Goal: Task Accomplishment & Management: Complete application form

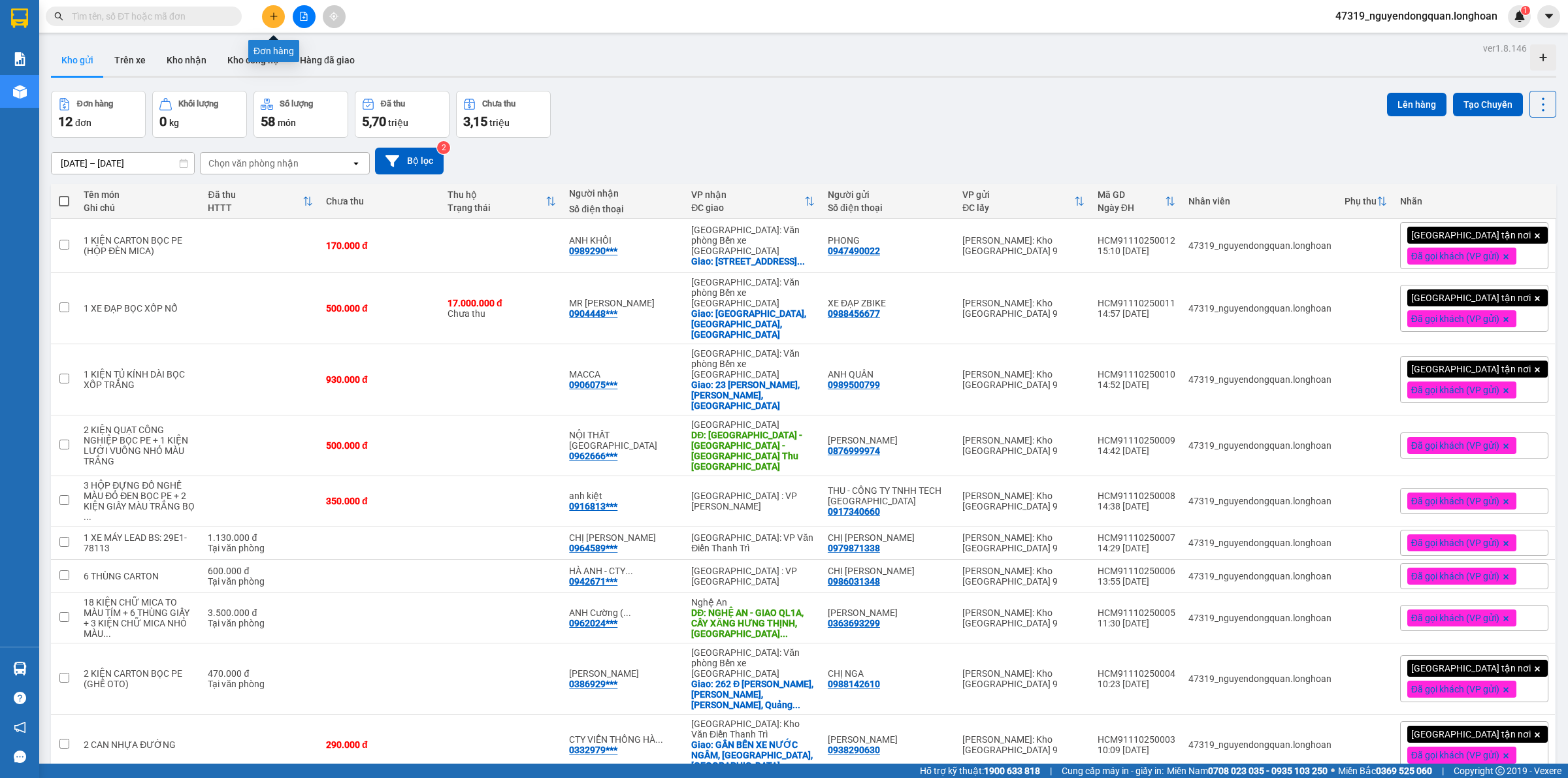
click at [266, 18] on button at bounding box center [274, 17] width 23 height 23
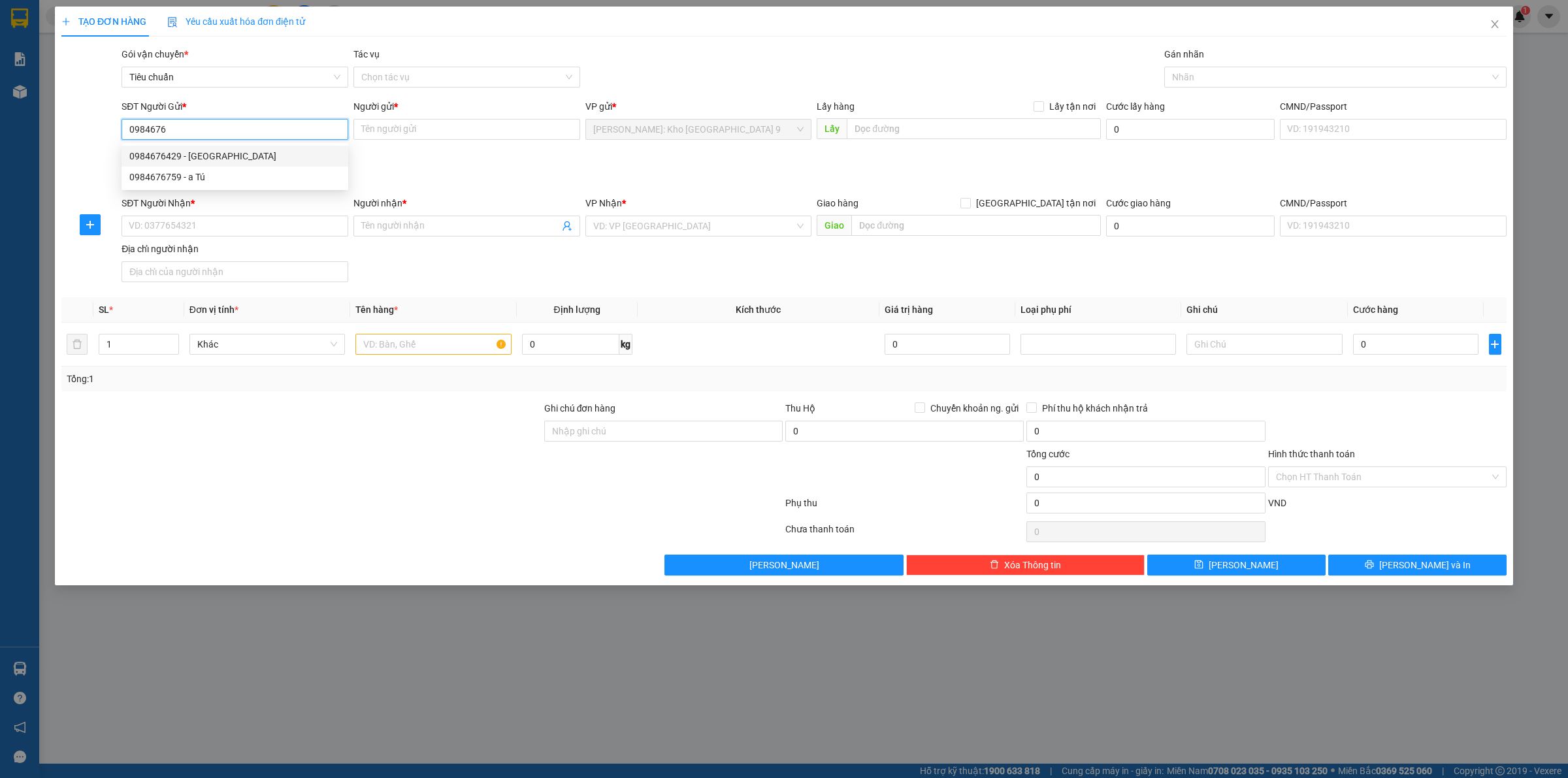
click at [219, 158] on div "0984676429 - ANH MINH" at bounding box center [235, 156] width 211 height 15
type input "0984676429"
type input "[PERSON_NAME]"
type input "0984676429"
click at [242, 225] on input "SĐT Người Nhận *" at bounding box center [235, 226] width 227 height 21
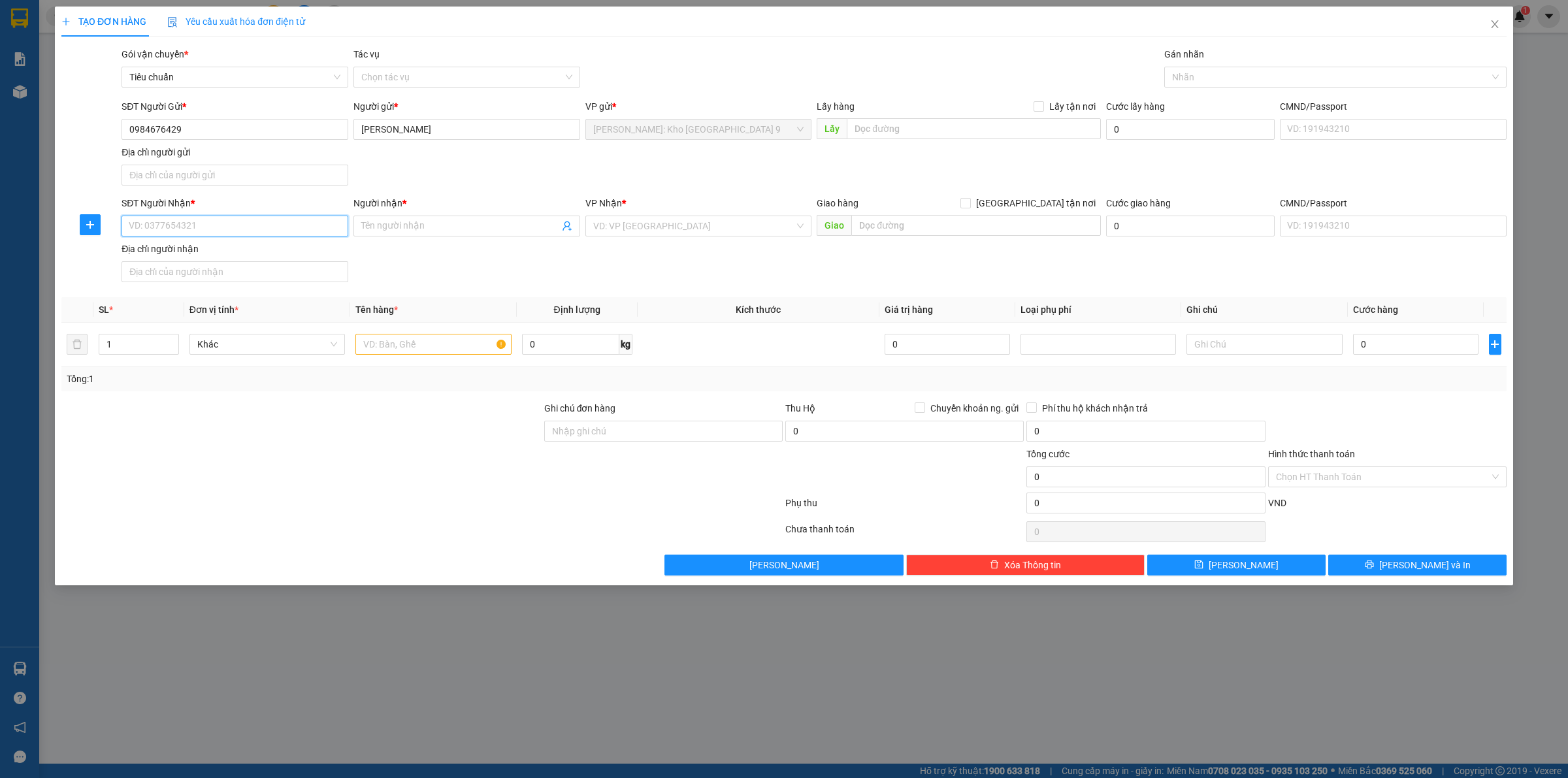
click at [247, 227] on input "SĐT Người Nhận *" at bounding box center [235, 226] width 227 height 21
click at [260, 256] on div "0938382946 - VÕ ANH TÚ" at bounding box center [235, 254] width 211 height 15
type input "0938382946"
type input "VÕ ANH TÚ"
checkbox input "true"
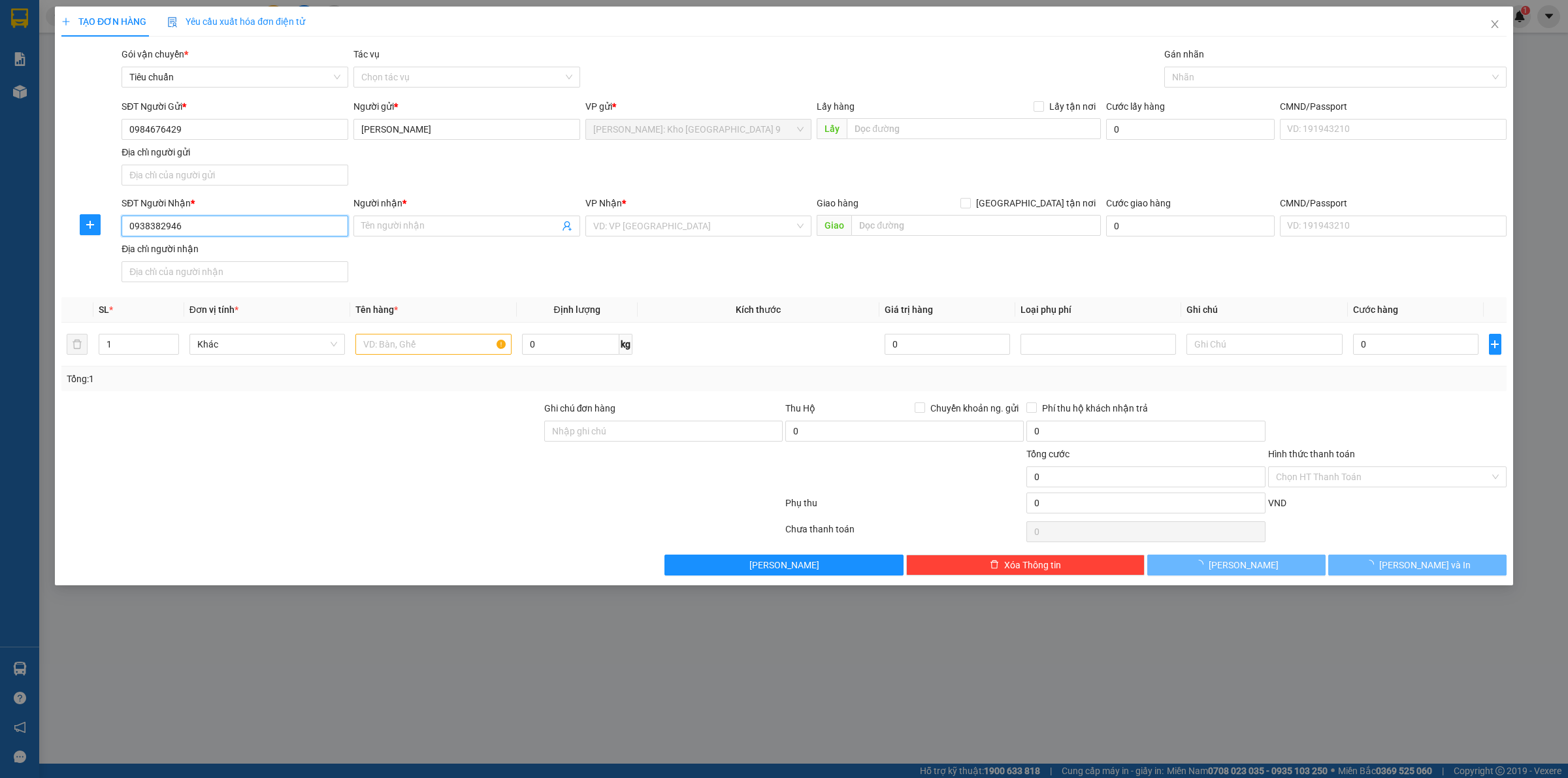
type input "Ngã 4 Vương Thừa Vũ - Hồ Nghinh ( Cổng Số 5 Dự Án SunCosta Residence ) Sơn Trà …"
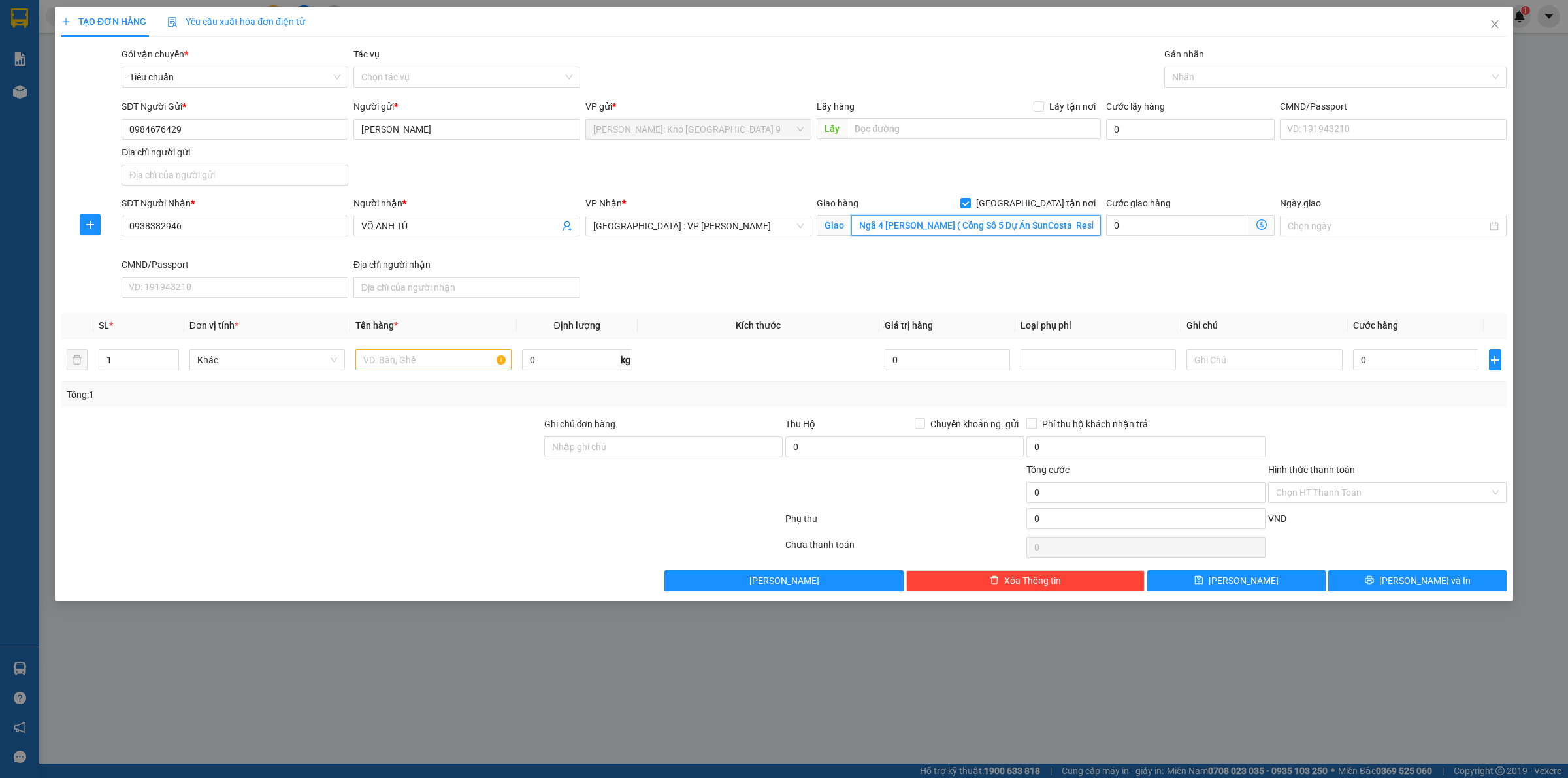
click at [985, 229] on input "Ngã 4 Vương Thừa Vũ - Hồ Nghinh ( Cổng Số 5 Dự Án SunCosta Residence ) Sơn Trà …" at bounding box center [977, 225] width 250 height 21
click at [640, 301] on div "SĐT Người Nhận * 0938382946 Người nhận * VÕ ANH TÚ VP Nhận * Đà Nẵng : VP Thanh…" at bounding box center [814, 250] width 1390 height 107
click at [936, 233] on input "text" at bounding box center [977, 225] width 250 height 21
paste input "Số 9 [PERSON_NAME], [GEOGRAPHIC_DATA], [GEOGRAPHIC_DATA]"
click at [1282, 72] on div at bounding box center [1329, 77] width 323 height 16
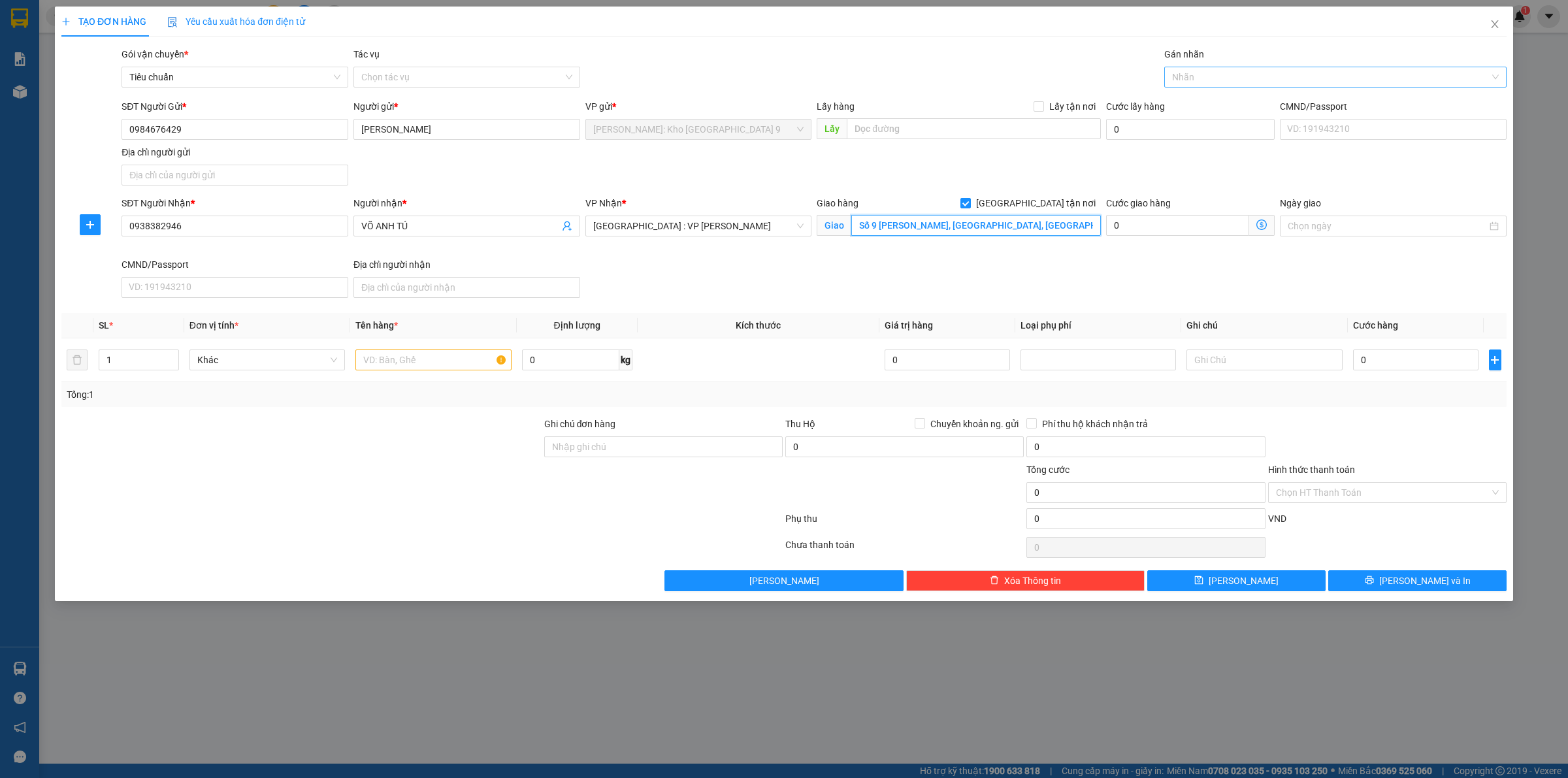
type input "Số 9 [PERSON_NAME], [GEOGRAPHIC_DATA], [GEOGRAPHIC_DATA]"
type input "giao"
click at [1281, 96] on div "[GEOGRAPHIC_DATA] tận nơi" at bounding box center [1335, 103] width 326 height 15
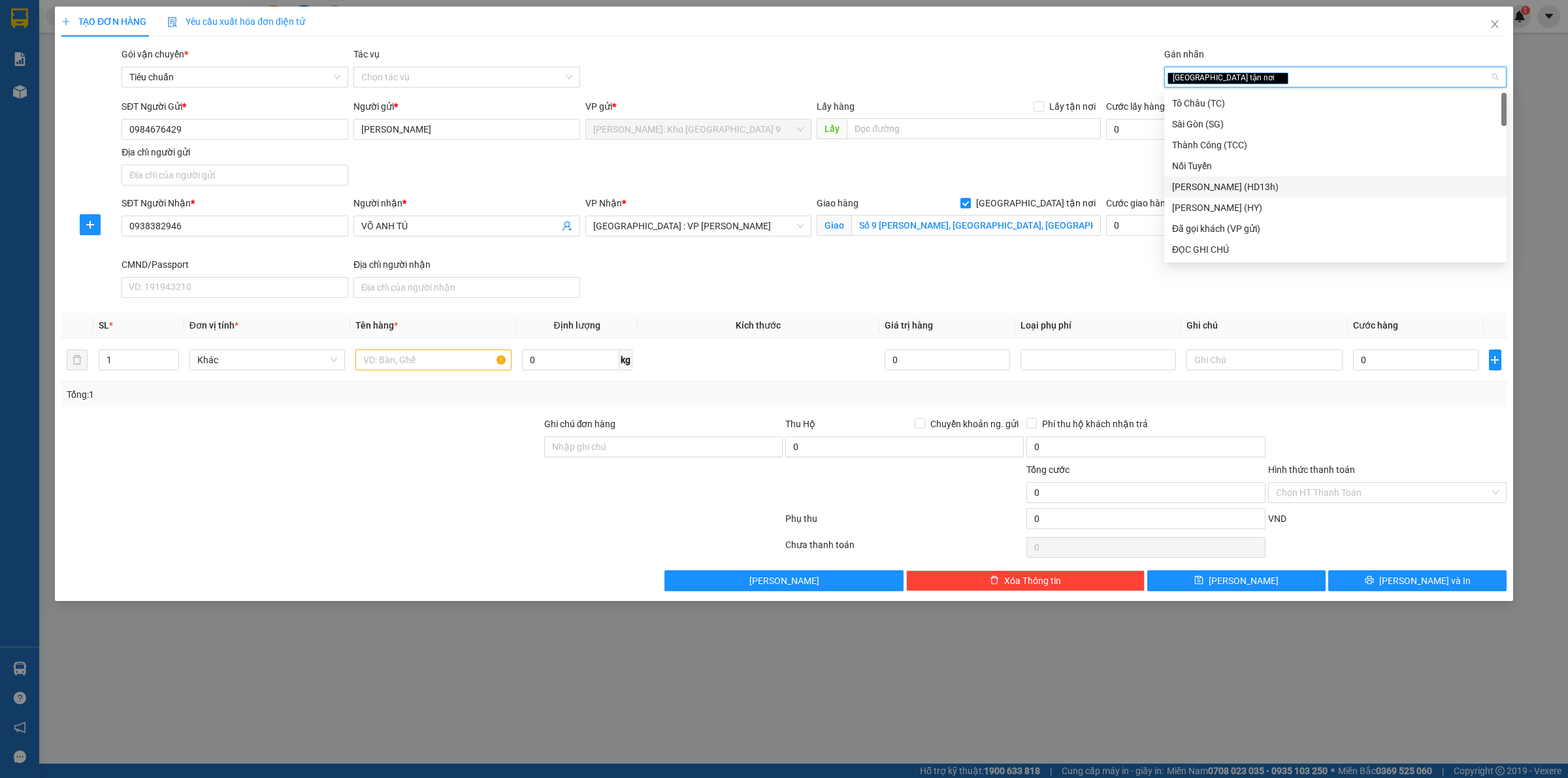
click at [771, 282] on div "SĐT Người Nhận * 0938382946 Người nhận * VÕ ANH TÚ VP Nhận * Đà Nẵng : VP Thanh…" at bounding box center [814, 250] width 1390 height 107
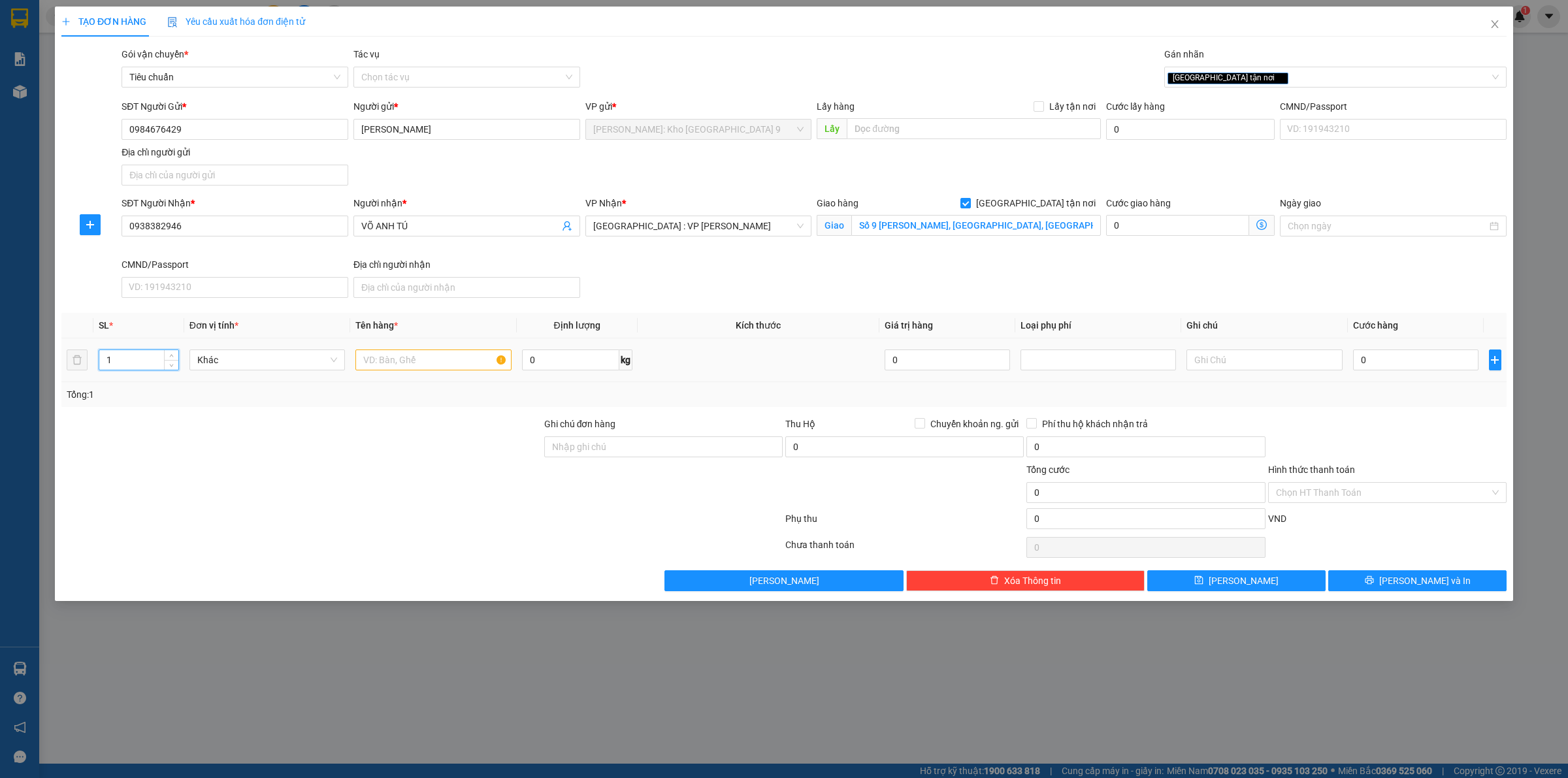
click at [143, 358] on input "1" at bounding box center [139, 360] width 79 height 20
type input "30"
click at [398, 360] on input "text" at bounding box center [433, 360] width 155 height 21
type input "30 THÙNG GIẤY NHỎ GIỐNG NHAU"
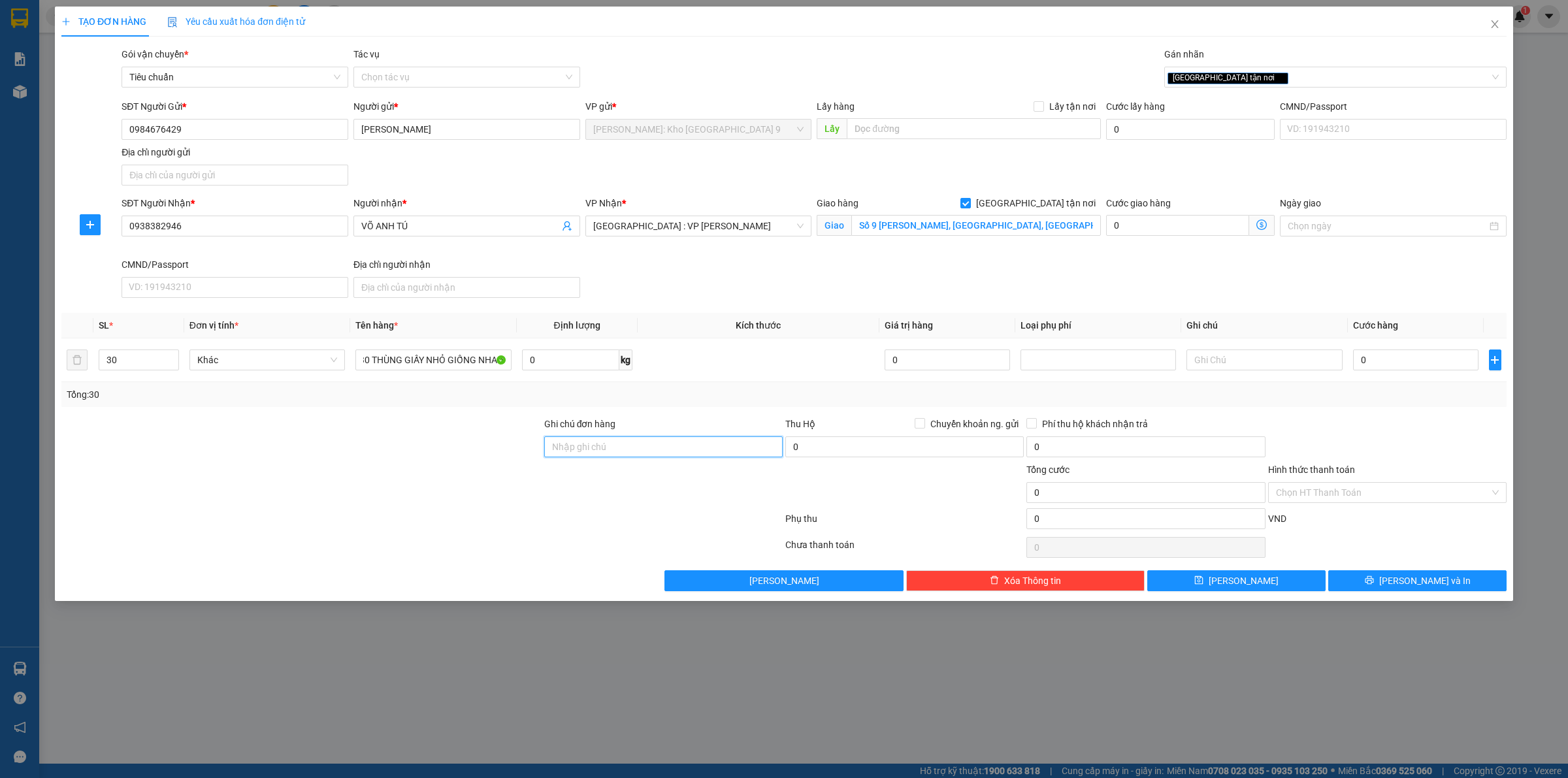
click at [729, 451] on input "Ghi chú đơn hàng" at bounding box center [663, 447] width 239 height 21
drag, startPoint x: 1341, startPoint y: 413, endPoint x: 1411, endPoint y: 372, distance: 81.1
click at [1341, 413] on div "Transit Pickup Surcharge Ids Transit Deliver Surcharge Ids Transit Deliver Surc…" at bounding box center [784, 319] width 1446 height 544
click at [1413, 367] on input "0" at bounding box center [1416, 360] width 126 height 21
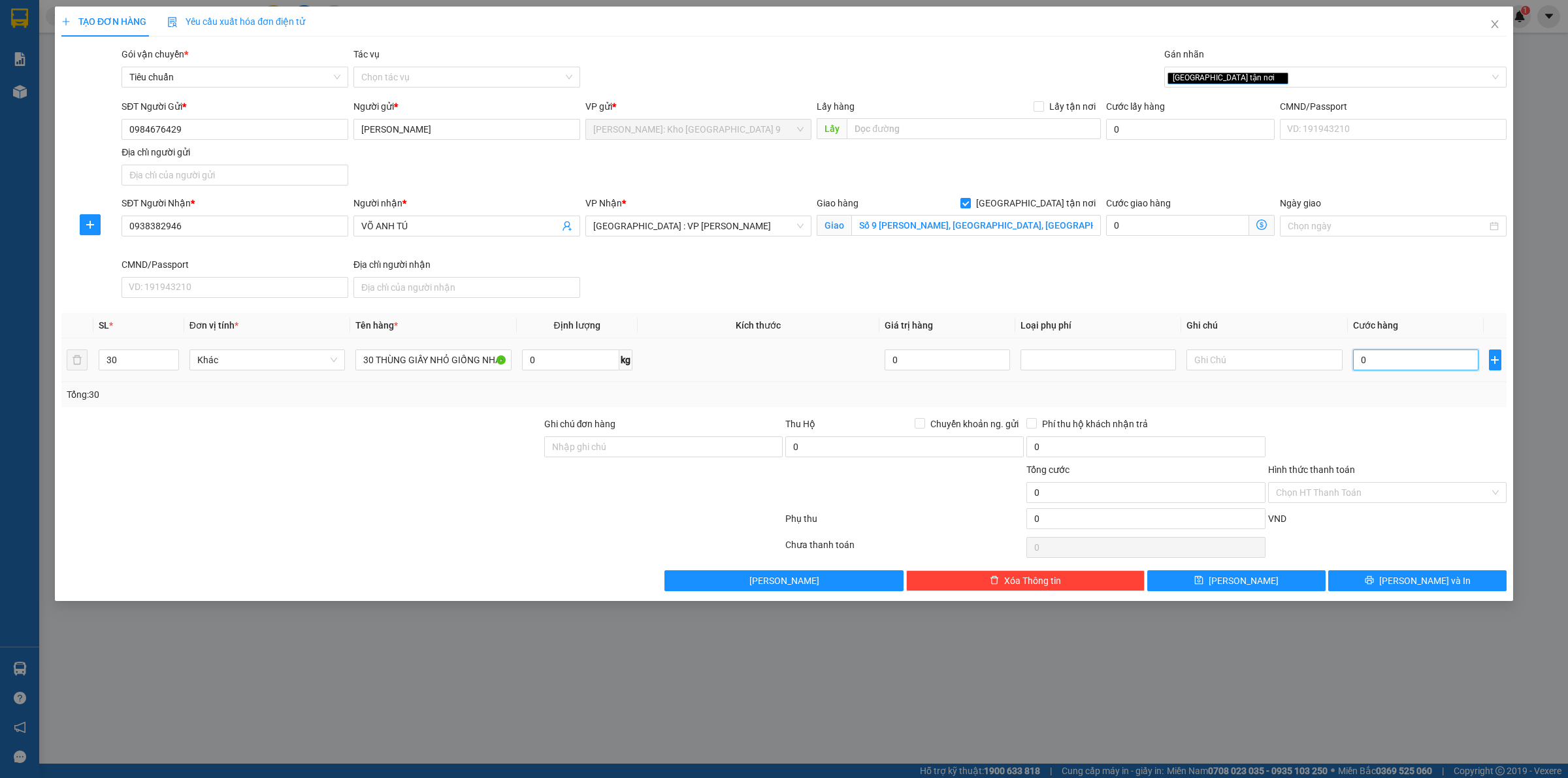
type input "02"
type input "2"
type input "020"
type input "20"
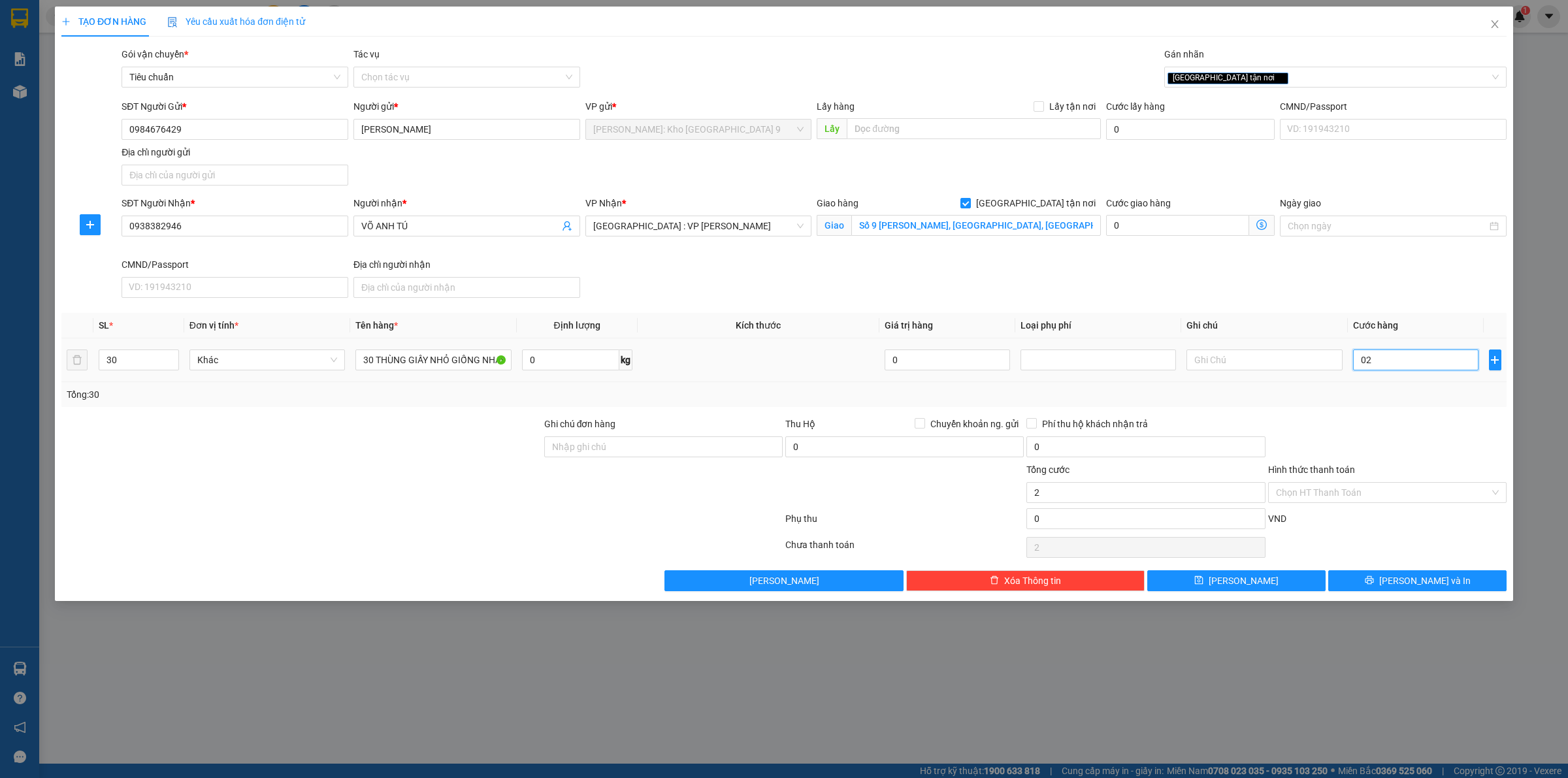
type input "20"
type input "0.200"
type input "200"
type input "02.000"
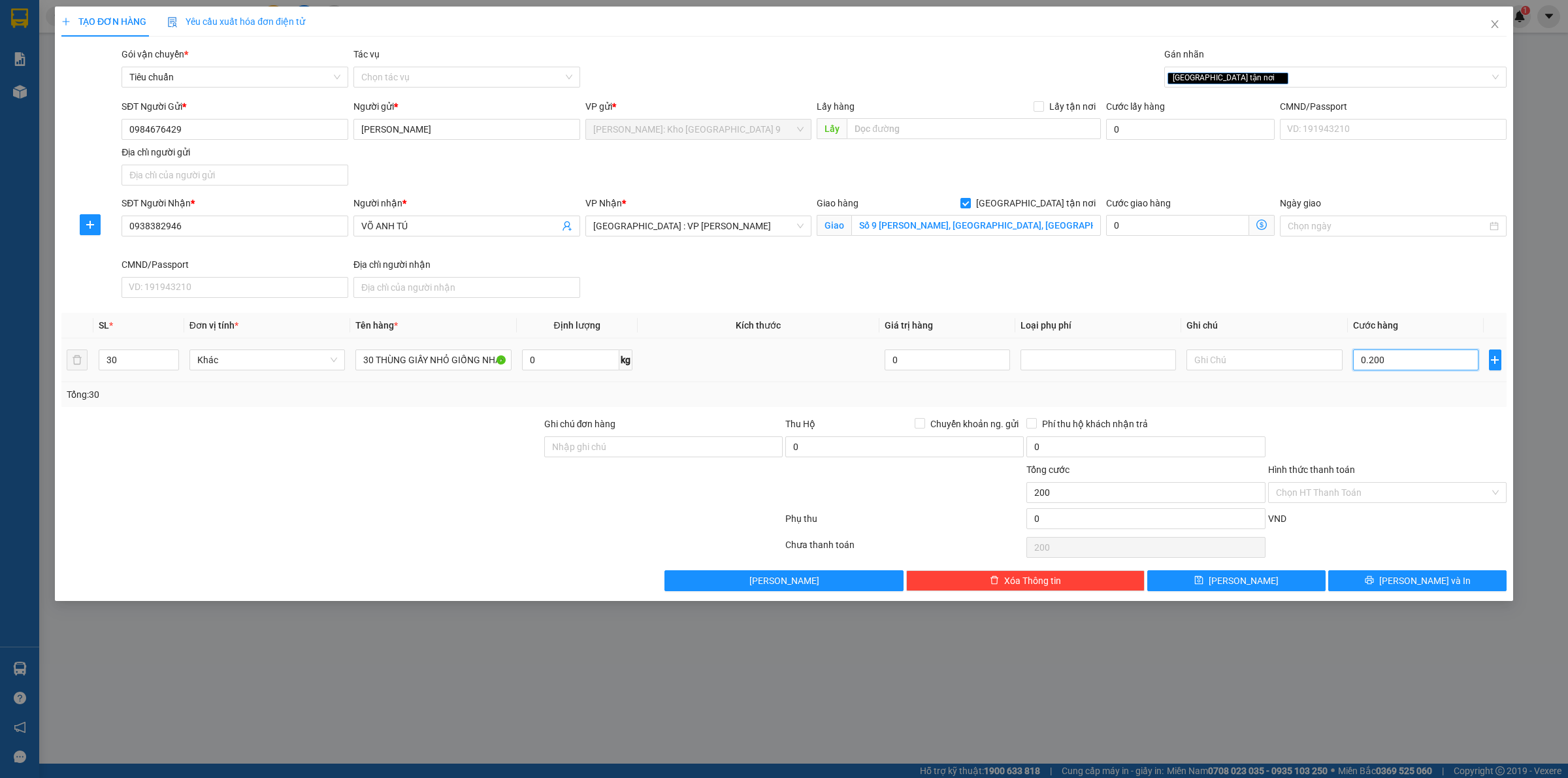
type input "2.000"
type input "020.000"
type input "20.000"
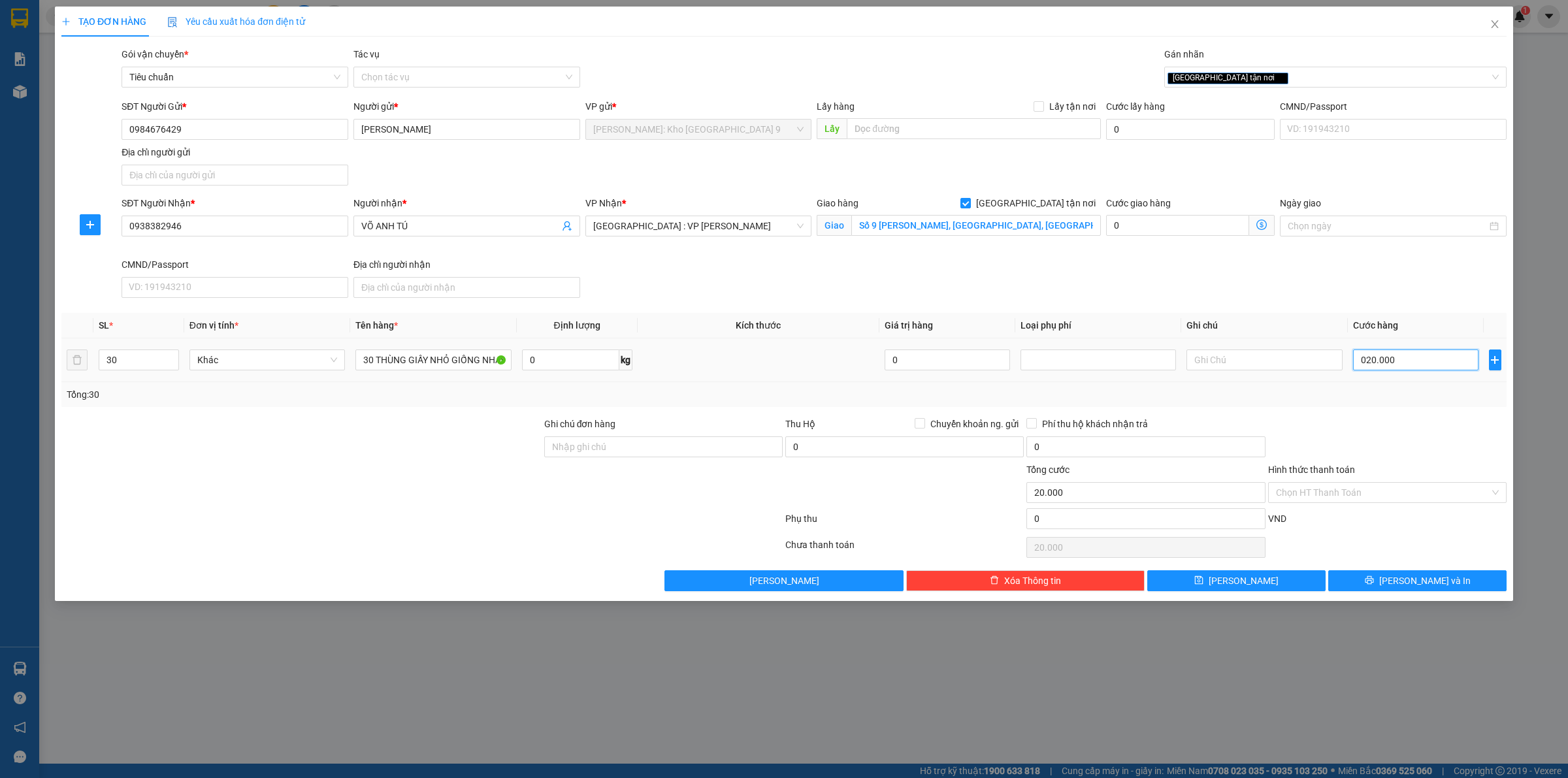
type input "0.200.000"
type input "200.000"
type input "02.000.000"
type input "2.000.000"
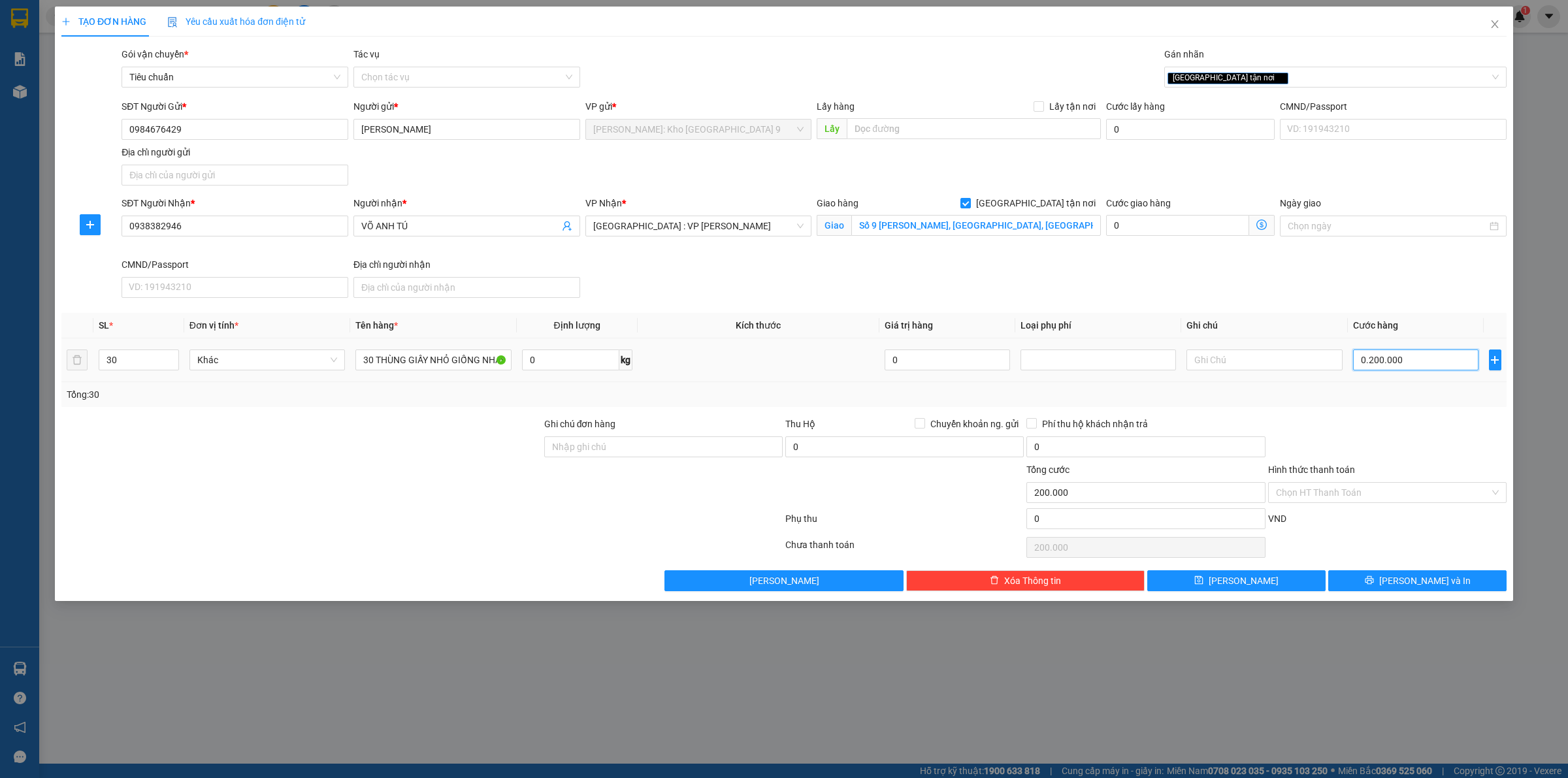
type input "2.000.000"
click at [1351, 435] on div at bounding box center [1388, 439] width 241 height 46
click at [1416, 580] on span "[PERSON_NAME] và In" at bounding box center [1425, 581] width 91 height 15
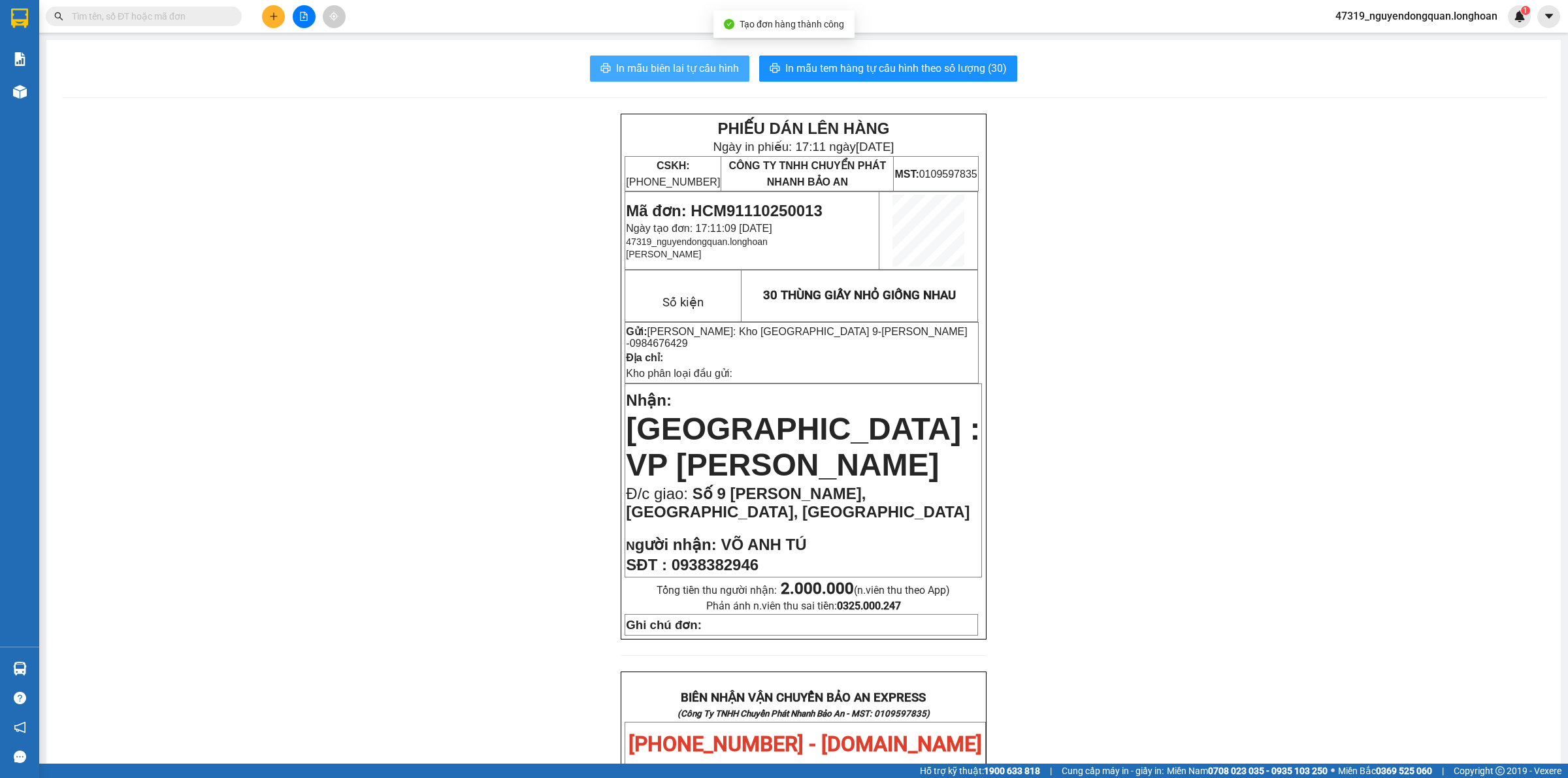
click at [717, 71] on span "In mẫu biên lai tự cấu hình" at bounding box center [678, 68] width 123 height 17
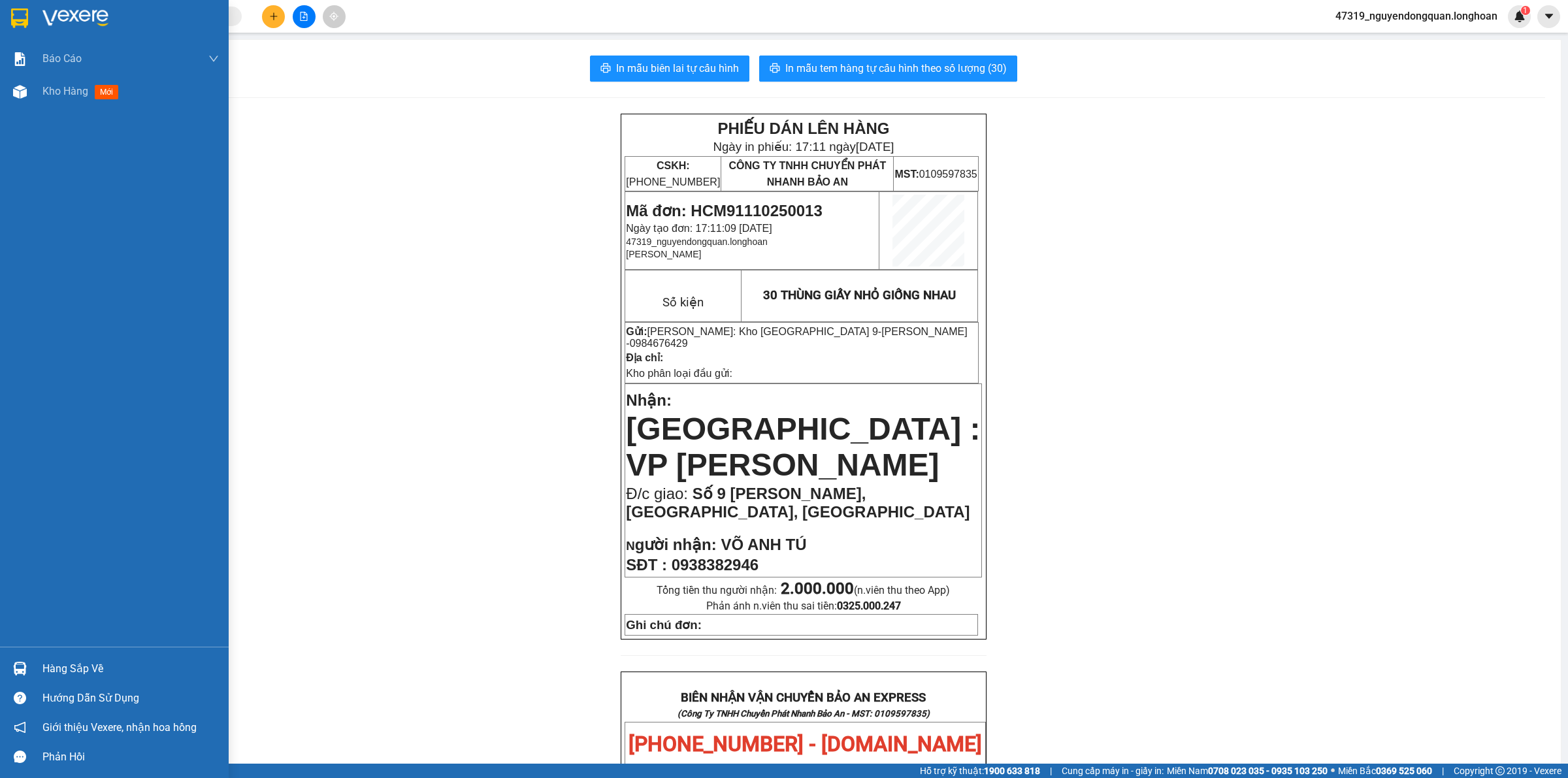
click at [19, 24] on img at bounding box center [20, 18] width 17 height 20
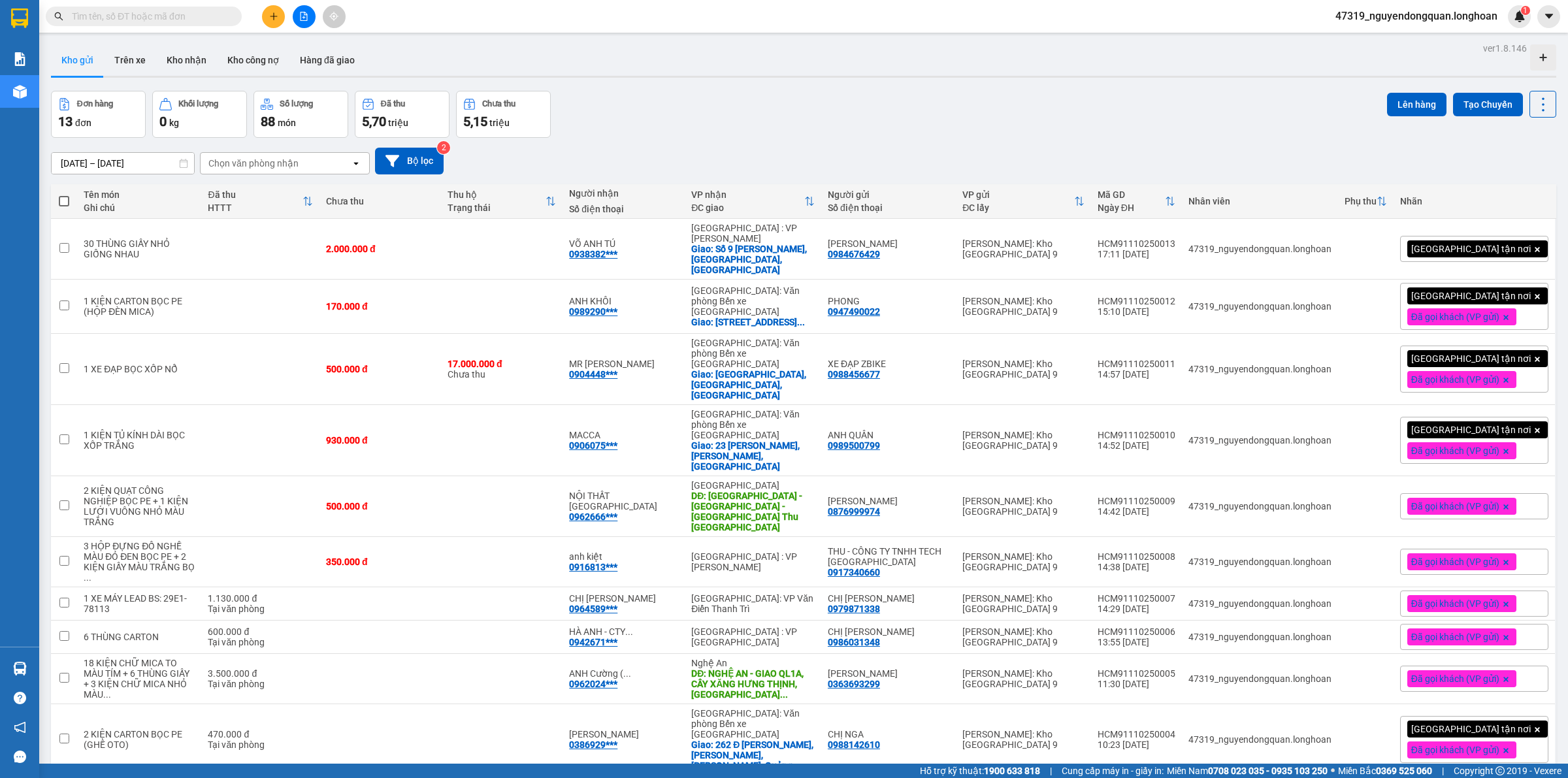
click at [654, 157] on div "[DATE] – [DATE] Press the down arrow key to interact with the calendar and sele…" at bounding box center [803, 161] width 1506 height 27
click at [1449, 247] on div at bounding box center [1454, 249] width 20 height 20
click at [1475, 244] on icon at bounding box center [1479, 249] width 9 height 9
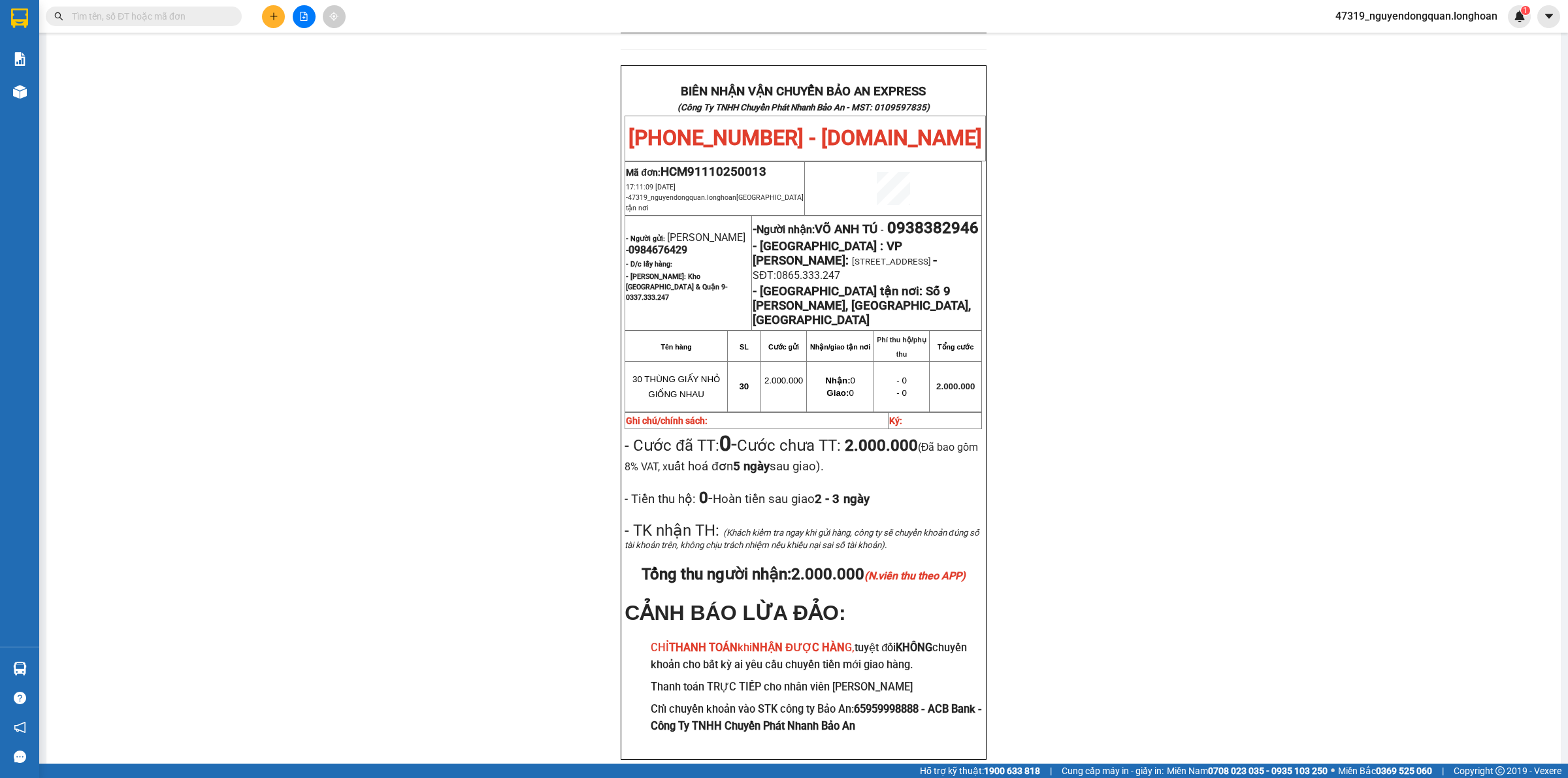
scroll to position [606, 0]
click at [244, 370] on div "PHIẾU DÁN LÊN HÀNG Ngày in phiếu: 17:11 ngày 11-10-2025 CSKH: 1900.06.88.33 CÔN…" at bounding box center [803, 149] width 1483 height 1284
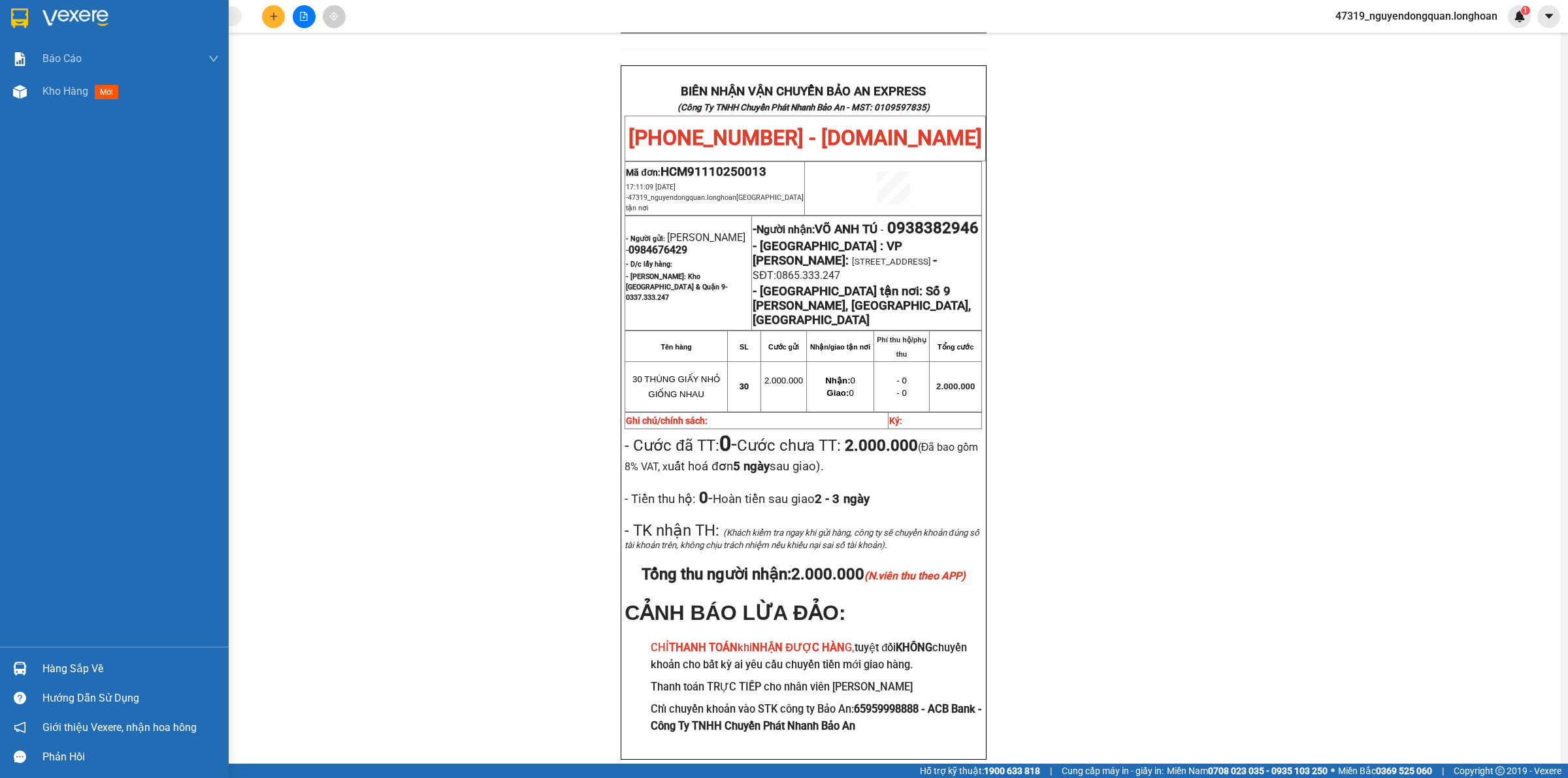
click at [7, 17] on div at bounding box center [114, 21] width 229 height 42
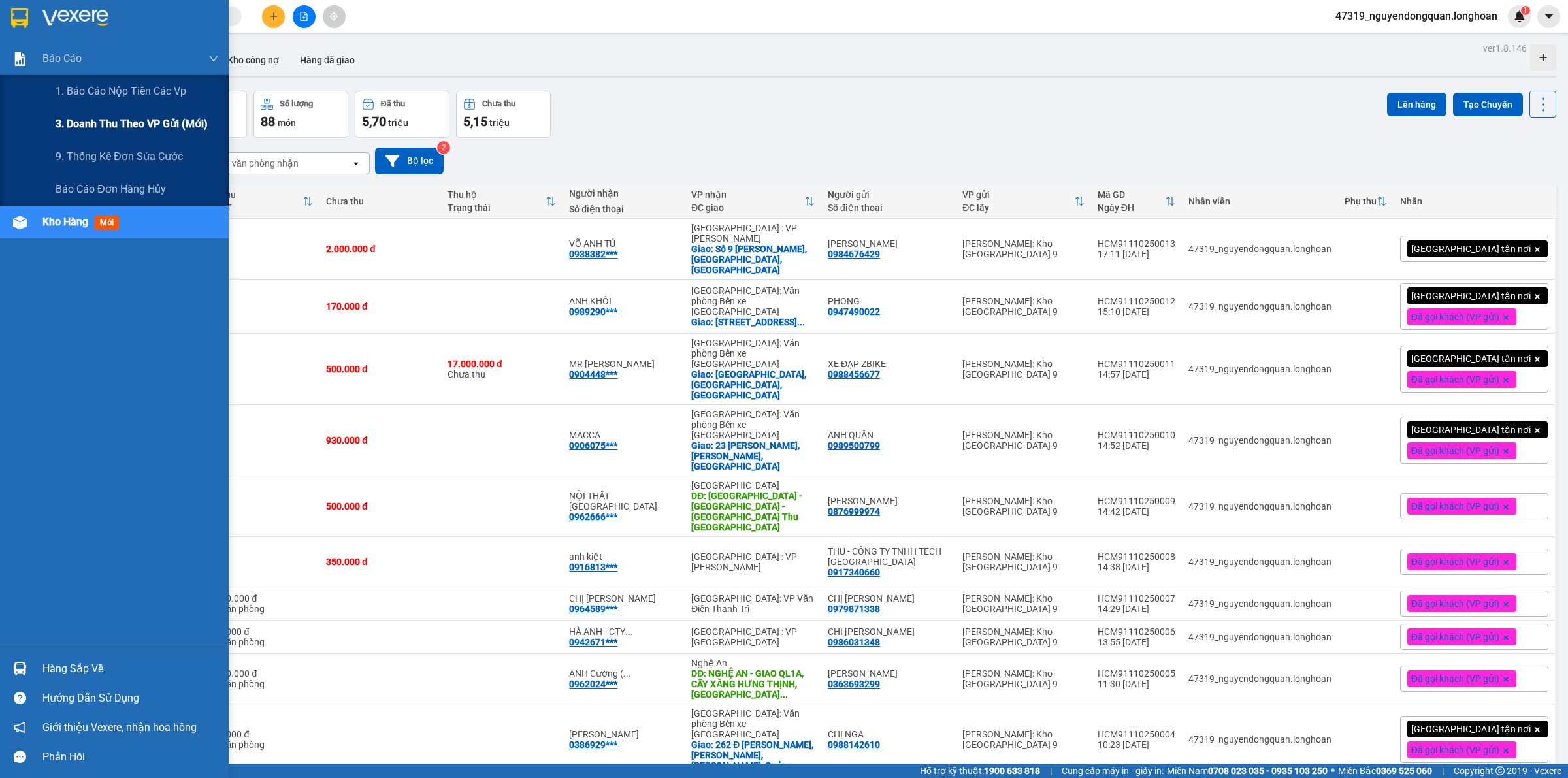
click at [123, 116] on span "3. Doanh Thu theo VP Gửi (mới)" at bounding box center [131, 124] width 152 height 17
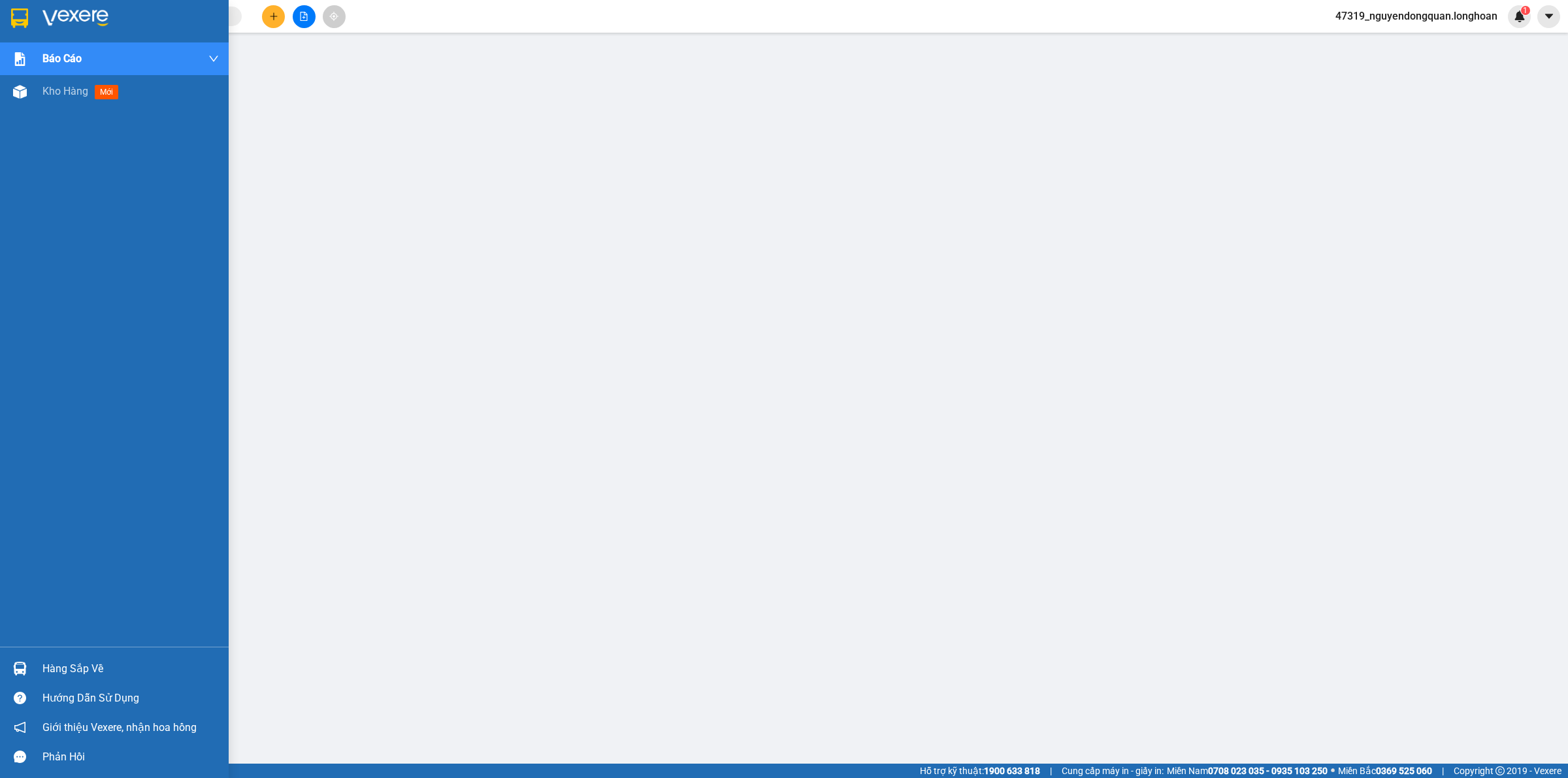
click at [38, 21] on div at bounding box center [114, 21] width 229 height 42
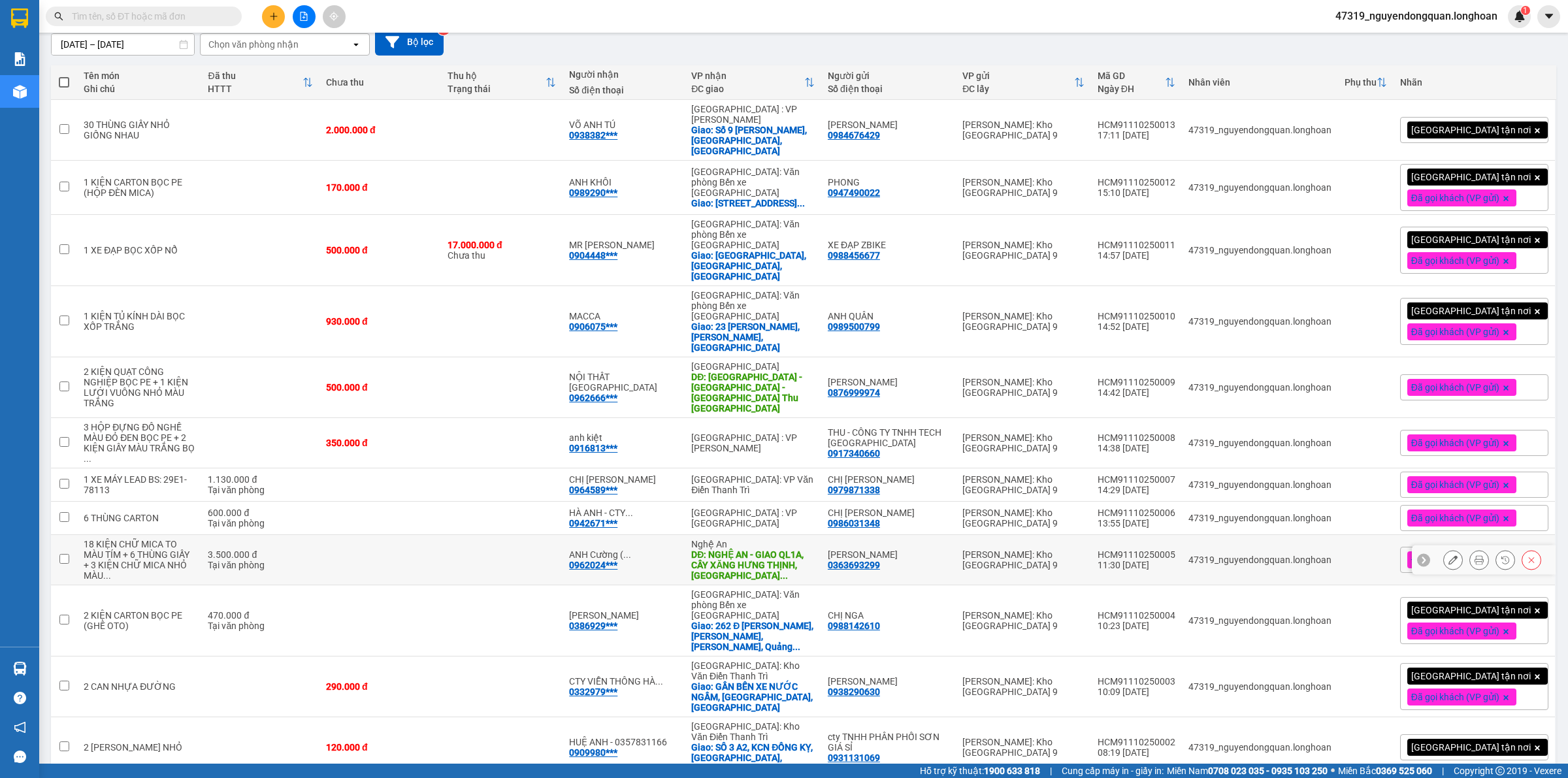
scroll to position [160, 0]
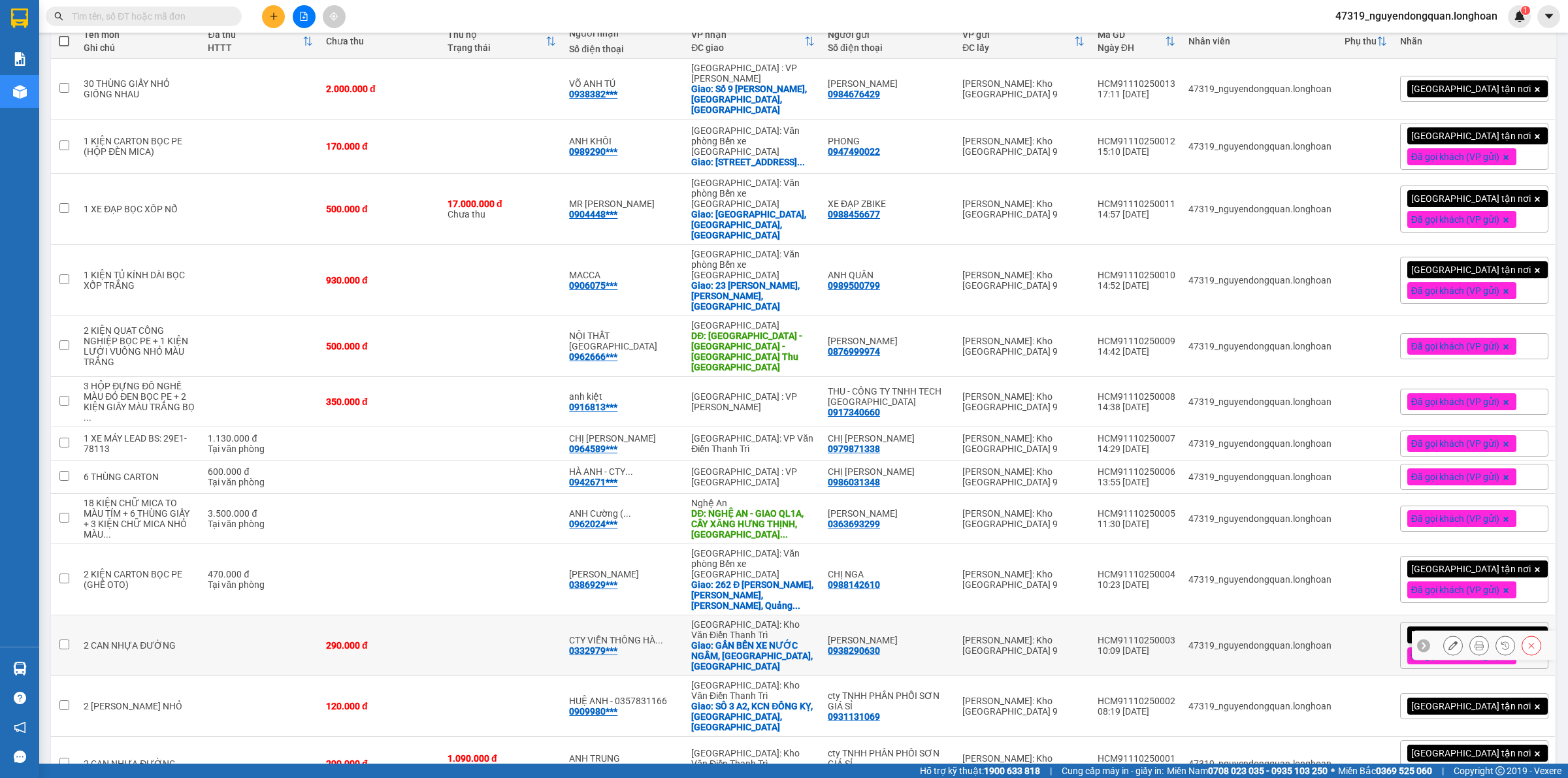
click at [384, 616] on td "290.000 đ" at bounding box center [381, 646] width 122 height 61
checkbox input "true"
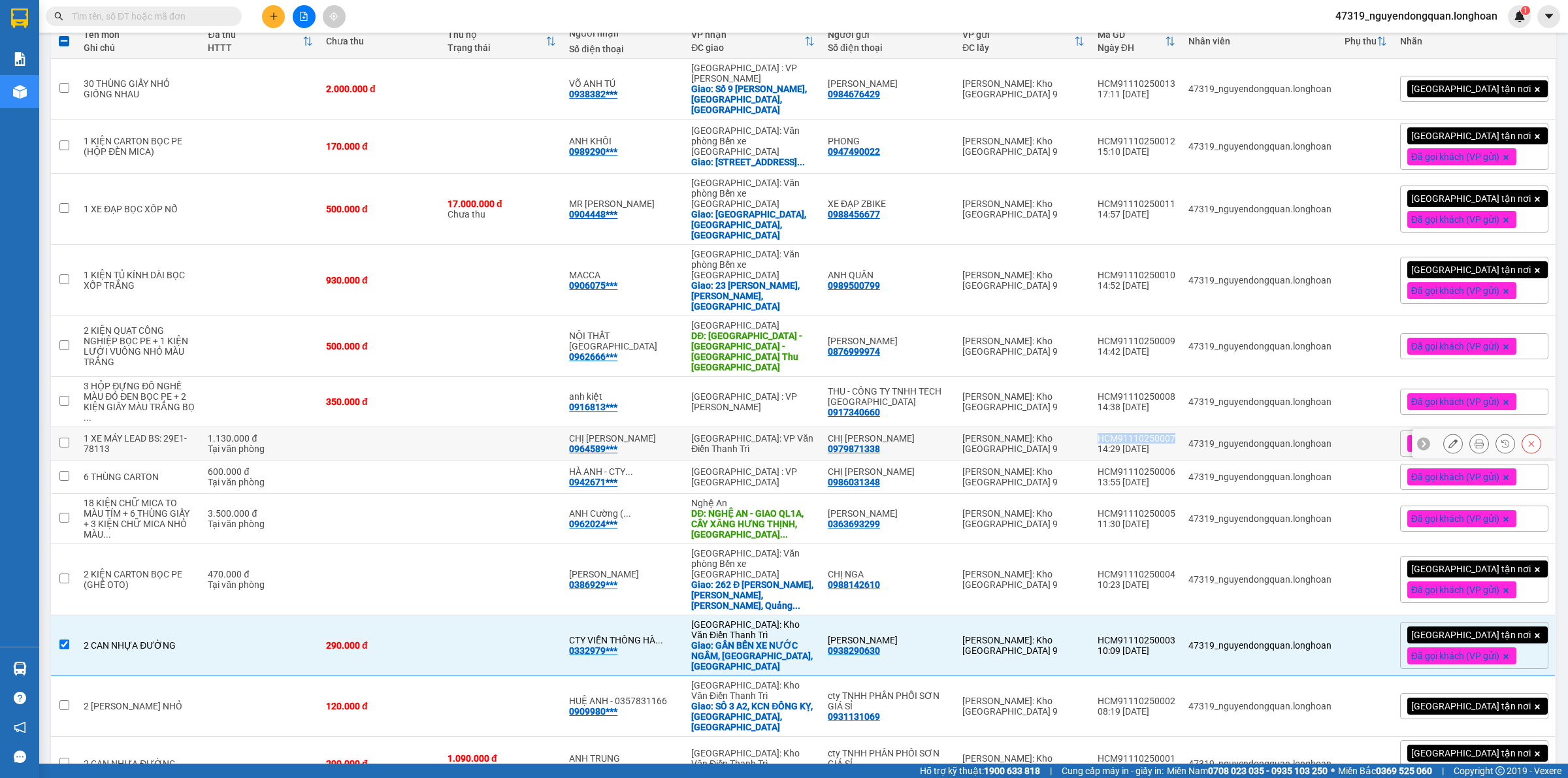
drag, startPoint x: 1121, startPoint y: 380, endPoint x: 1200, endPoint y: 379, distance: 79.0
click at [1182, 427] on td "HCM91110250007 14:29 11/10" at bounding box center [1137, 444] width 91 height 33
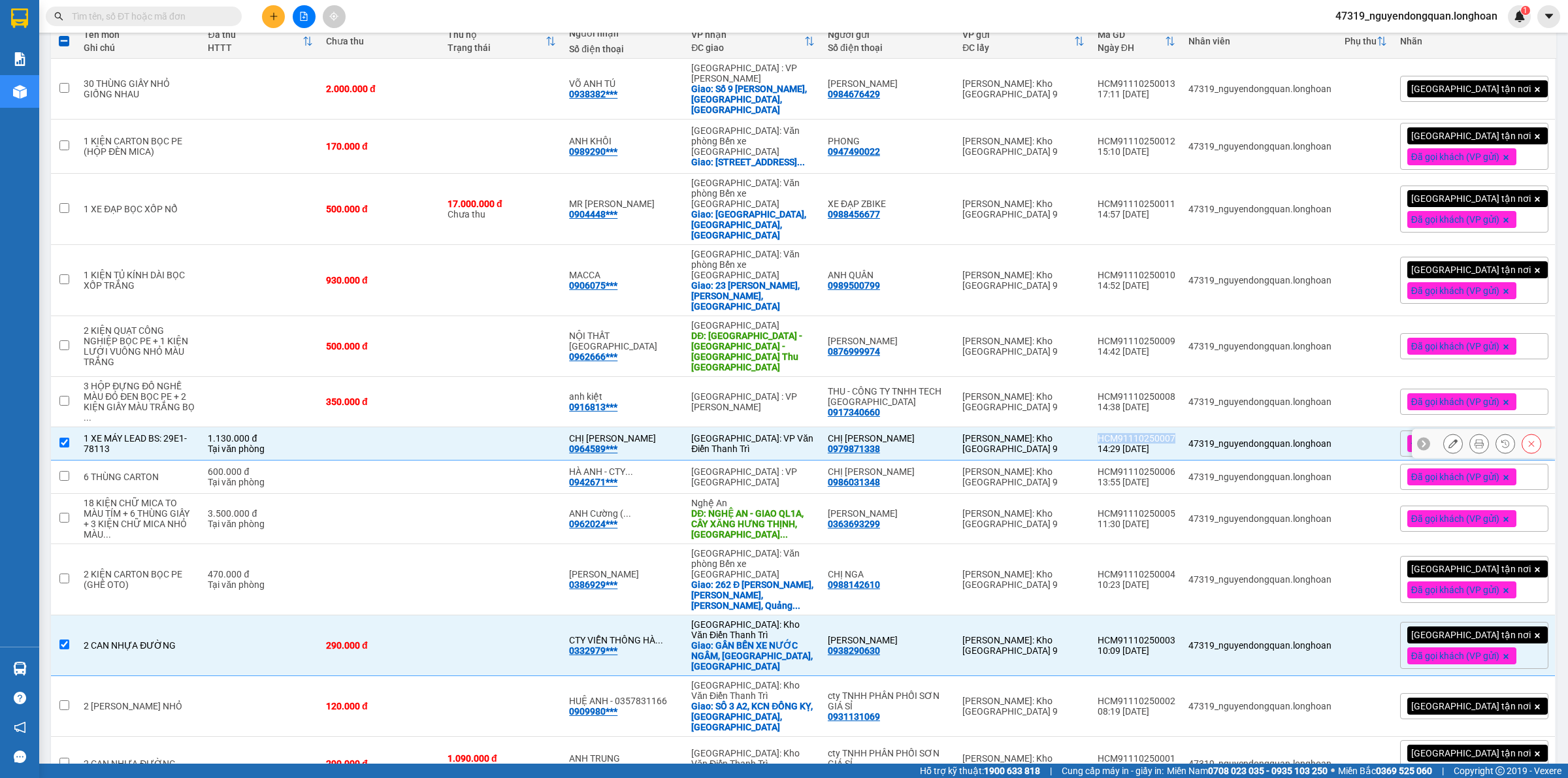
copy div "HCM91110250007"
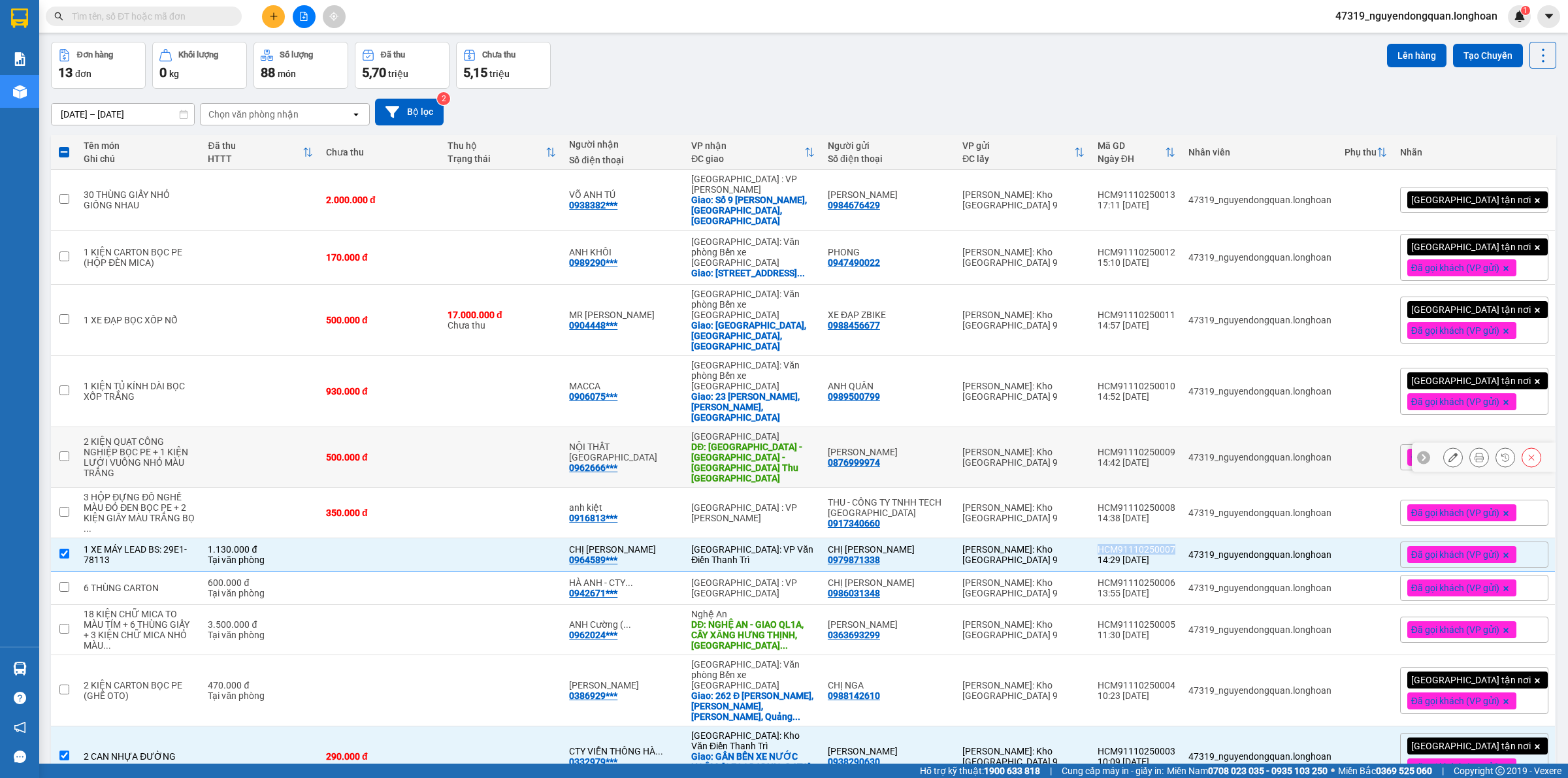
scroll to position [0, 0]
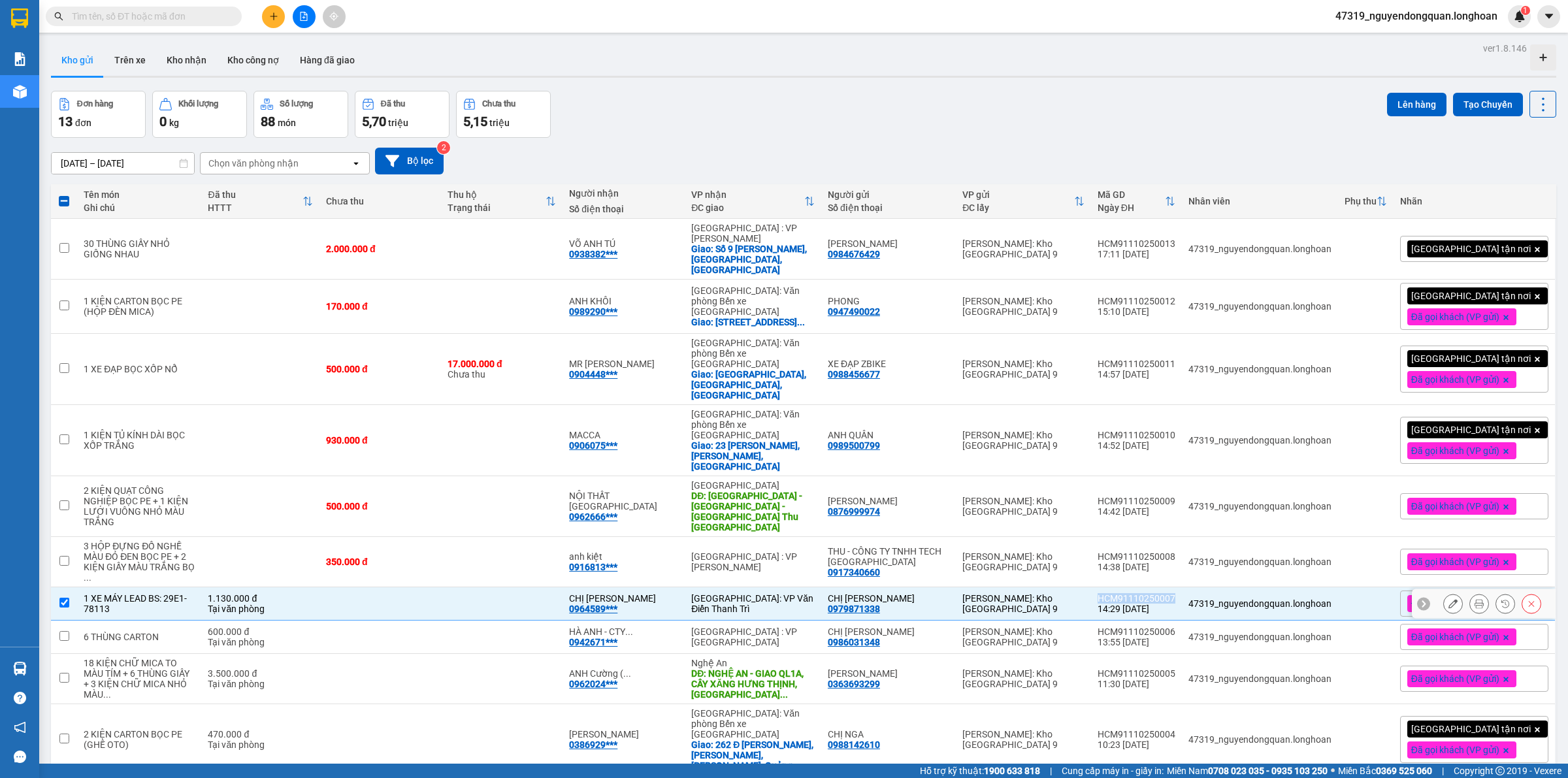
click at [67, 598] on input "checkbox" at bounding box center [64, 602] width 10 height 10
checkbox input "false"
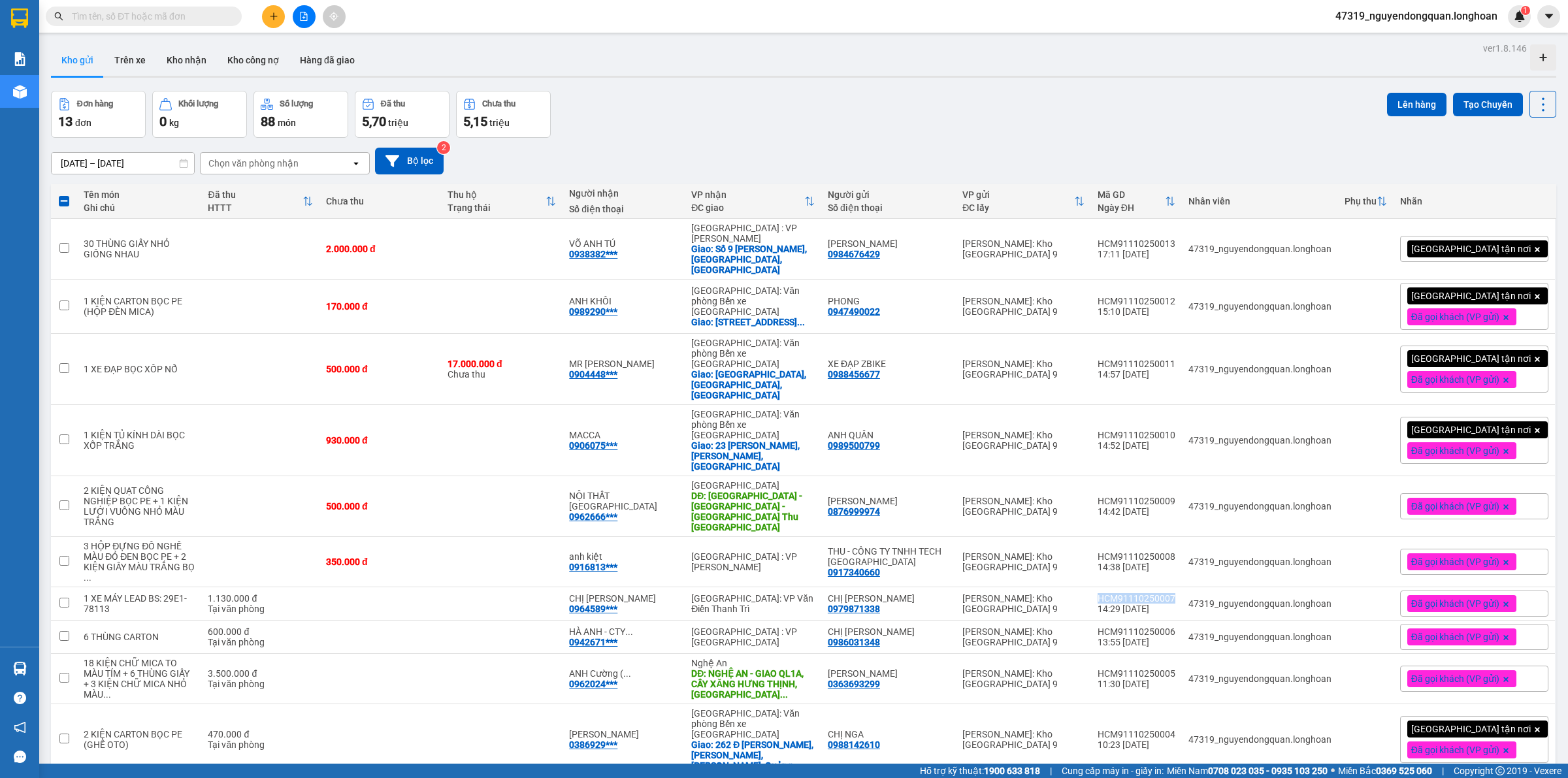
checkbox input "false"
click at [1100, 123] on div "Đơn hàng 13 đơn Khối lượng 0 kg Số lượng 88 món Đã thu 5,70 triệu Chưa thu 5,15…" at bounding box center [803, 114] width 1506 height 47
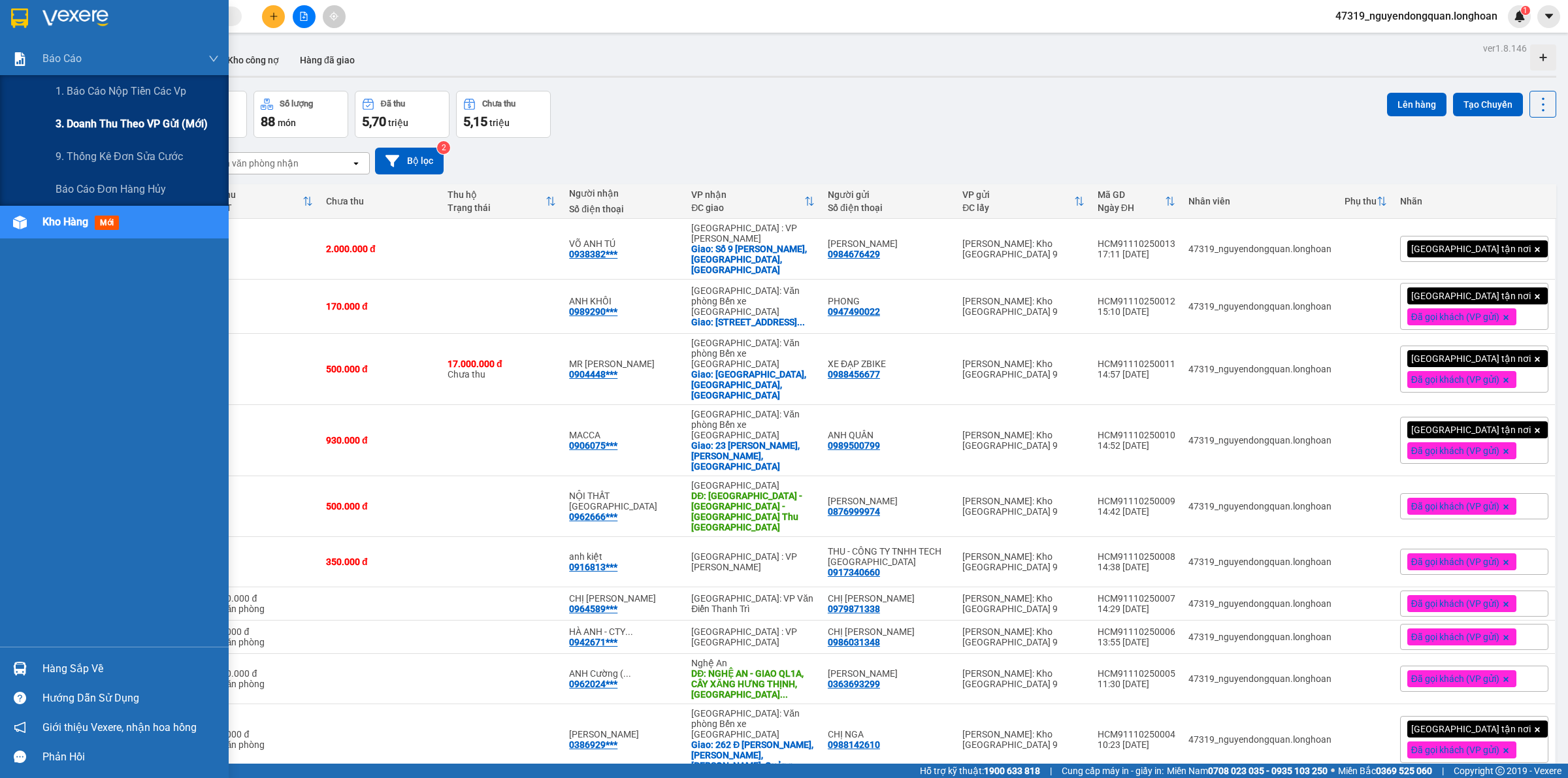
click at [95, 124] on span "3. Doanh Thu theo VP Gửi (mới)" at bounding box center [131, 124] width 152 height 17
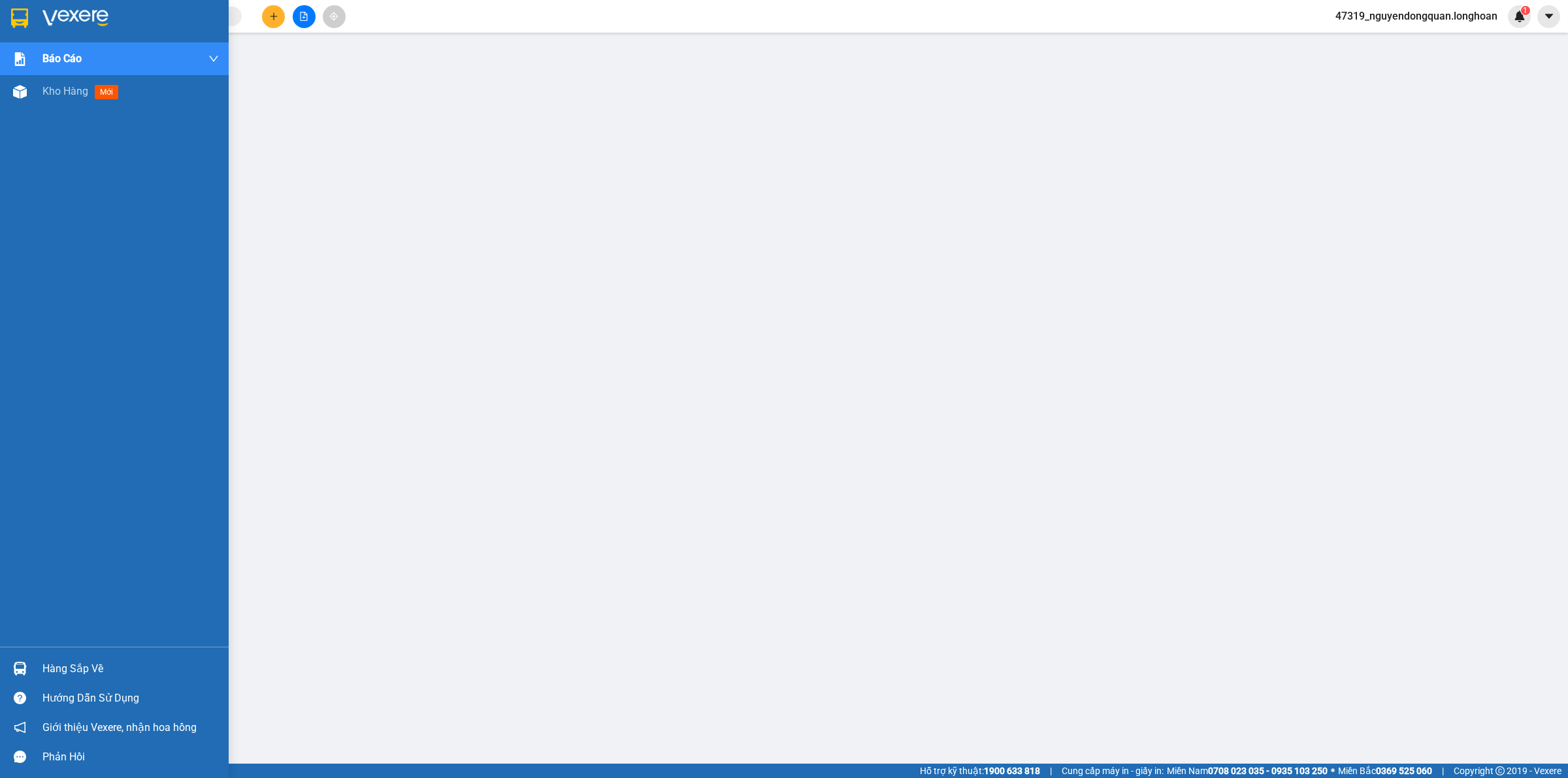
click at [46, 18] on img at bounding box center [75, 18] width 66 height 20
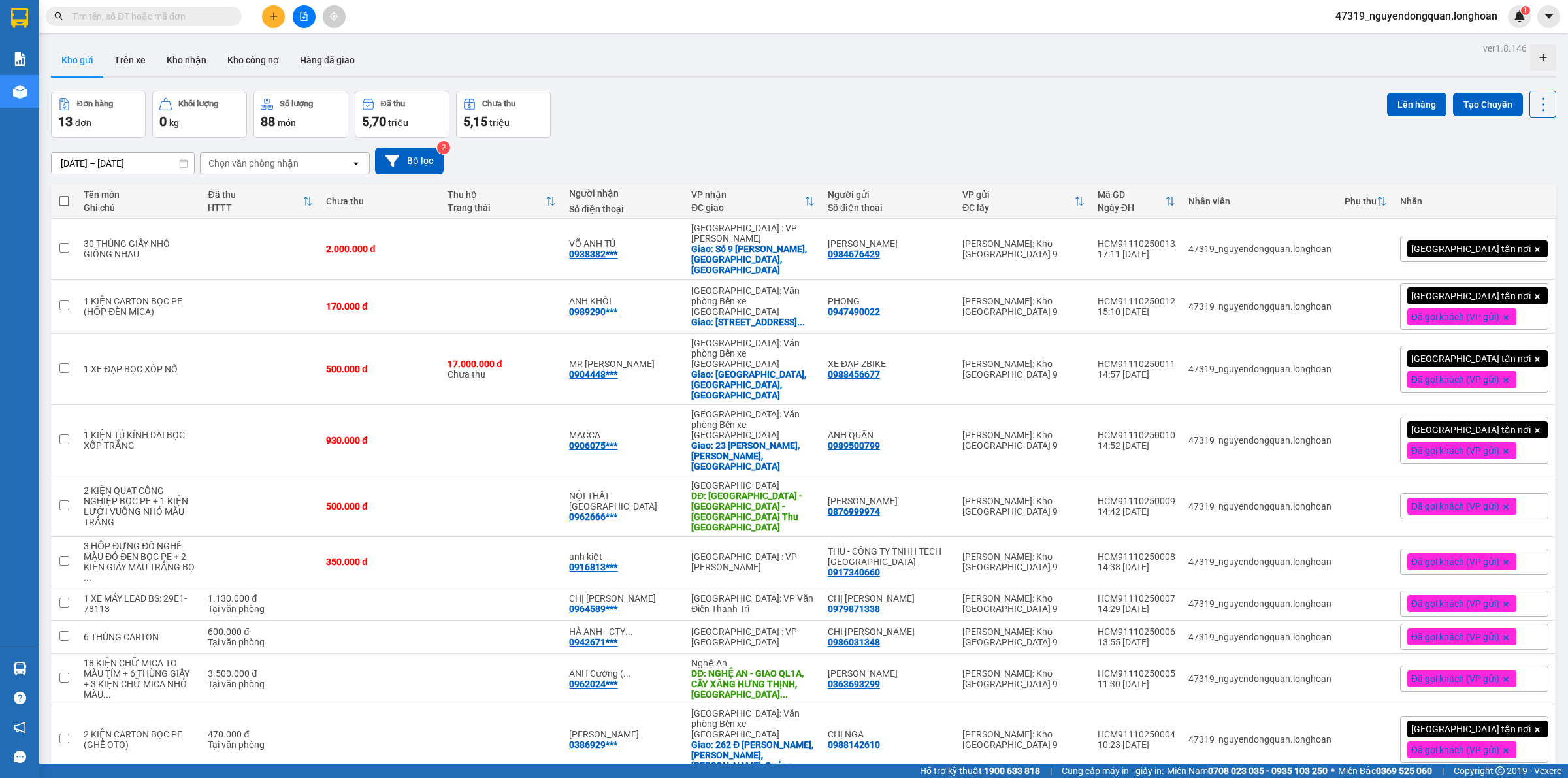
click at [1439, 22] on span "47319_nguyendongquan.longhoan" at bounding box center [1417, 16] width 183 height 17
click at [1386, 36] on span "Đăng xuất" at bounding box center [1421, 40] width 157 height 15
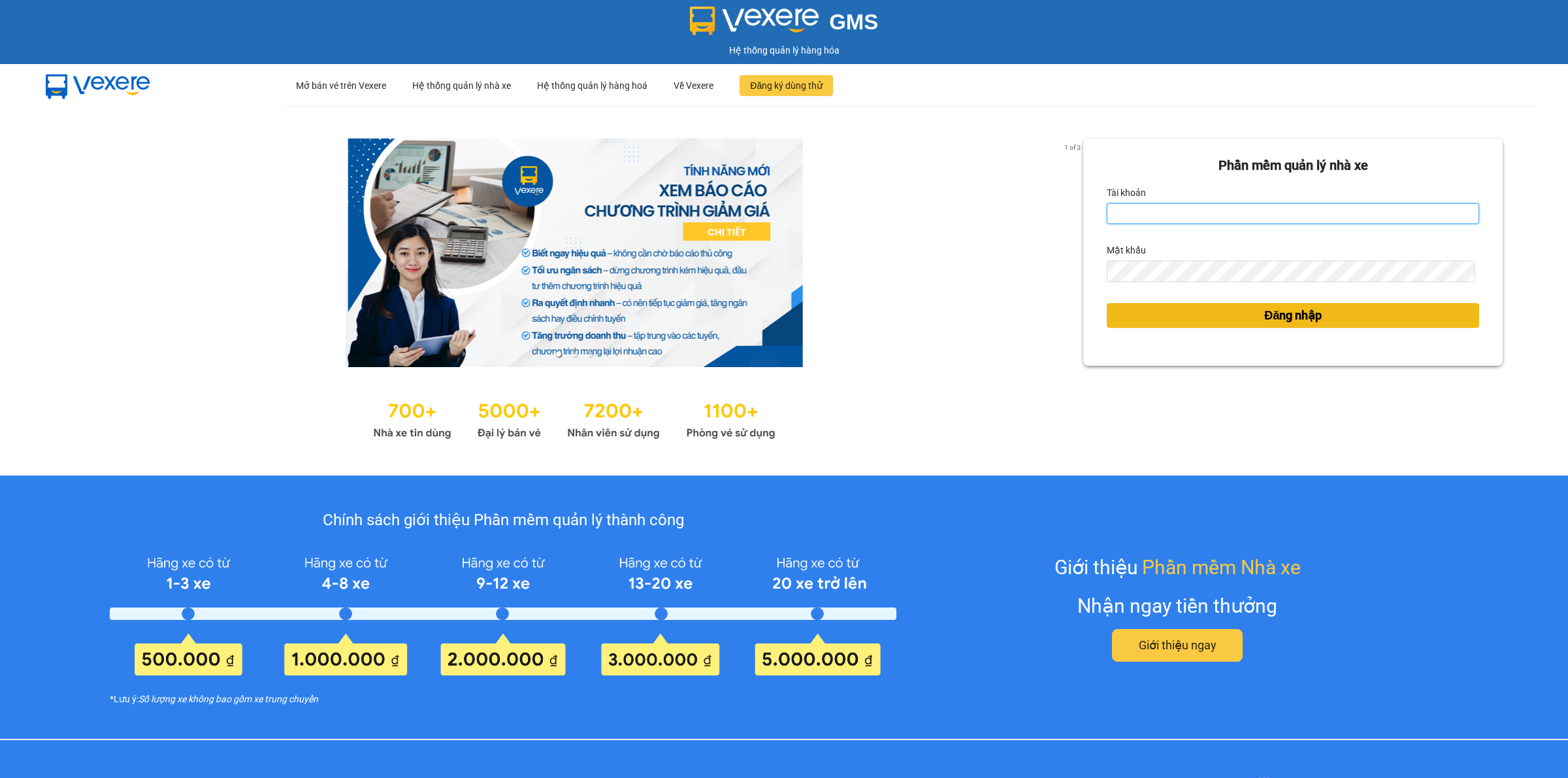
type input "nguyendongquan.longhoan"
click at [1266, 318] on span "Đăng nhập" at bounding box center [1293, 316] width 57 height 18
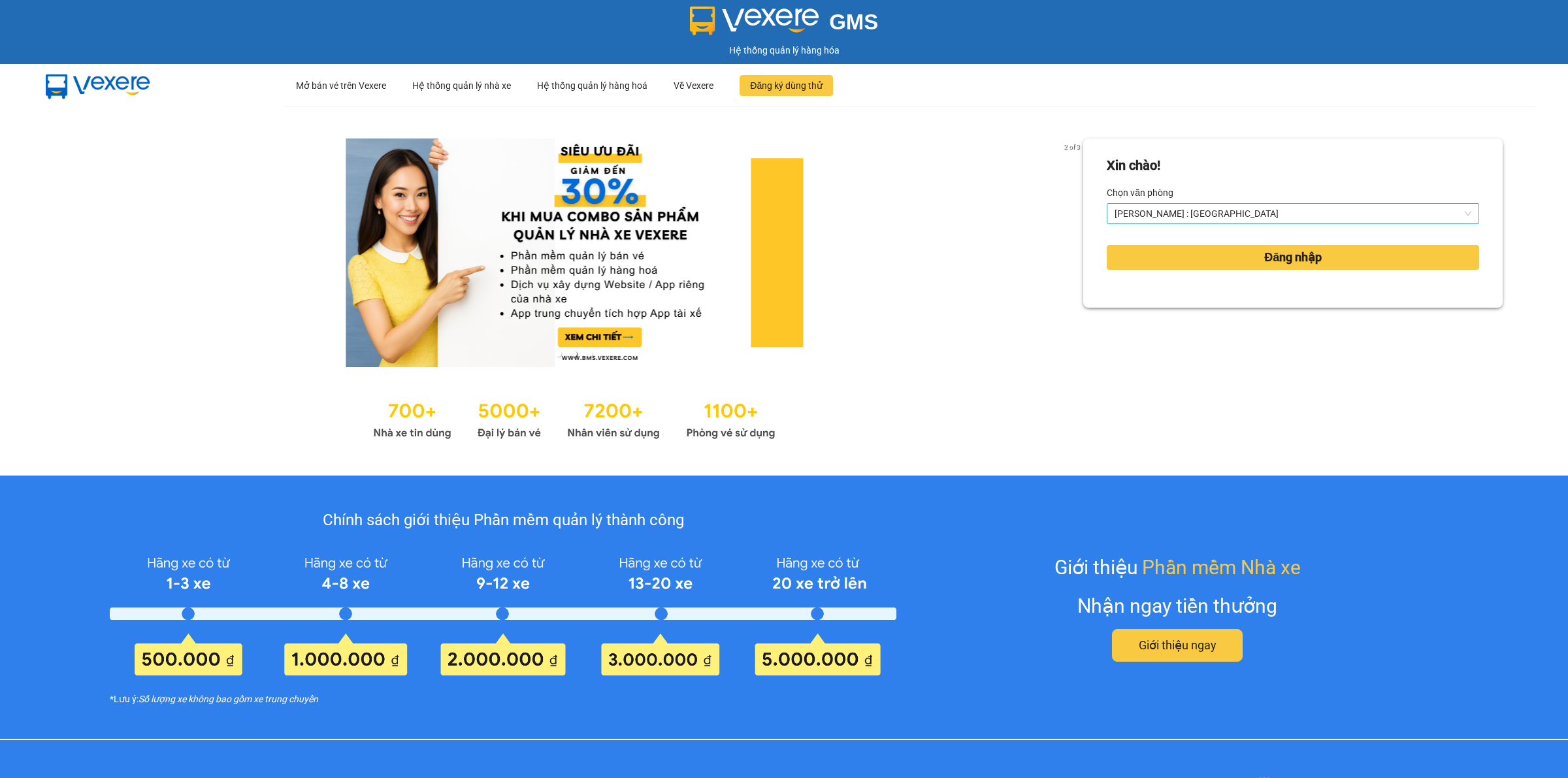
click at [1238, 219] on span "Hồ Chí Minh : Kho Quận 12" at bounding box center [1293, 214] width 357 height 20
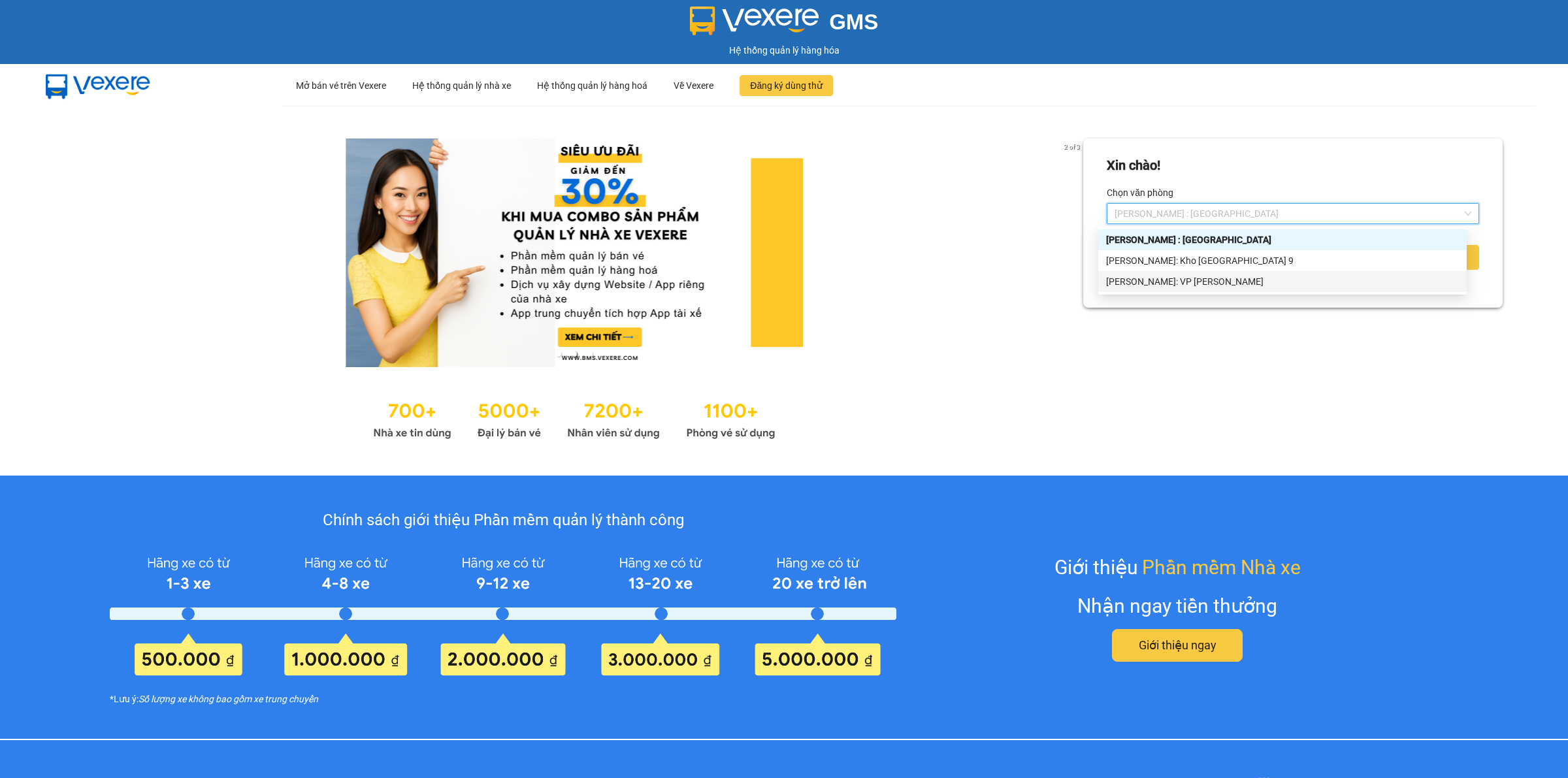
click at [1223, 278] on div "[PERSON_NAME]: VP [PERSON_NAME]" at bounding box center [1283, 281] width 353 height 15
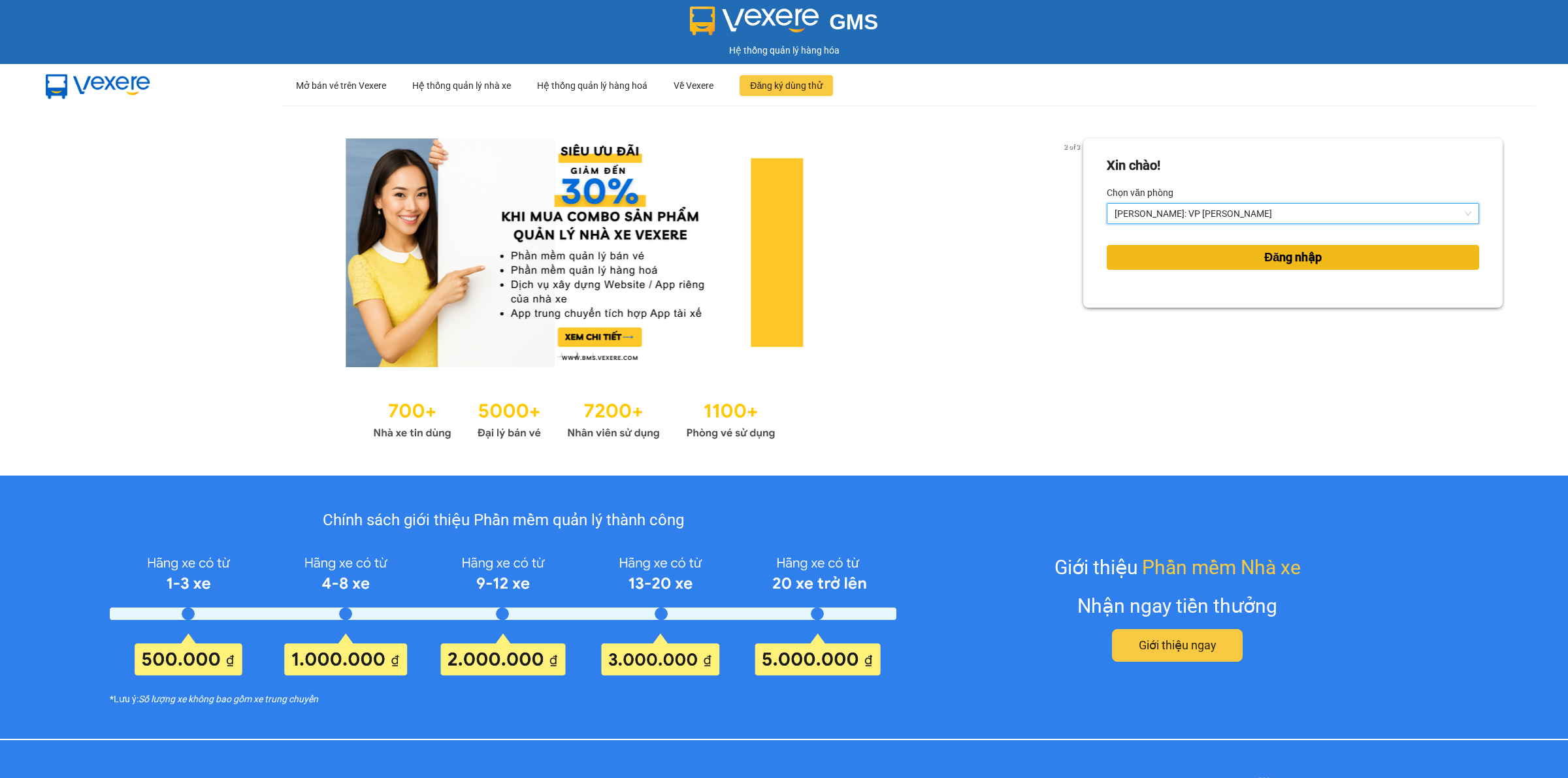
click at [1240, 258] on button "Đăng nhập" at bounding box center [1293, 258] width 373 height 25
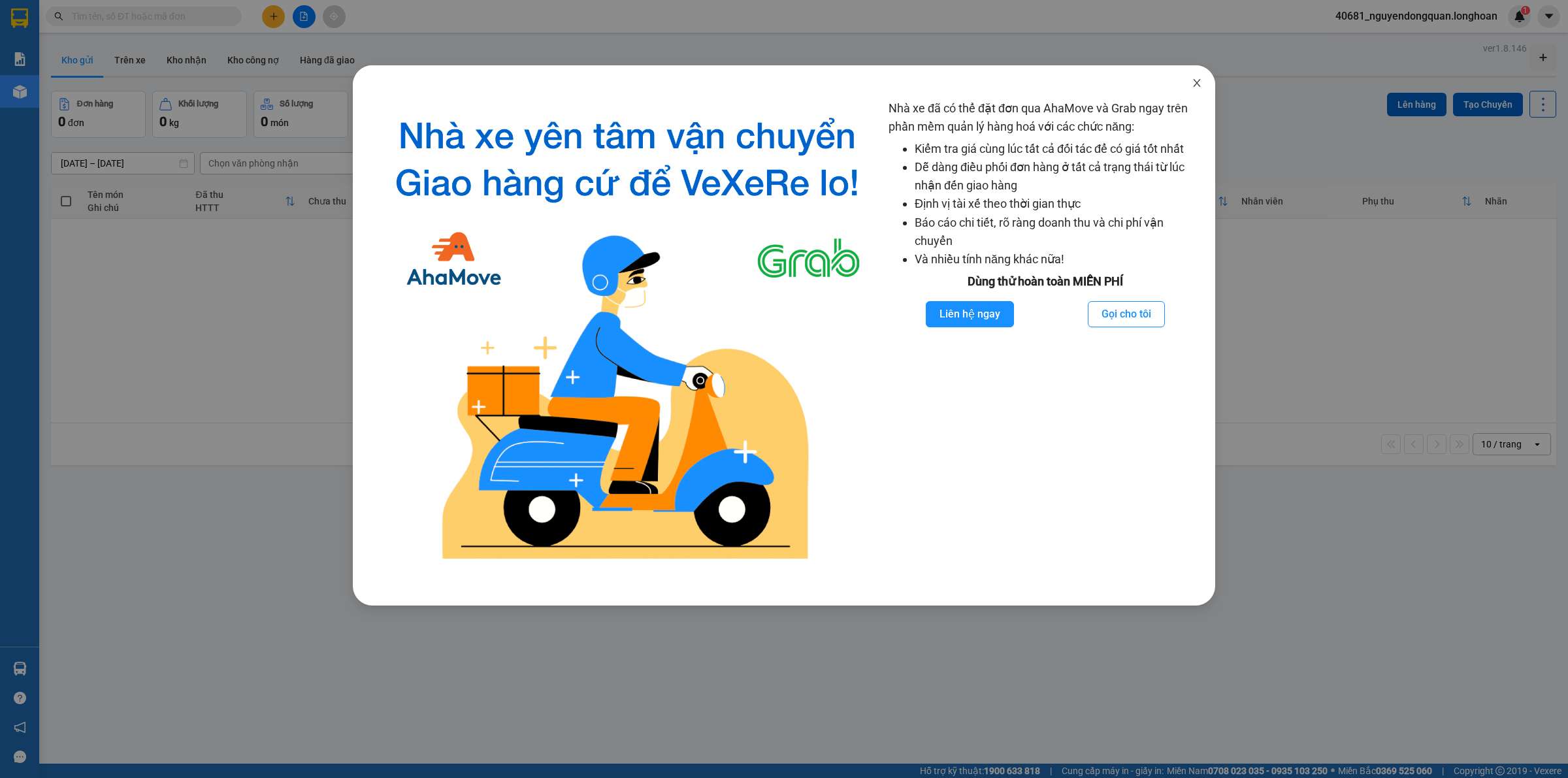
click at [1204, 87] on span "Close" at bounding box center [1197, 83] width 36 height 36
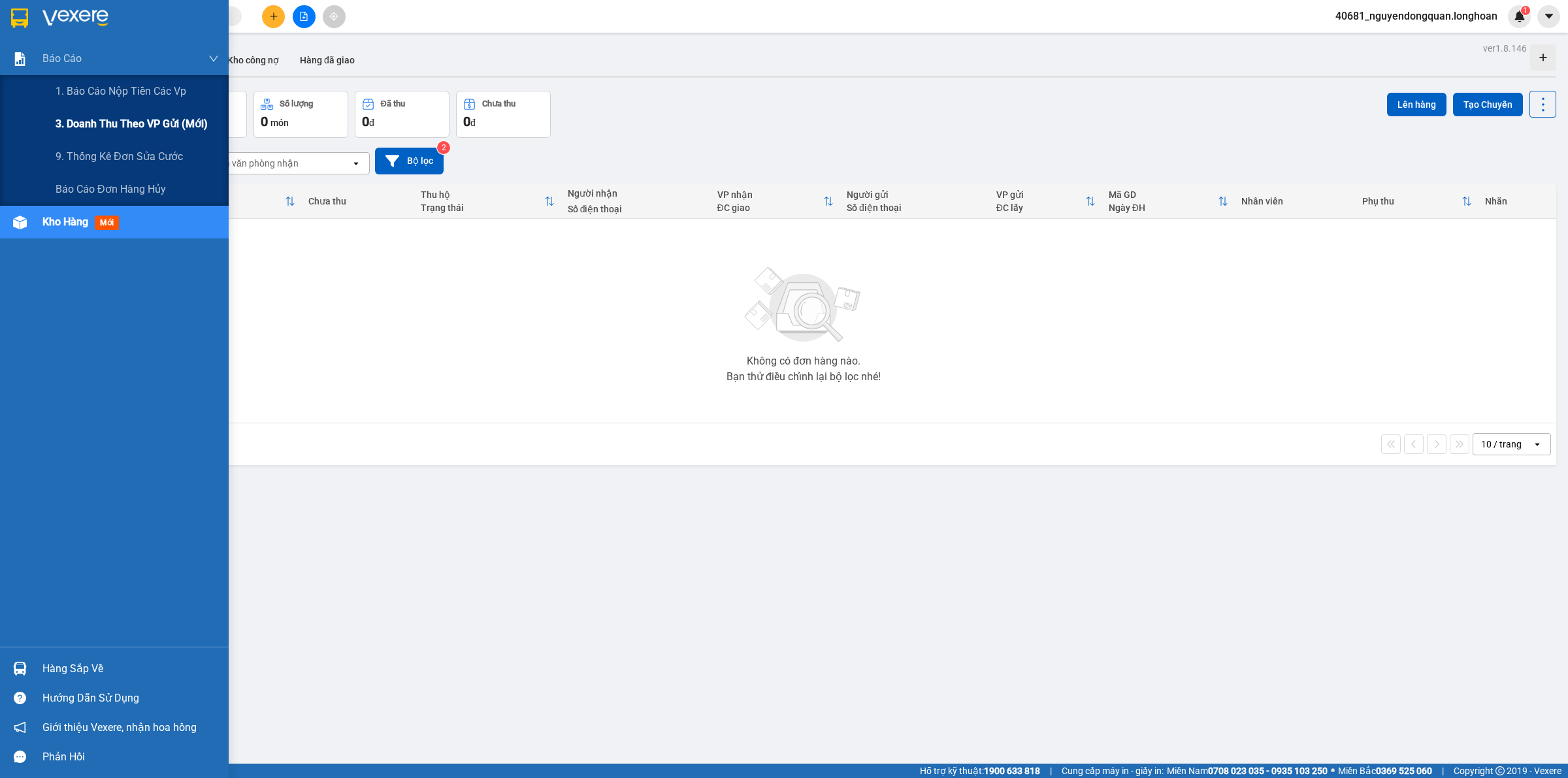
click at [119, 122] on span "3. Doanh Thu theo VP Gửi (mới)" at bounding box center [131, 124] width 152 height 17
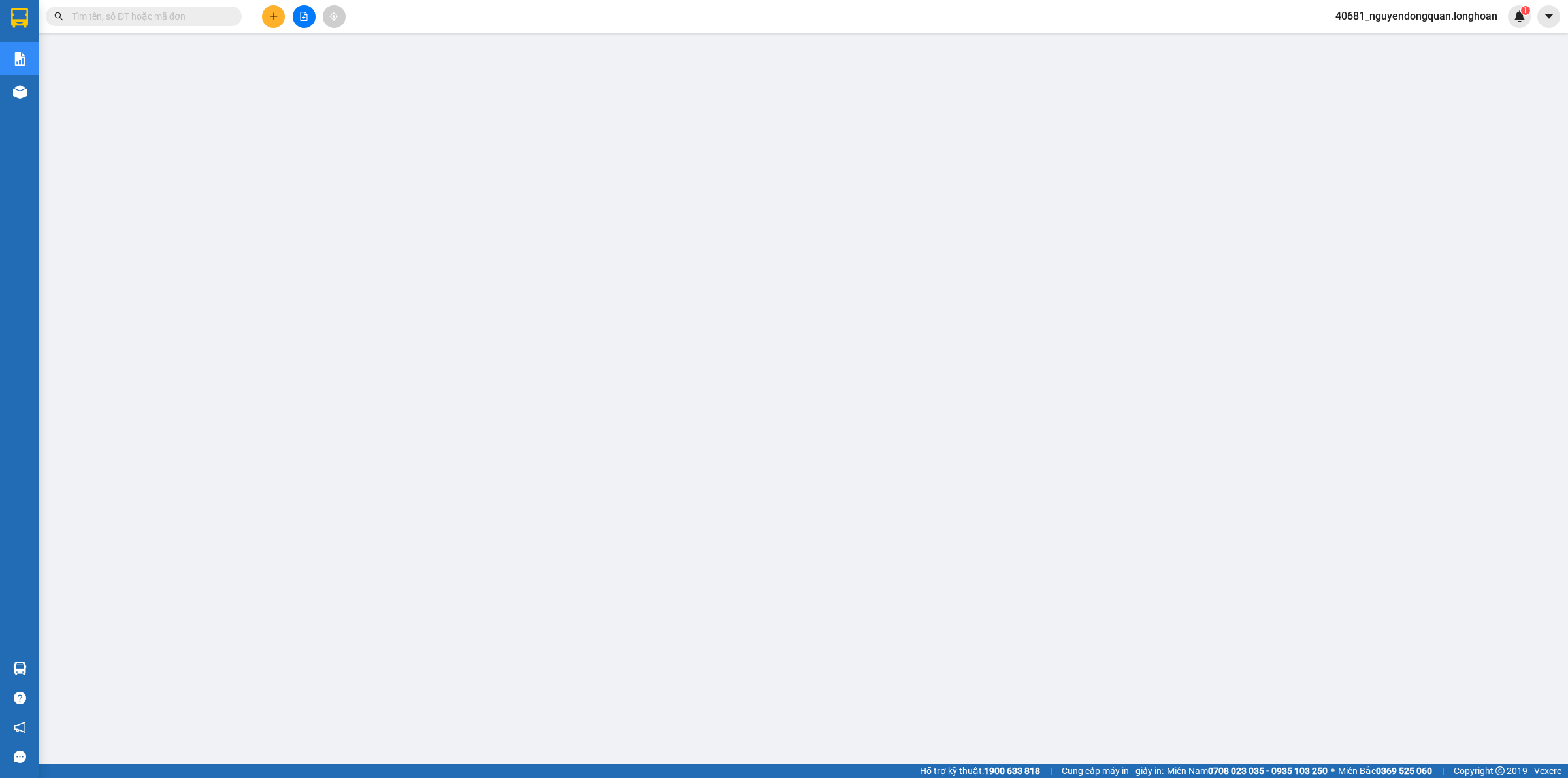
click at [1475, 15] on span "40681_nguyendongquan.longhoan" at bounding box center [1417, 16] width 183 height 17
click at [1423, 40] on span "Đăng xuất" at bounding box center [1421, 40] width 157 height 15
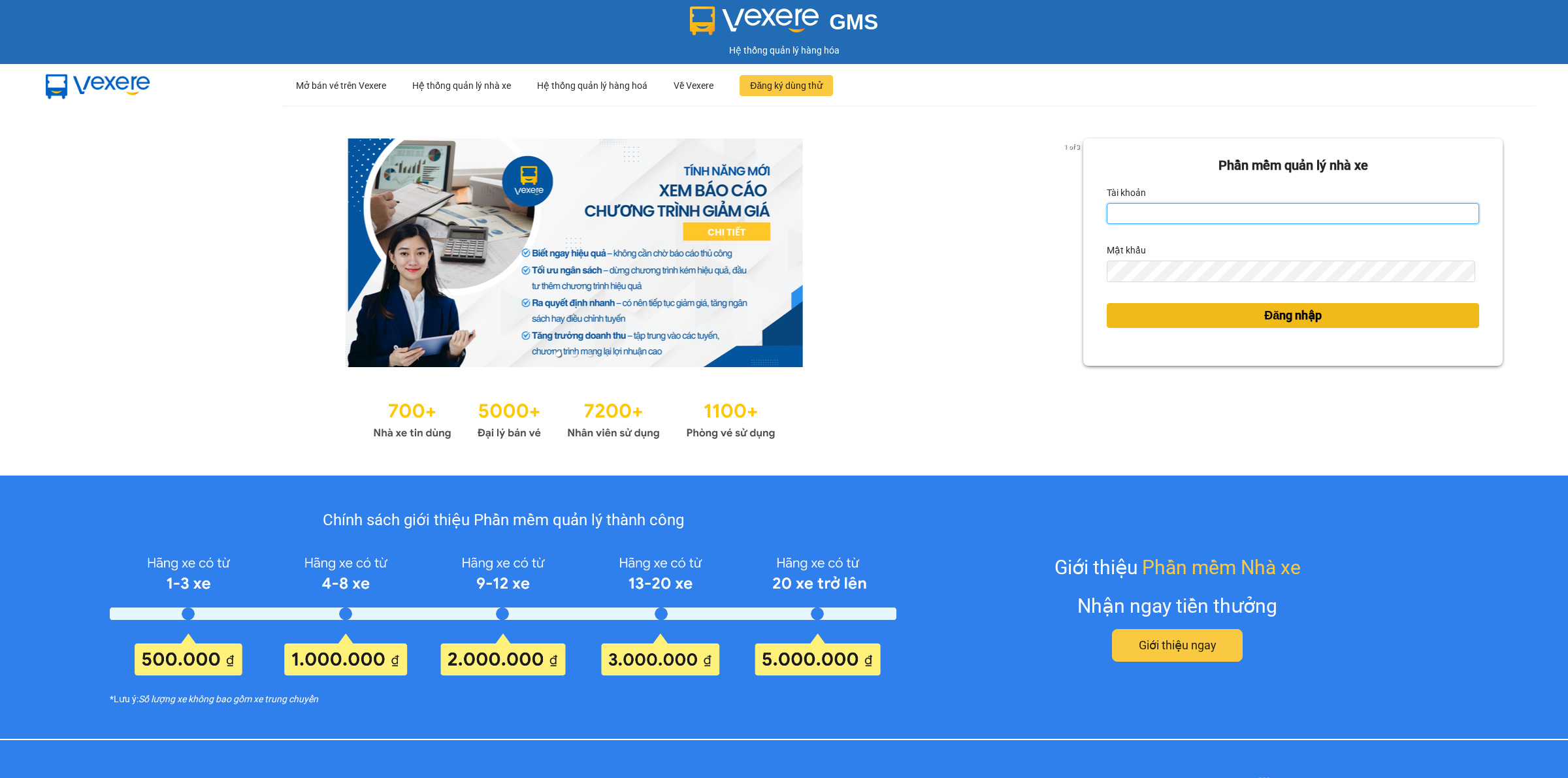
type input "nguyendongquan.longhoan"
click at [1178, 324] on button "Đăng nhập" at bounding box center [1293, 316] width 373 height 25
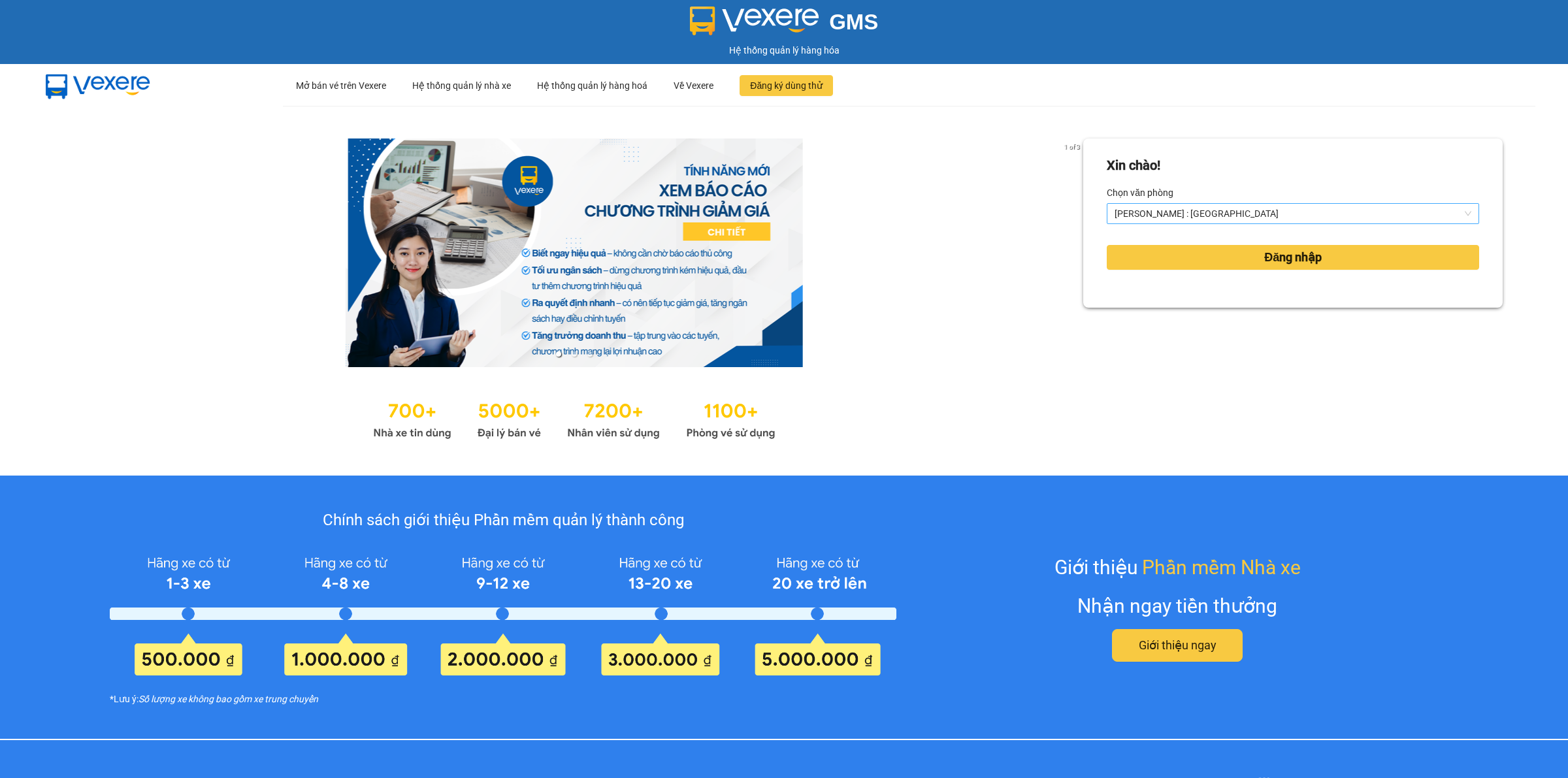
click at [1223, 216] on span "[PERSON_NAME] : [GEOGRAPHIC_DATA]" at bounding box center [1293, 214] width 357 height 20
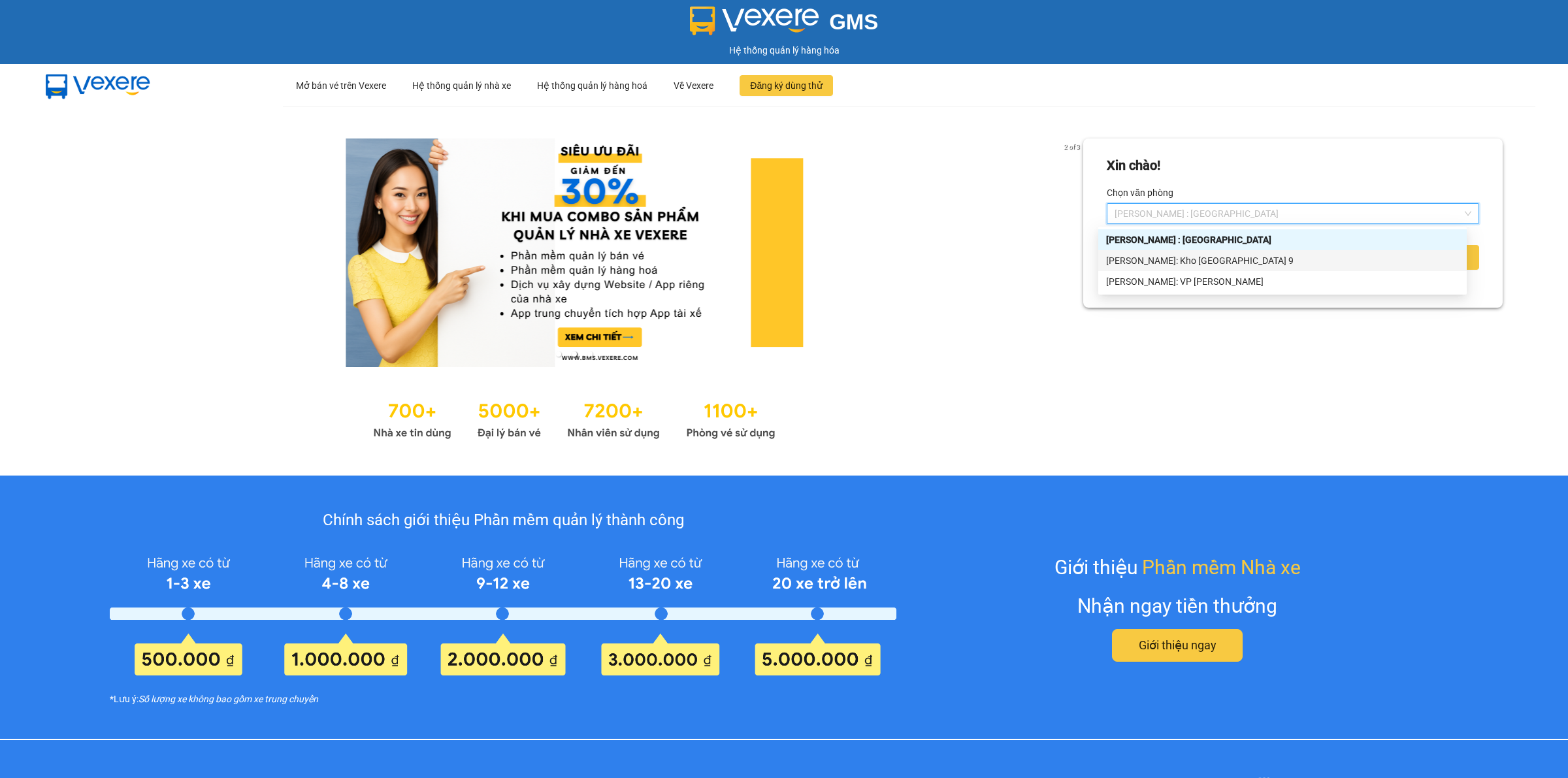
click at [1220, 269] on div "[PERSON_NAME]: Kho [GEOGRAPHIC_DATA] 9" at bounding box center [1283, 261] width 369 height 21
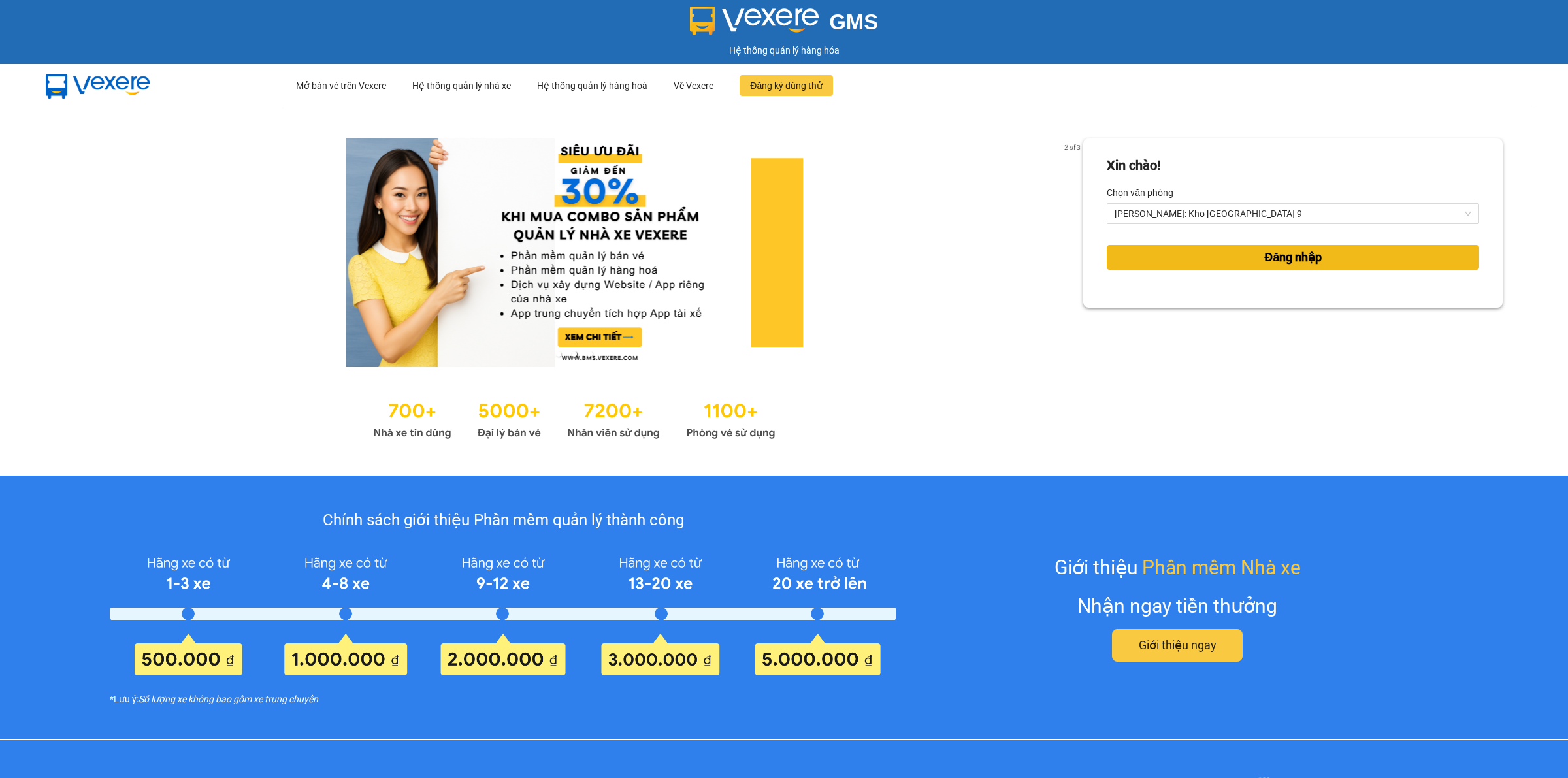
click at [1247, 258] on button "Đăng nhập" at bounding box center [1293, 258] width 373 height 25
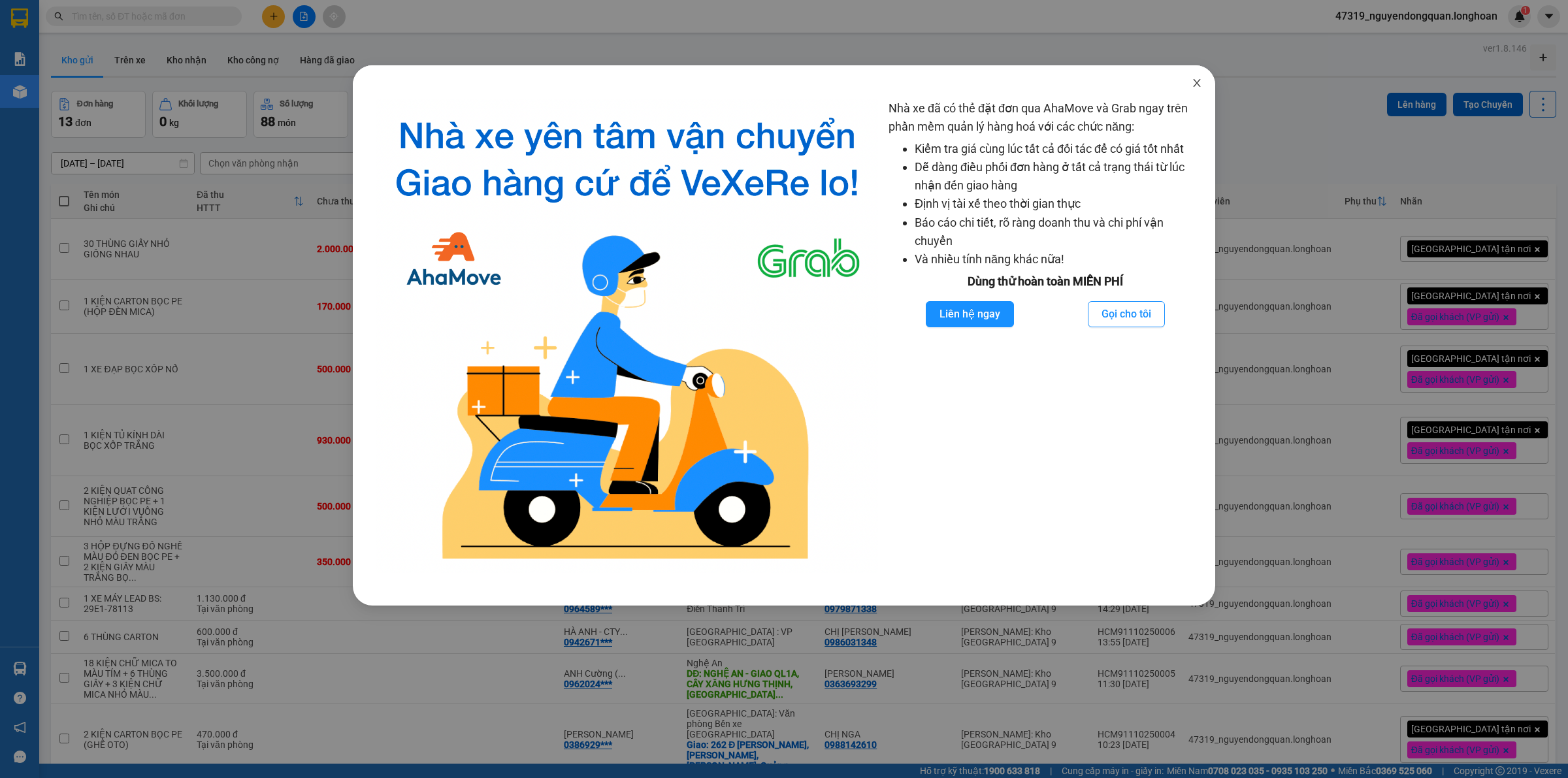
click at [1193, 82] on icon "close" at bounding box center [1197, 83] width 11 height 11
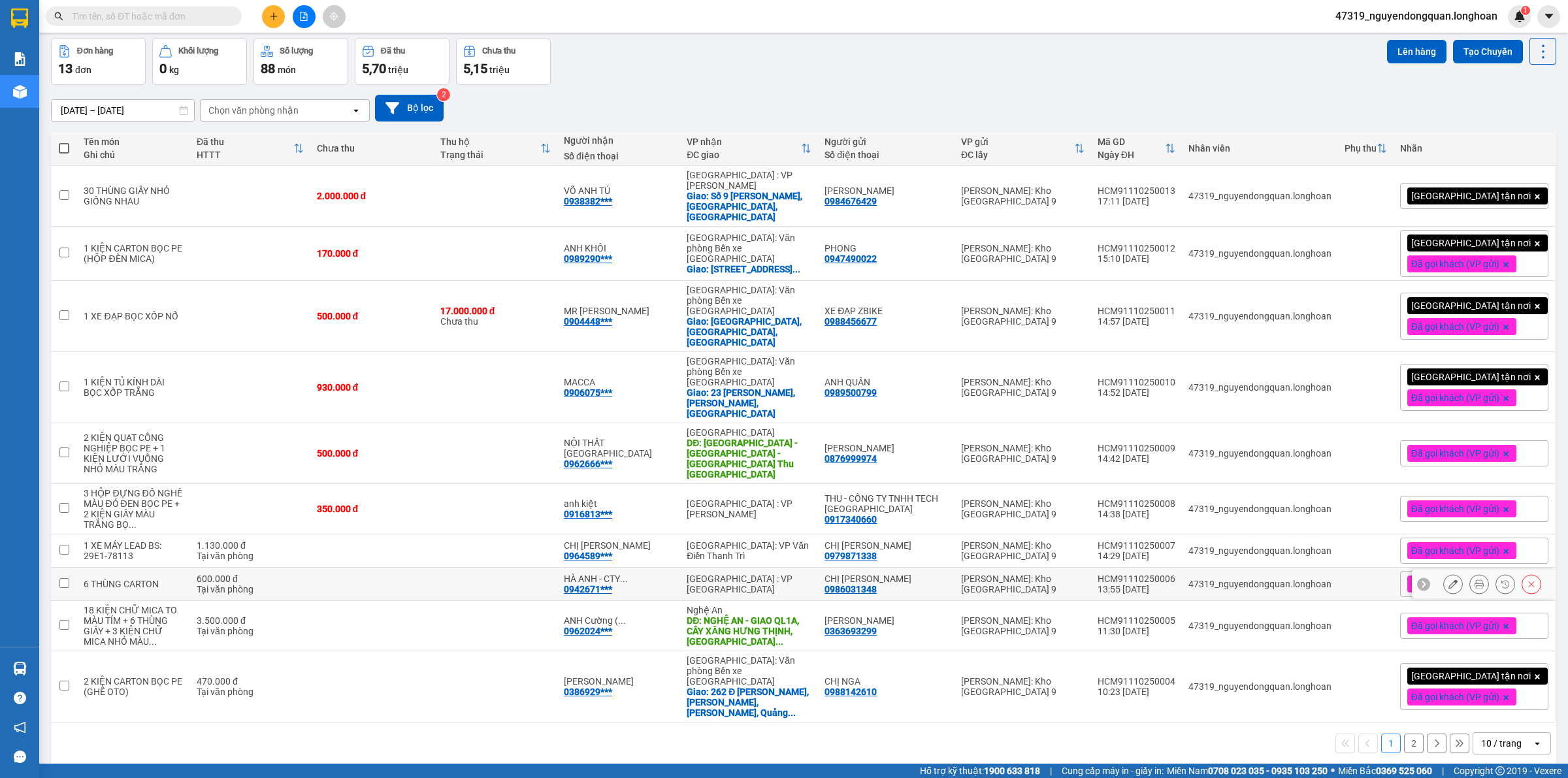
scroll to position [60, 0]
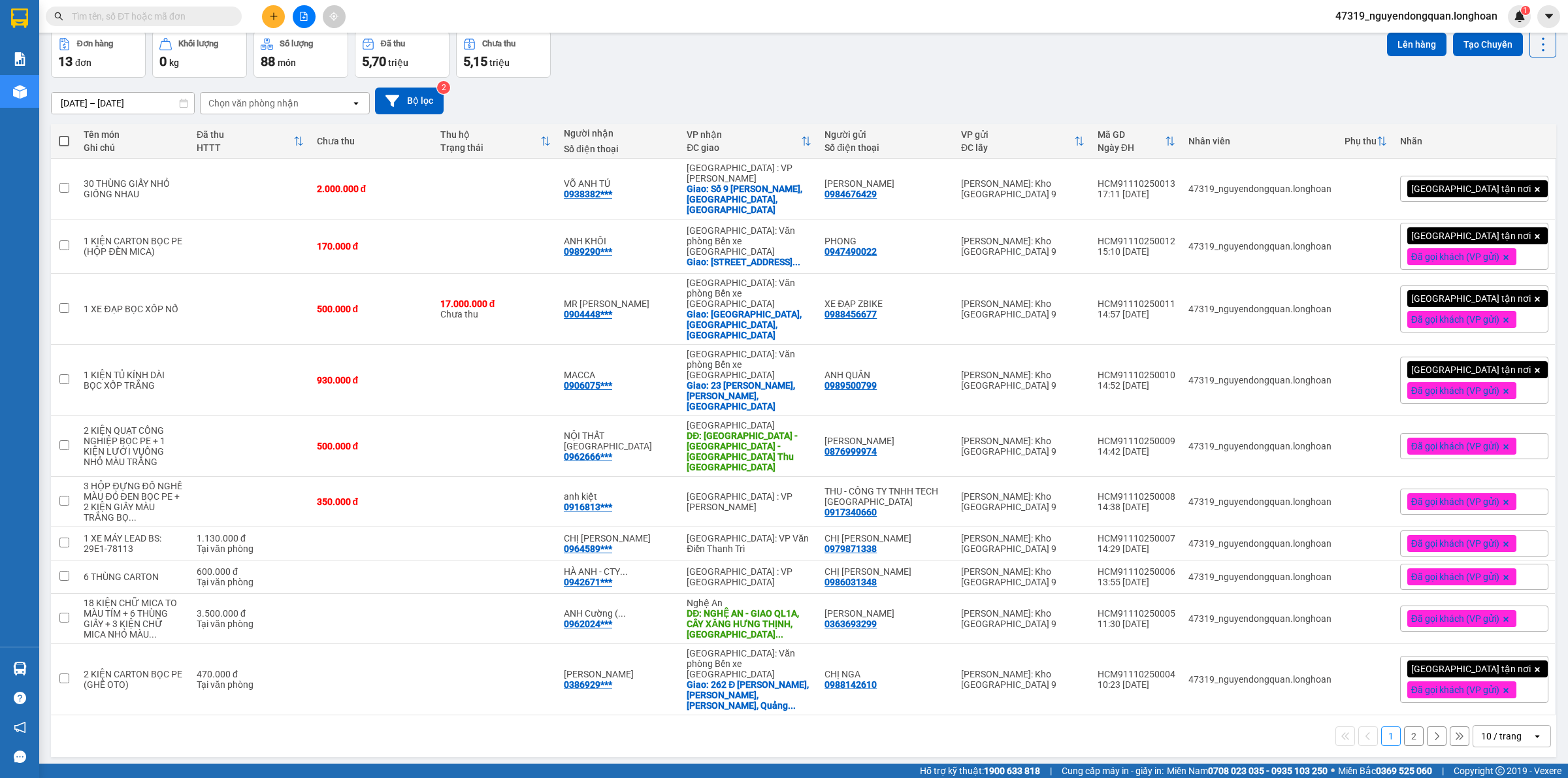
click at [1501, 730] on div "10 / trang" at bounding box center [1501, 736] width 40 height 13
click at [1505, 635] on span "100 / trang" at bounding box center [1494, 642] width 47 height 13
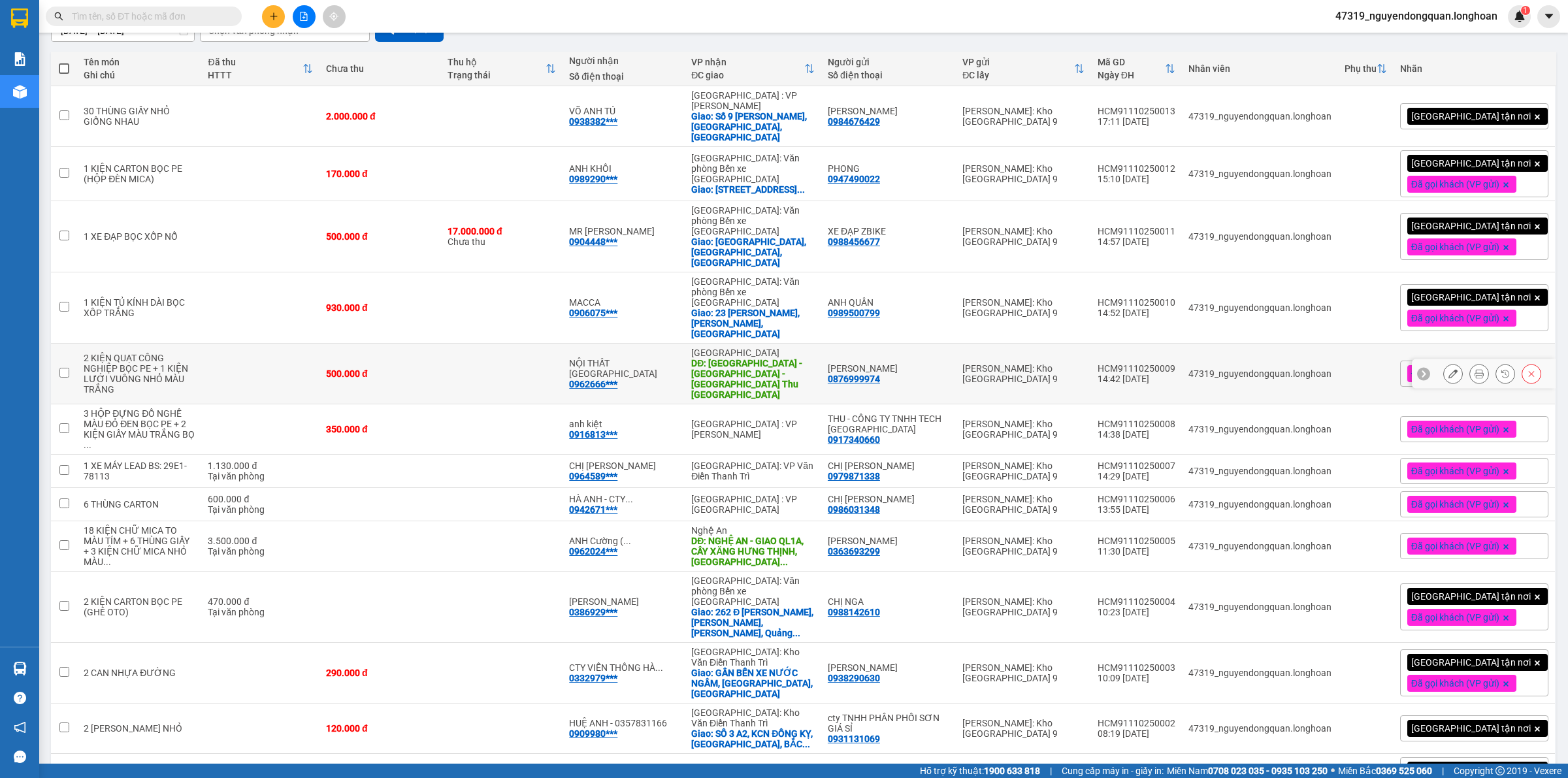
scroll to position [149, 0]
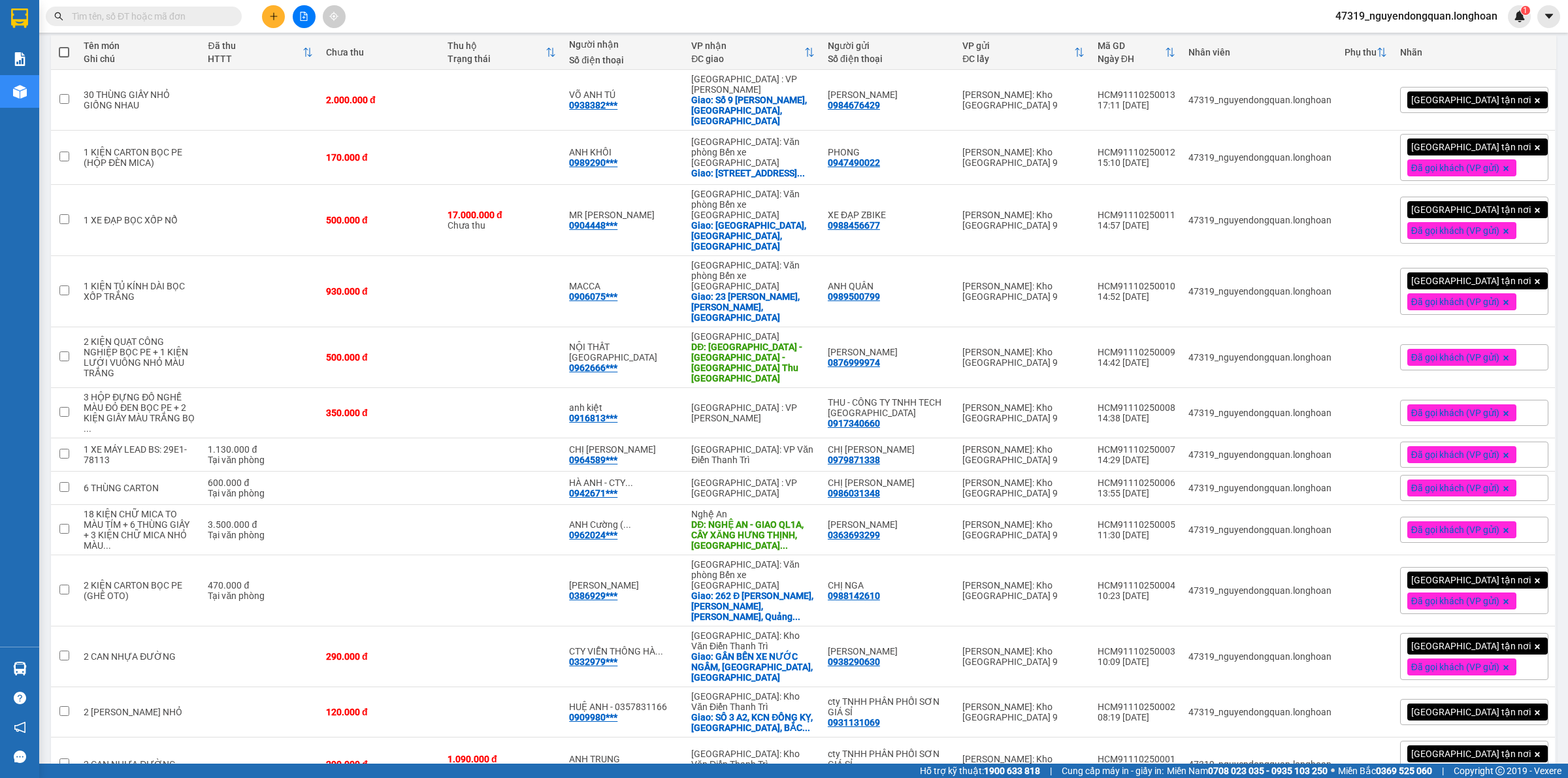
click at [204, 18] on input "text" at bounding box center [149, 17] width 154 height 15
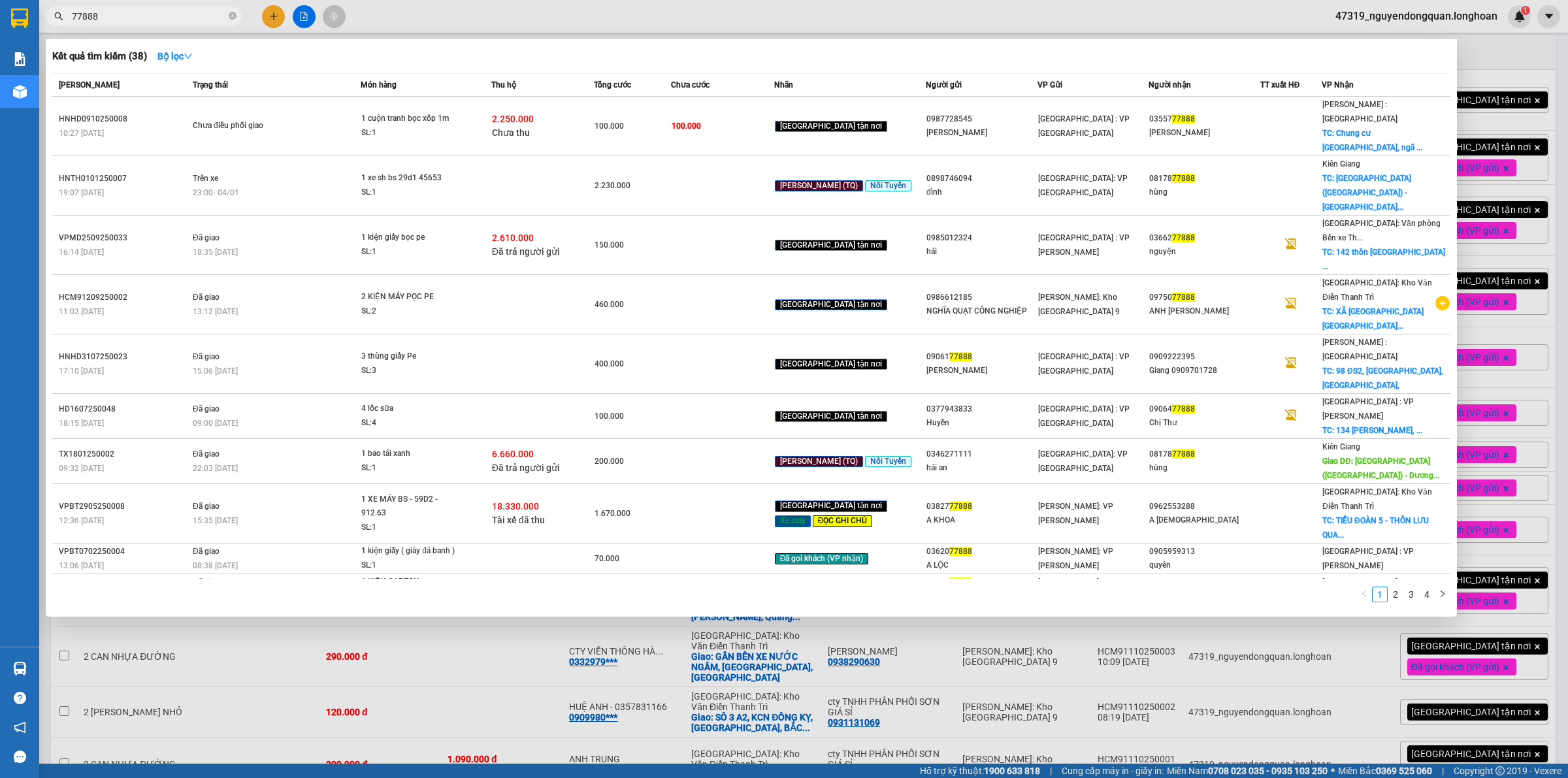
type input "77888"
click at [589, 709] on div at bounding box center [784, 389] width 1568 height 778
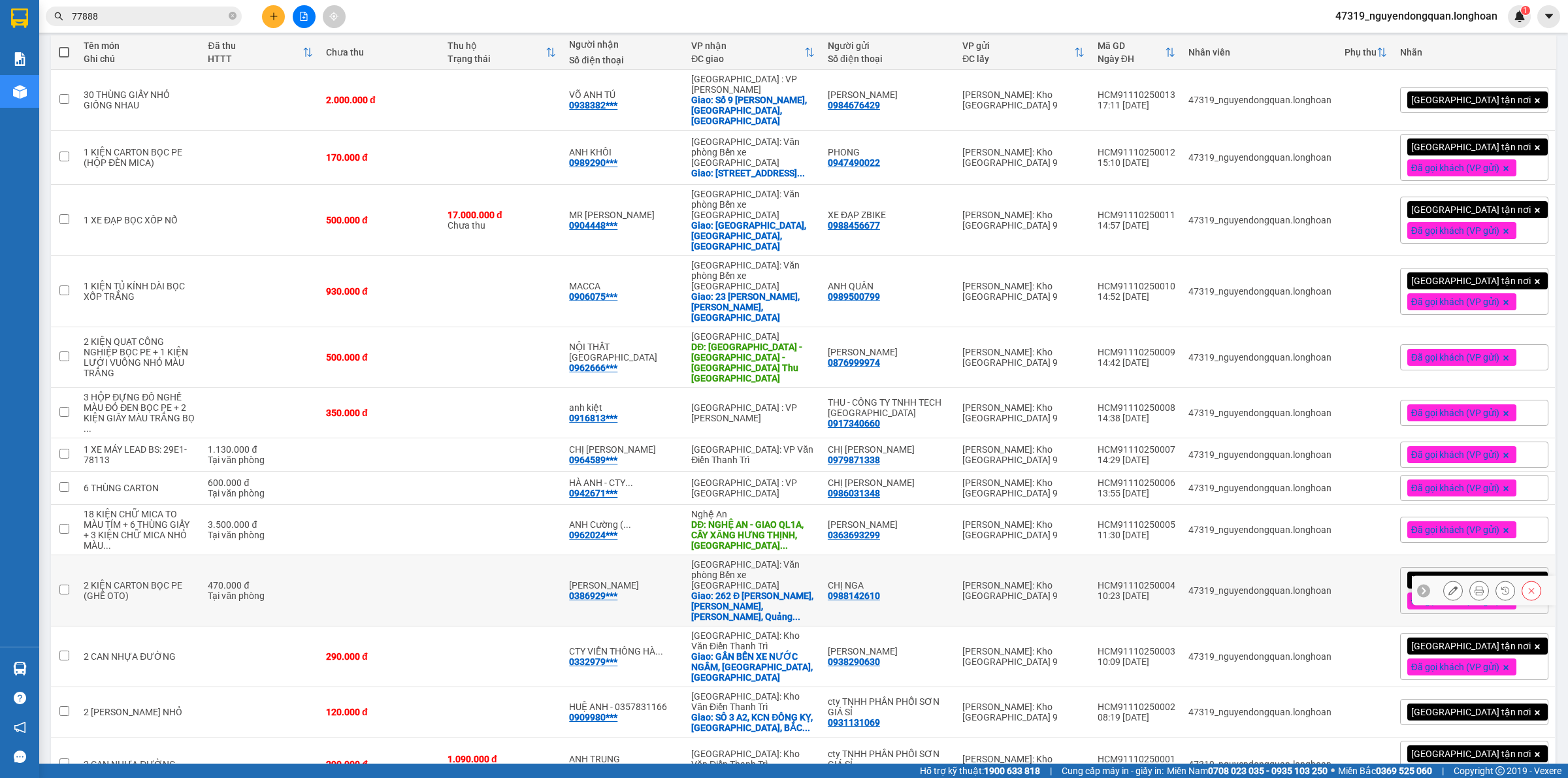
scroll to position [0, 0]
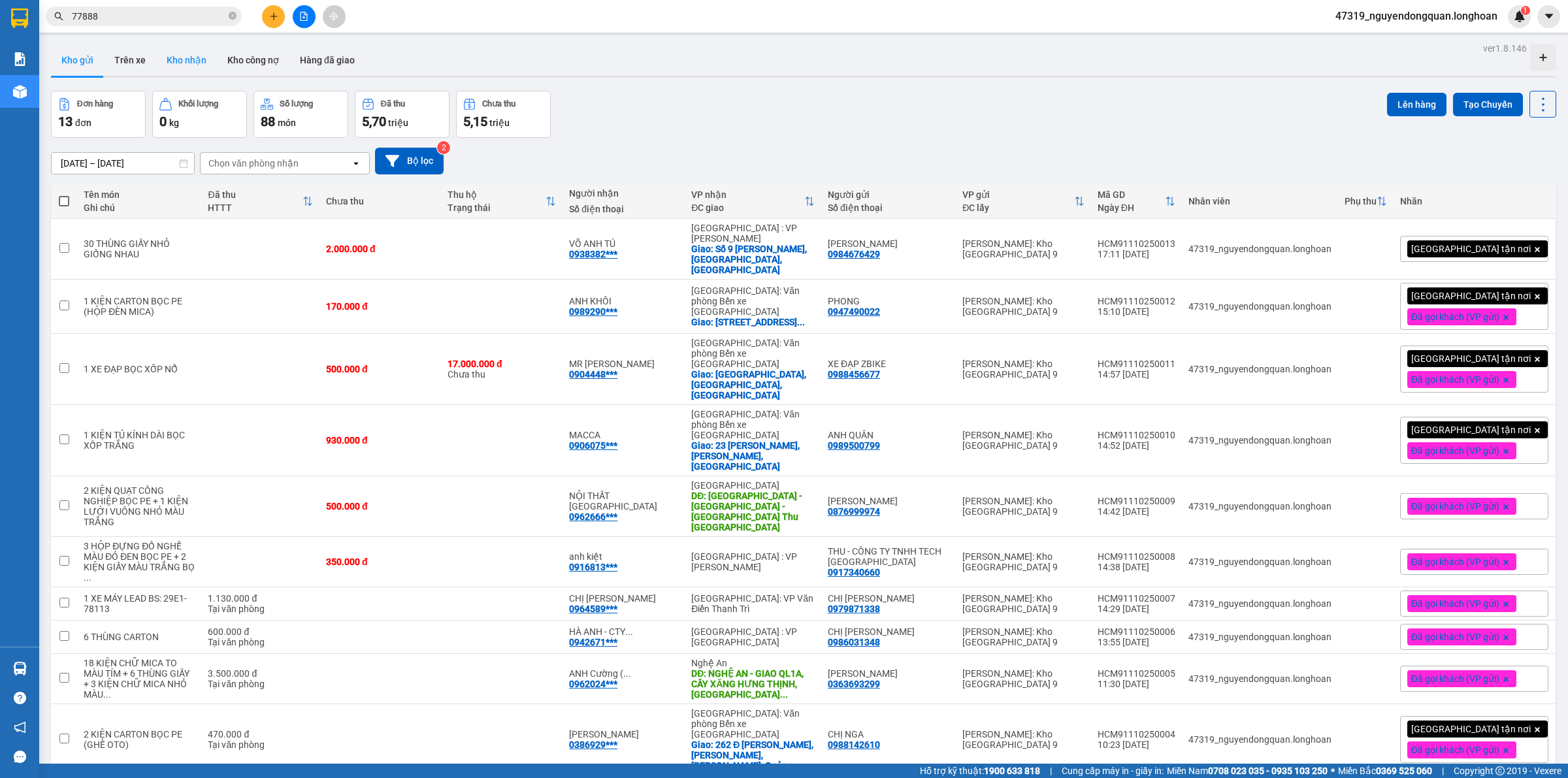
click at [196, 67] on button "Kho nhận" at bounding box center [186, 59] width 61 height 31
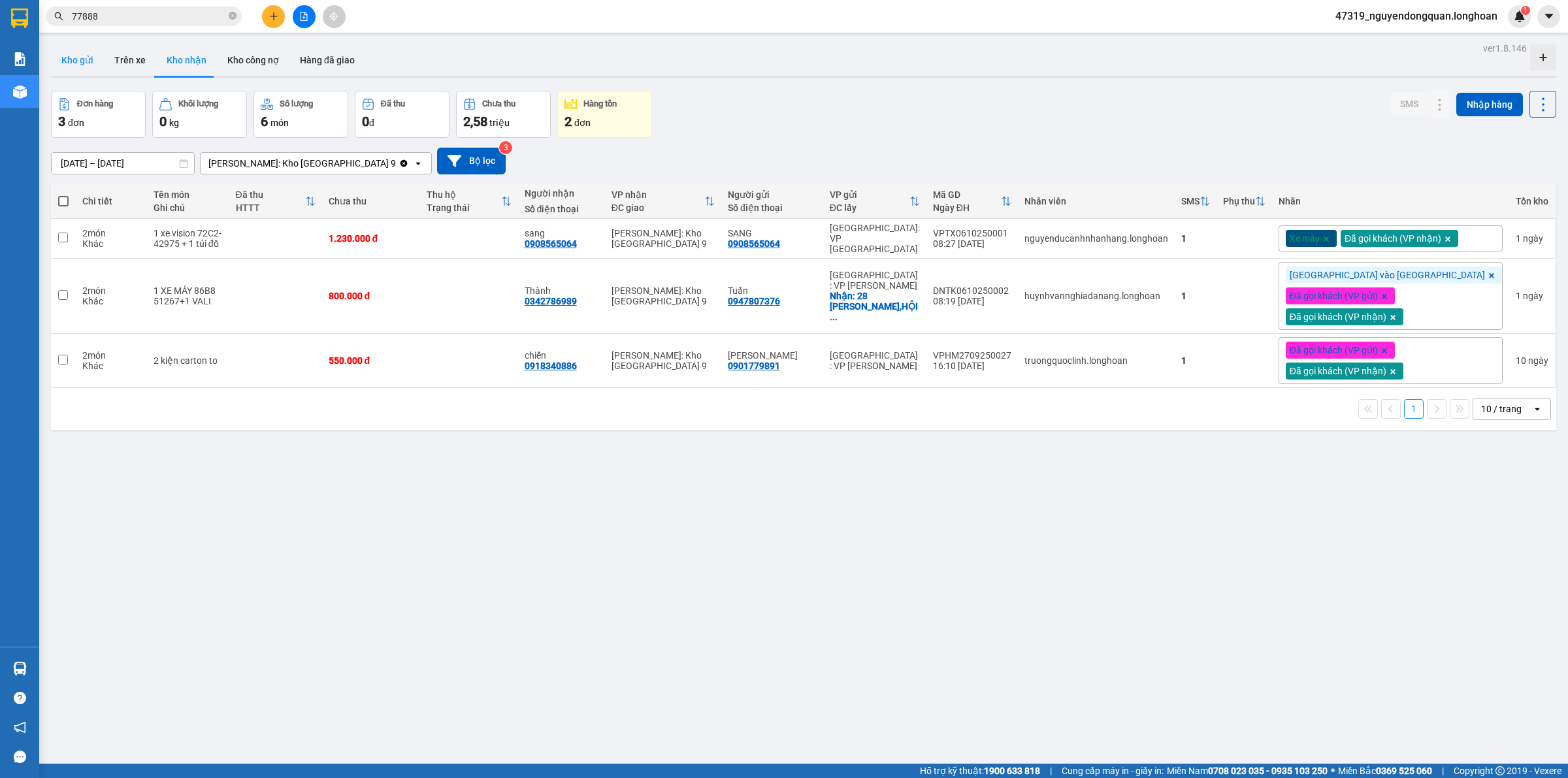
click at [91, 57] on button "Kho gửi" at bounding box center [77, 59] width 53 height 31
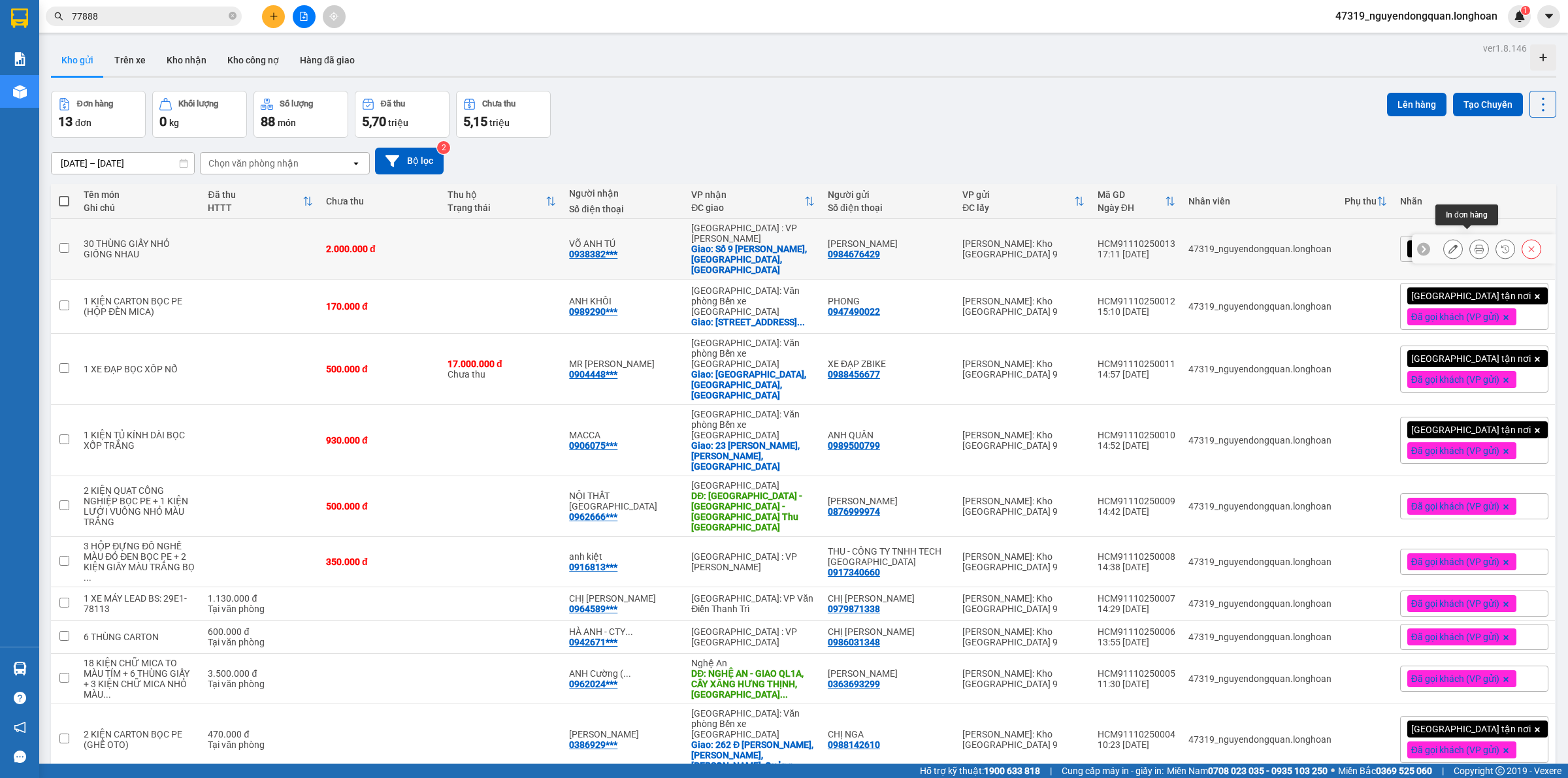
click at [1475, 244] on icon at bounding box center [1479, 249] width 9 height 9
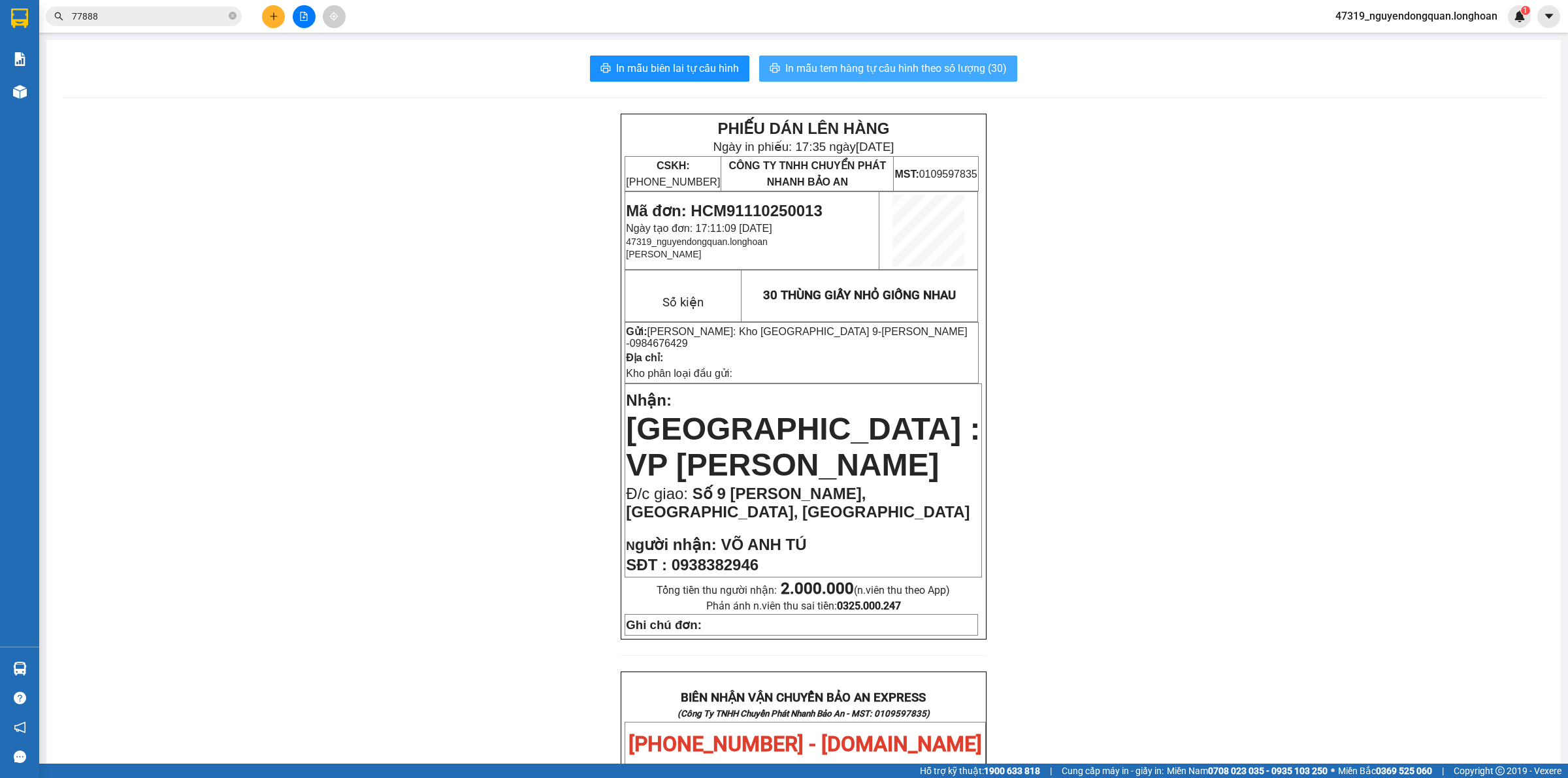
click at [918, 80] on button "In mẫu tem hàng tự cấu hình theo số lượng (30)" at bounding box center [888, 69] width 258 height 26
click at [521, 279] on div "PHIẾU DÁN LÊN HÀNG Ngày in phiếu: 17:36 [DATE] CSKH: [PHONE_NUMBER] CÔNG TY TNH…" at bounding box center [803, 756] width 1483 height 1284
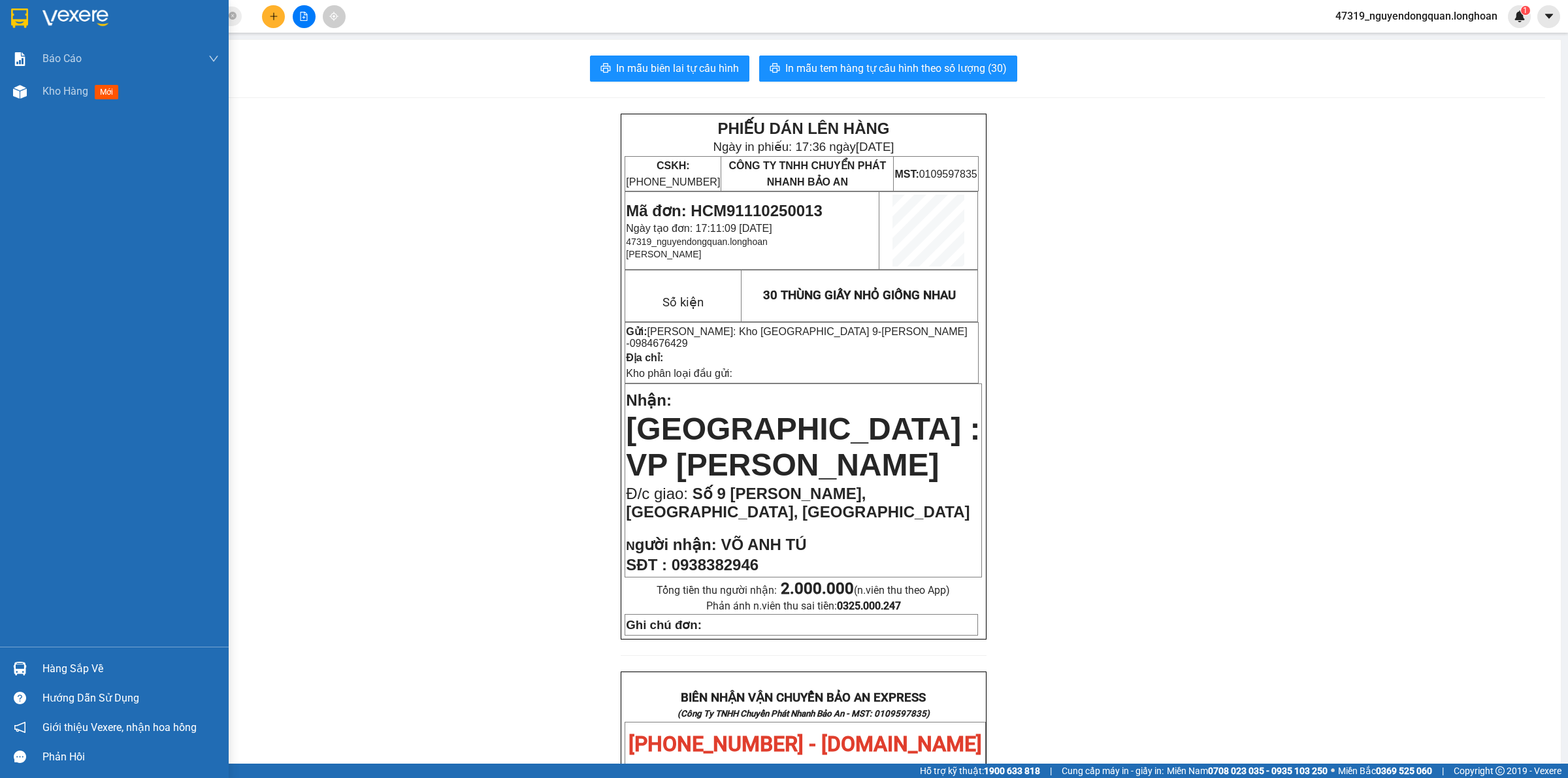
click at [19, 7] on div at bounding box center [20, 18] width 23 height 23
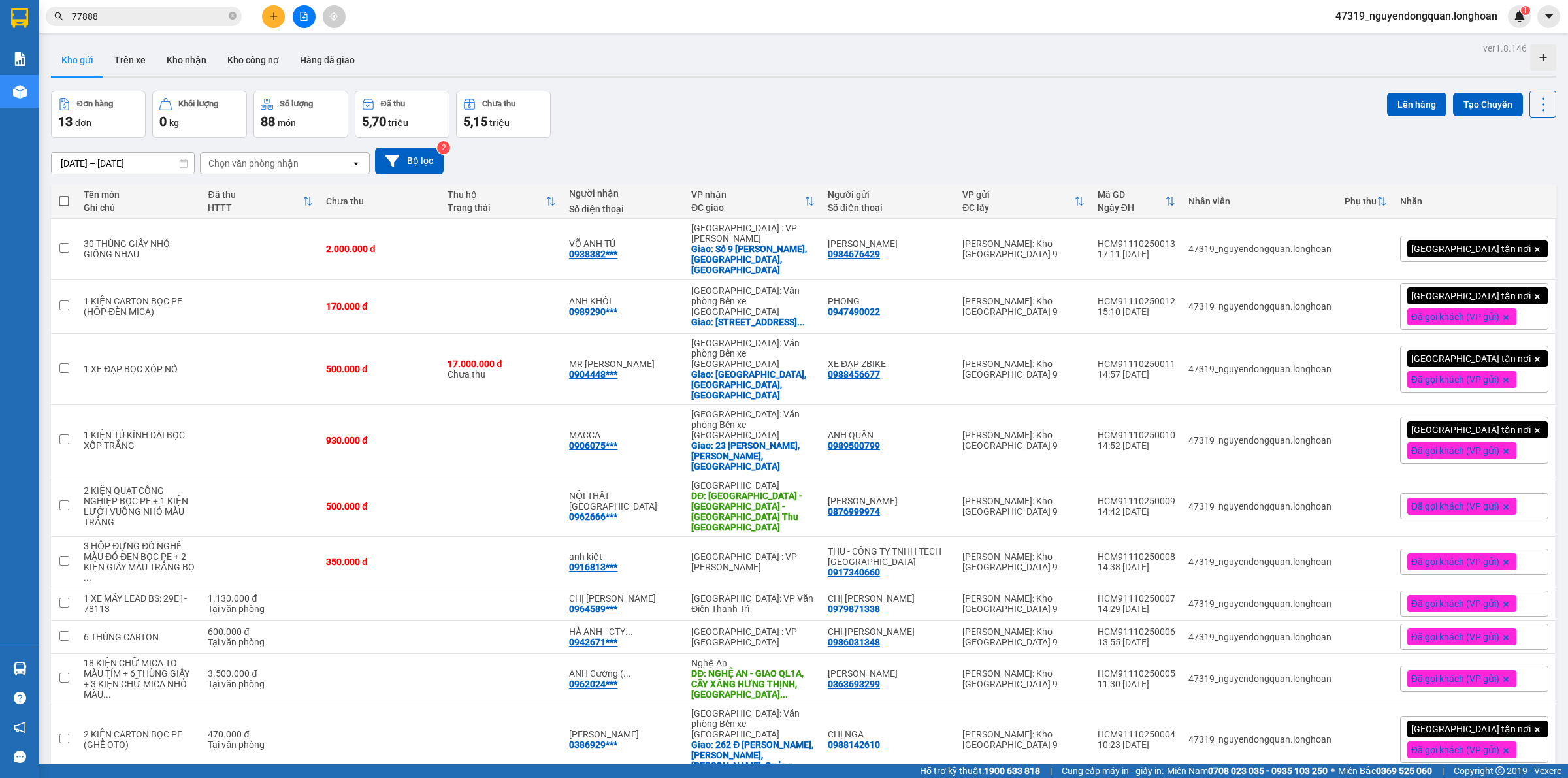
drag, startPoint x: 628, startPoint y: 151, endPoint x: 640, endPoint y: 155, distance: 12.6
click at [629, 151] on div "[DATE] – [DATE] Press the down arrow key to interact with the calendar and sele…" at bounding box center [803, 161] width 1506 height 27
drag, startPoint x: 1122, startPoint y: 234, endPoint x: 1198, endPoint y: 234, distance: 76.0
click at [1182, 234] on td "HCM91110250013 17:11 [DATE]" at bounding box center [1137, 249] width 91 height 61
checkbox input "true"
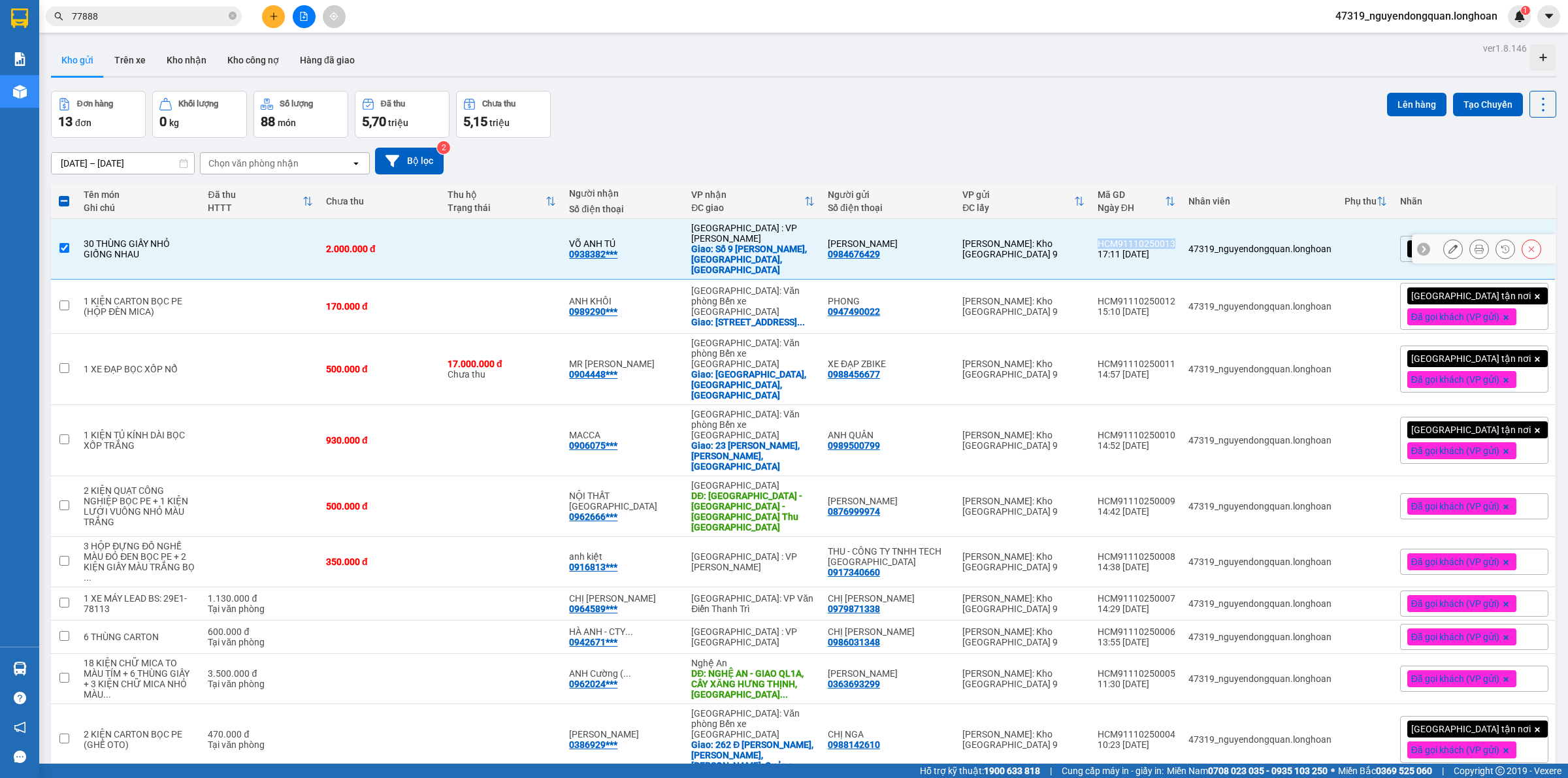
copy div "HCM91110250013"
click at [64, 203] on span at bounding box center [64, 201] width 11 height 11
click at [64, 195] on input "checkbox" at bounding box center [64, 195] width 0 height 0
checkbox input "true"
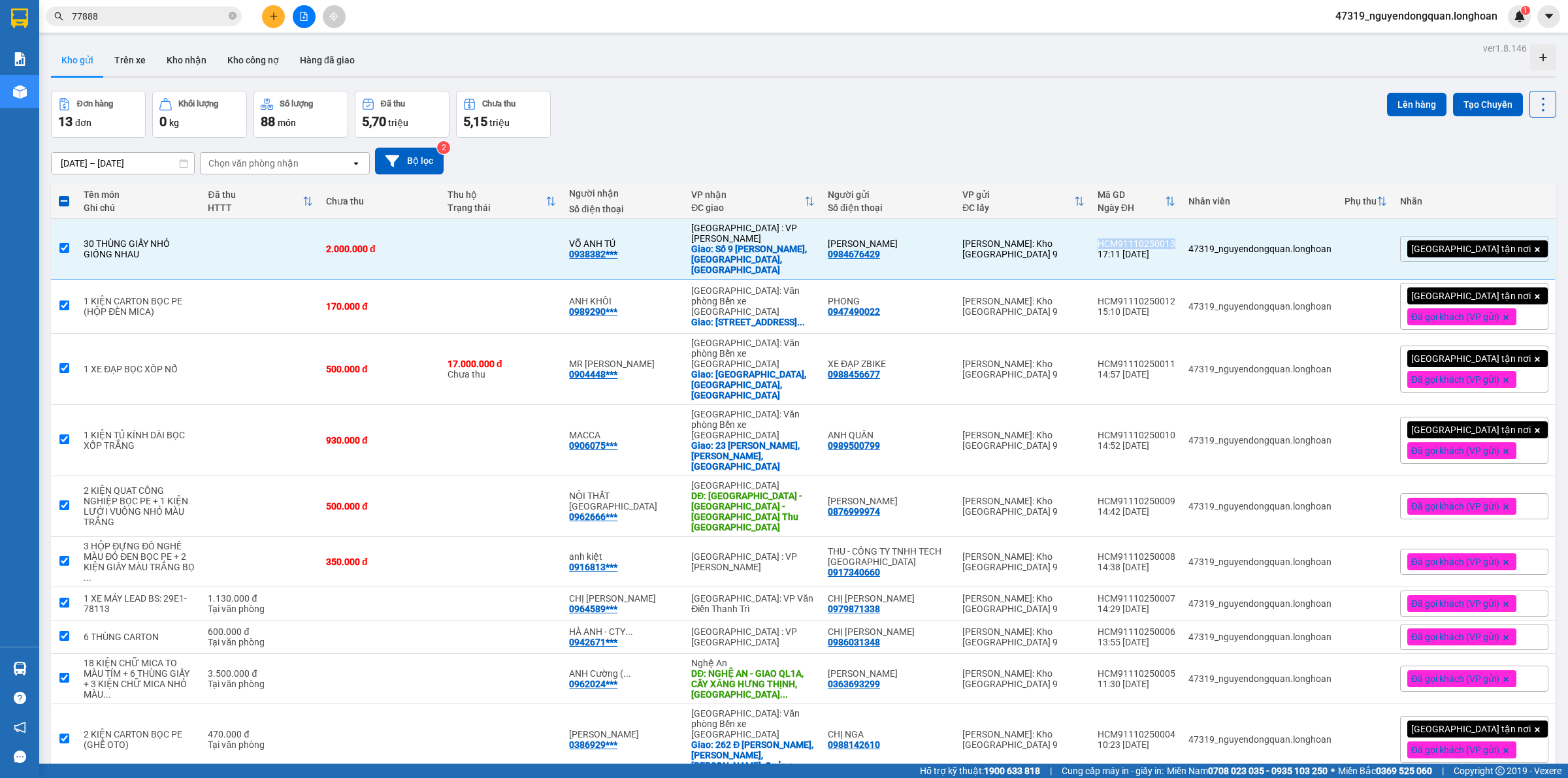
checkbox input "true"
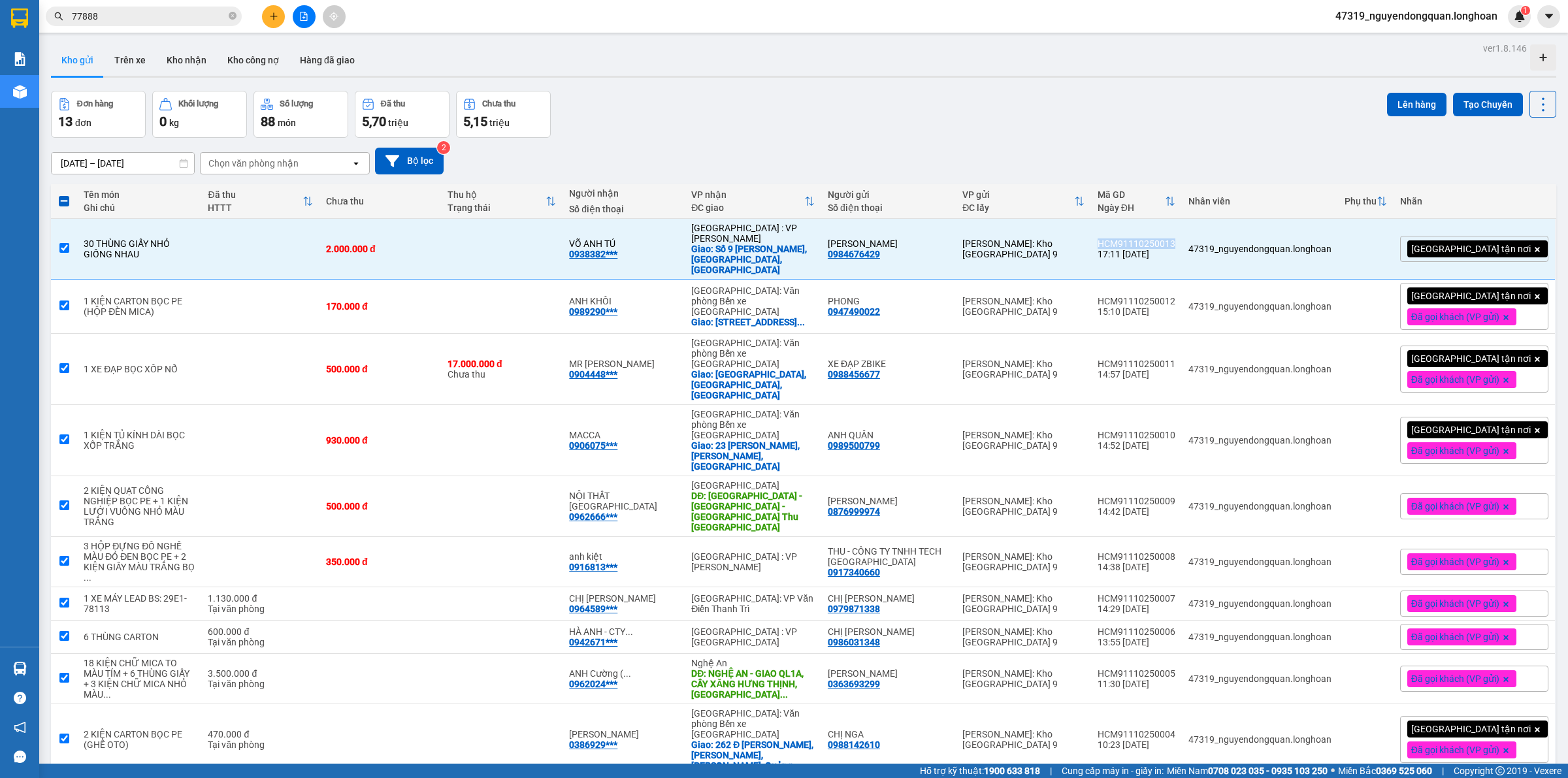
checkbox input "true"
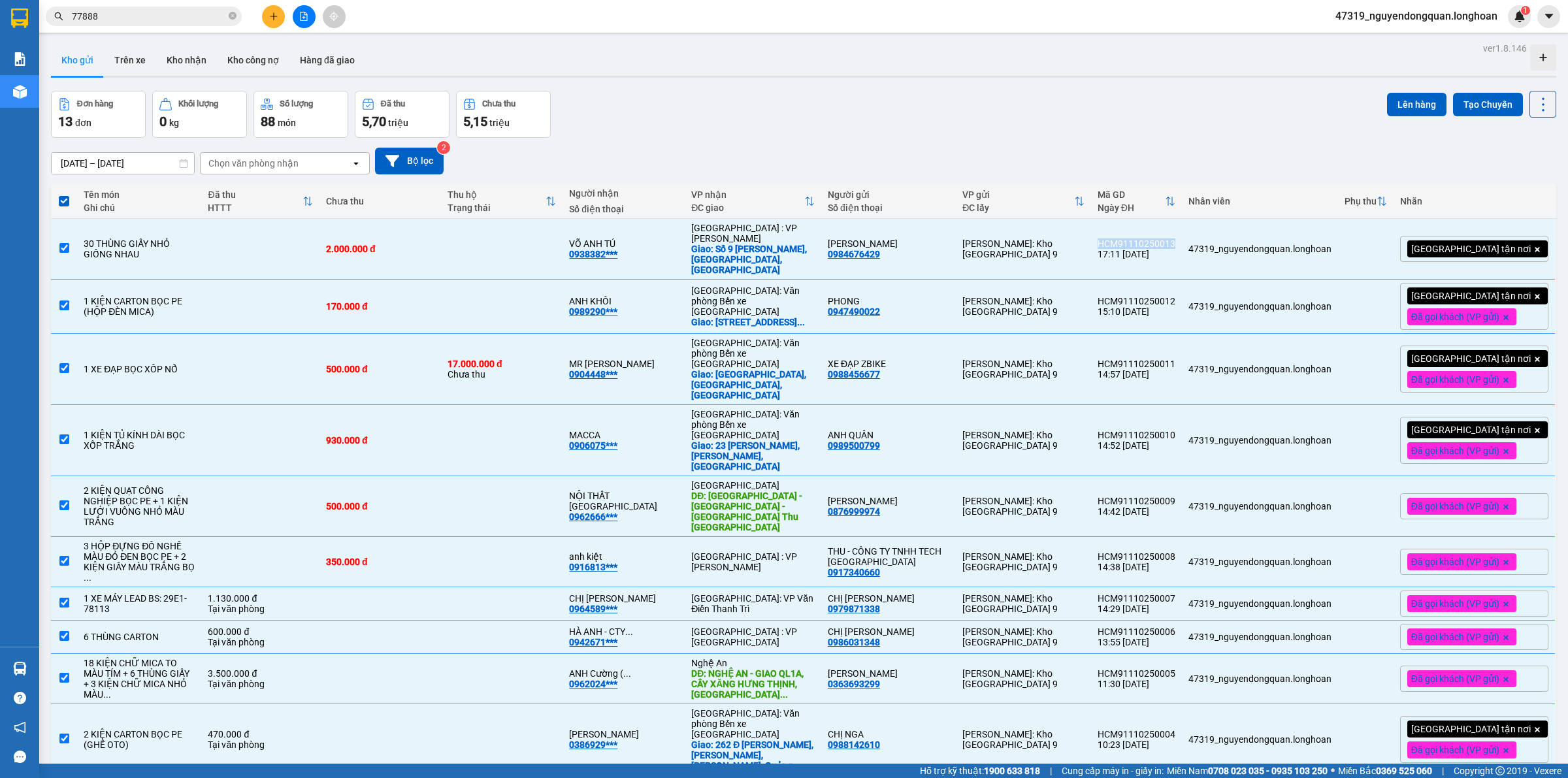
click at [64, 203] on span at bounding box center [64, 201] width 11 height 11
click at [64, 195] on input "checkbox" at bounding box center [64, 195] width 0 height 0
checkbox input "false"
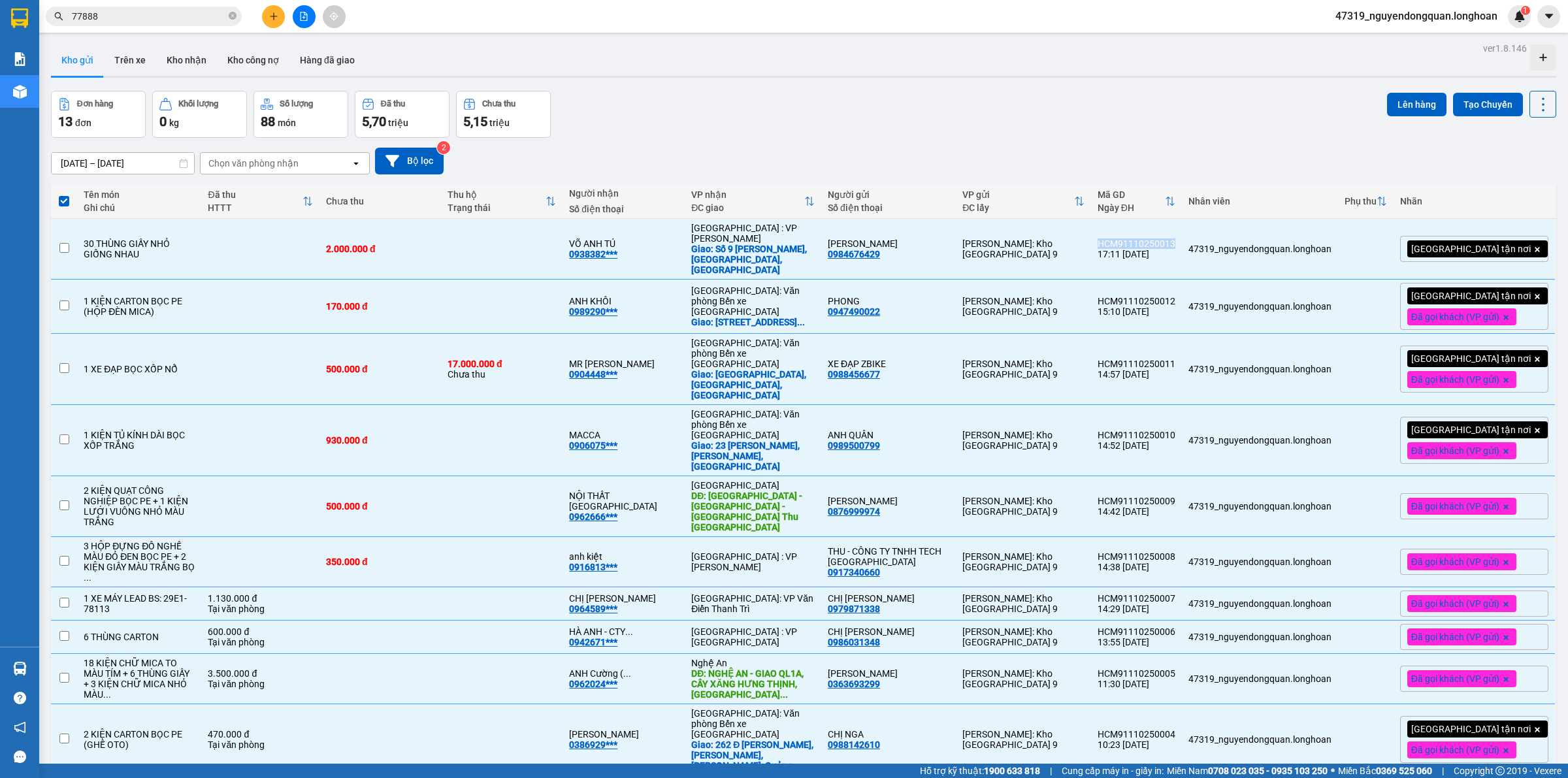
checkbox input "false"
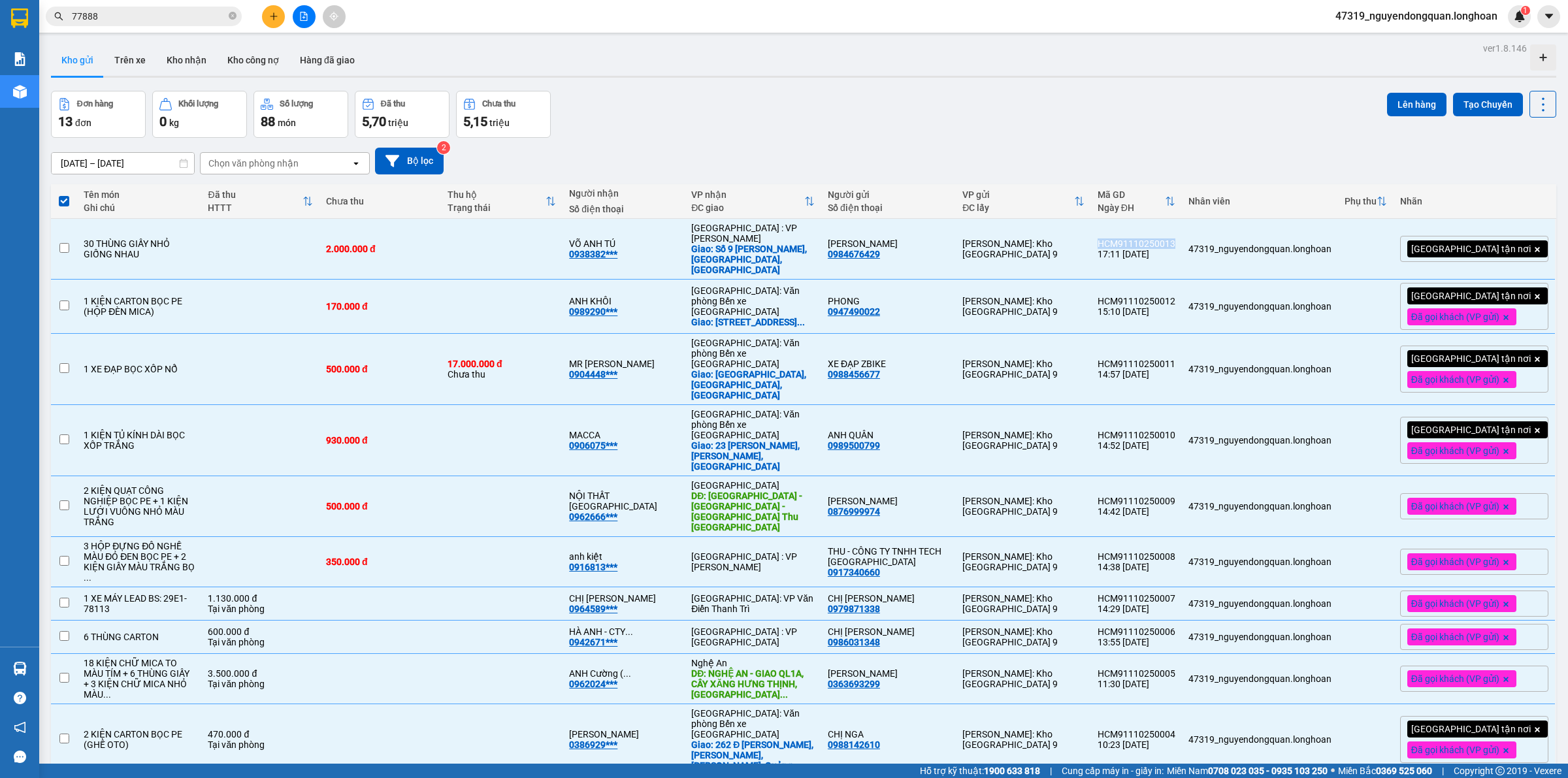
checkbox input "false"
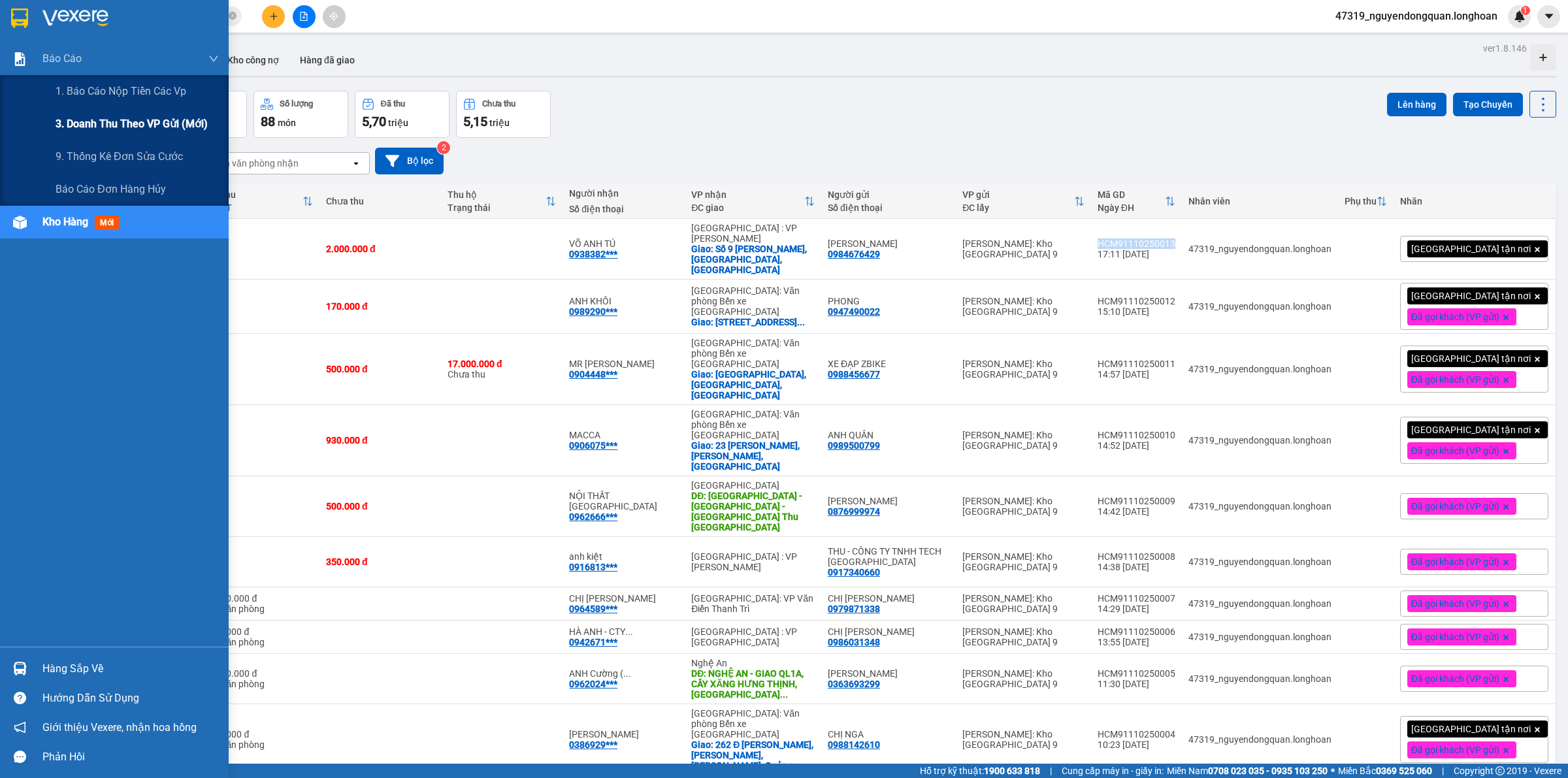
drag, startPoint x: 72, startPoint y: 114, endPoint x: 69, endPoint y: 121, distance: 7.6
click at [72, 115] on div "3. Doanh Thu theo VP Gửi (mới)" at bounding box center [137, 124] width 163 height 32
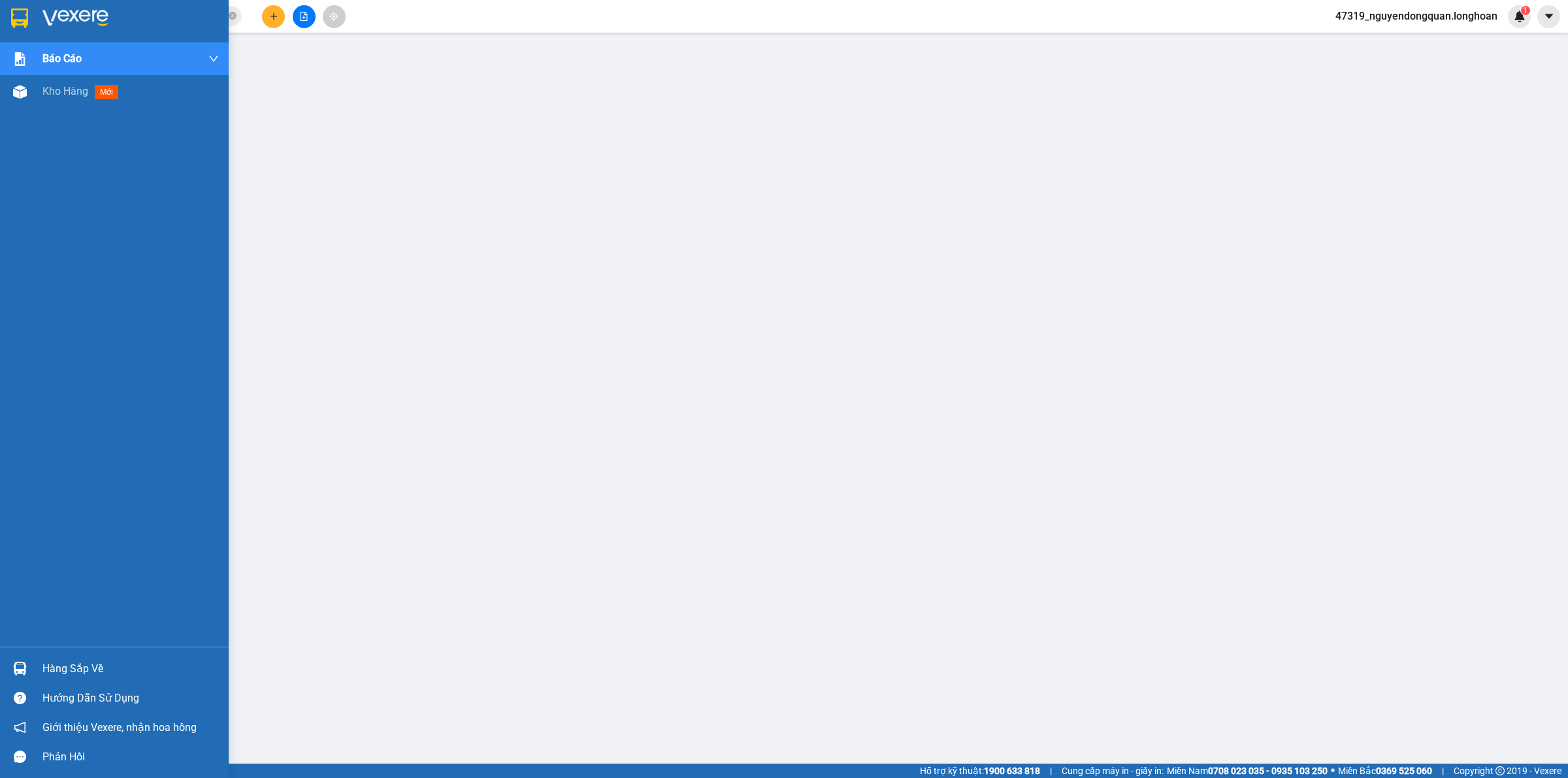
click at [31, 20] on div at bounding box center [114, 21] width 229 height 42
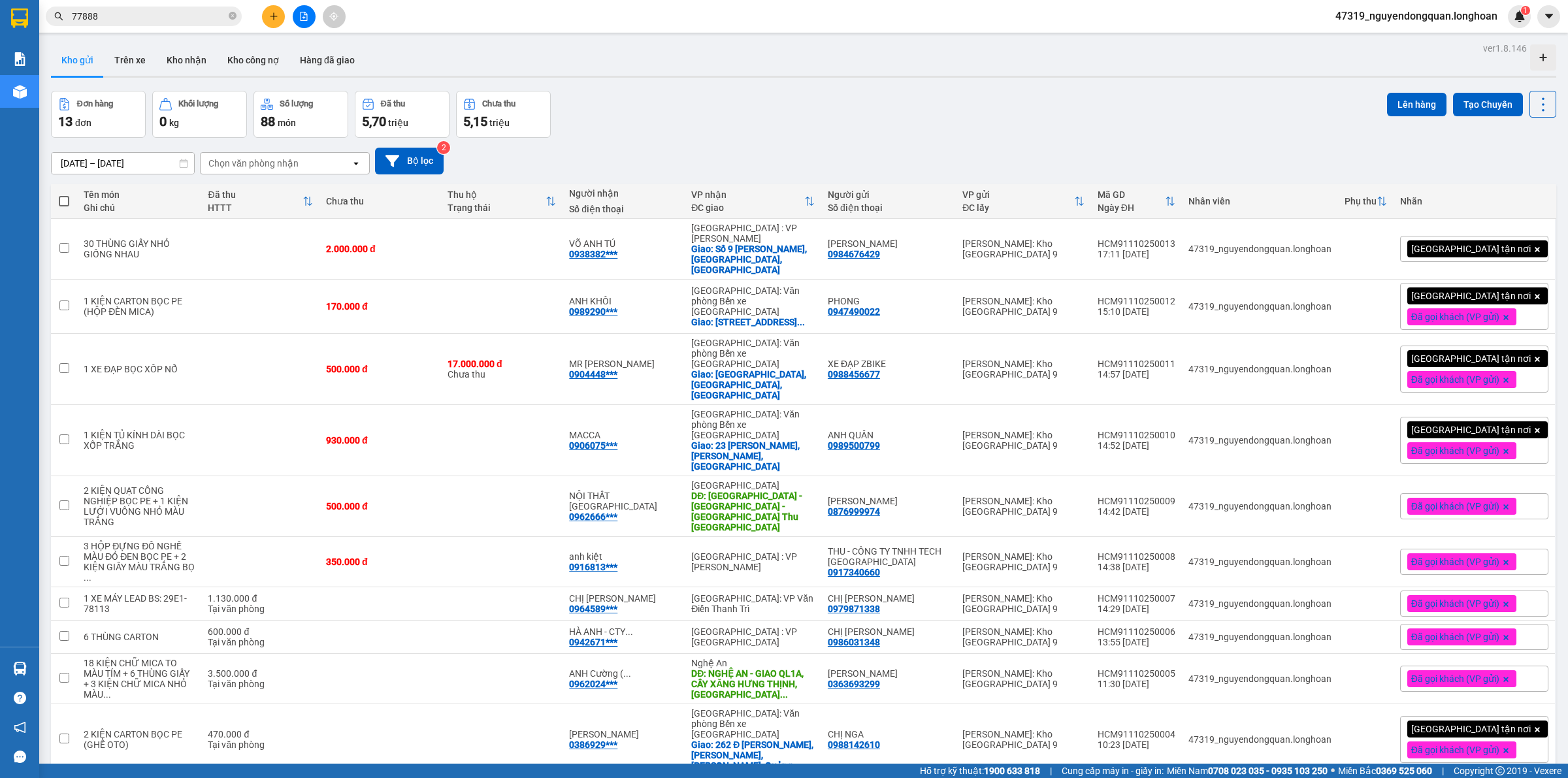
click at [606, 84] on div "ver 1.8.146 Kho gửi Trên xe Kho nhận Kho công nợ Hàng đã giao Đơn hàng 13 đơn K…" at bounding box center [803, 518] width 1516 height 959
click at [192, 46] on button "Kho nhận" at bounding box center [186, 59] width 61 height 31
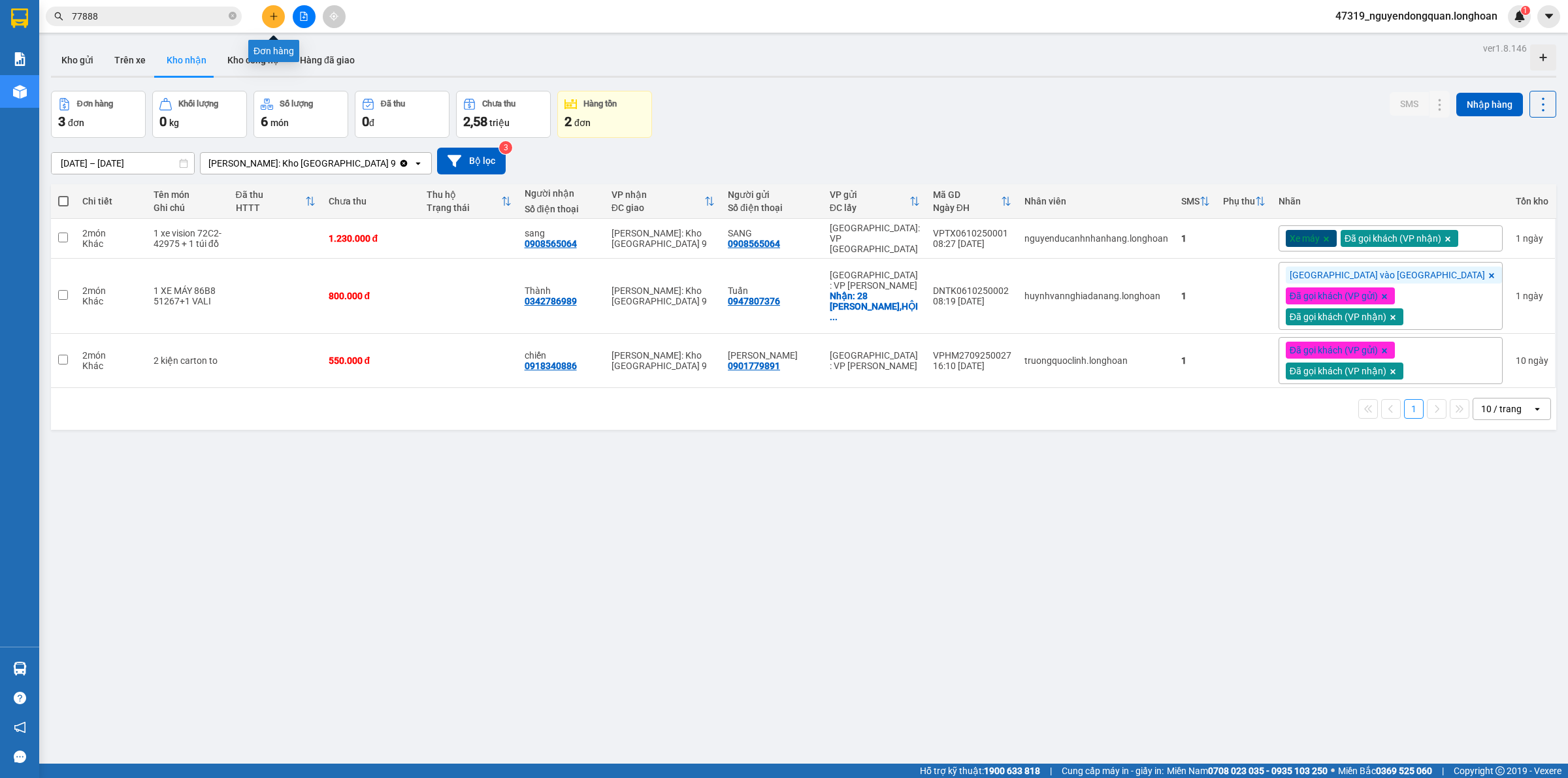
click at [272, 20] on icon "plus" at bounding box center [274, 17] width 9 height 9
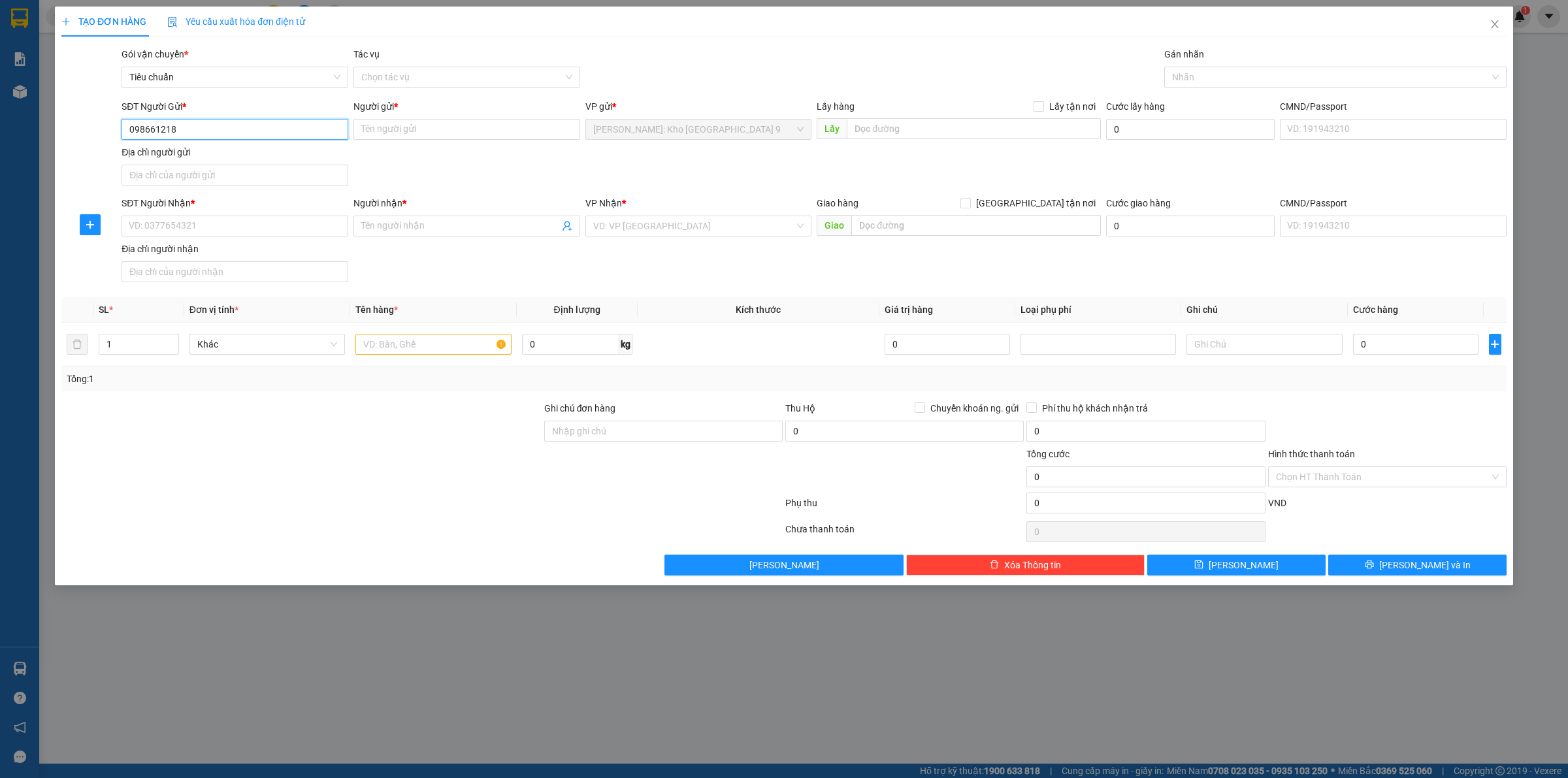
type input "0986612185"
click at [254, 158] on div "0986612185 - NGHĨA QUẠT CÔNG NGHIỆP" at bounding box center [235, 156] width 211 height 15
type input "NGHĨA QUẠT CÔNG NGHIỆP"
type input "0986612185"
click at [295, 226] on input "SĐT Người Nhận *" at bounding box center [235, 226] width 227 height 21
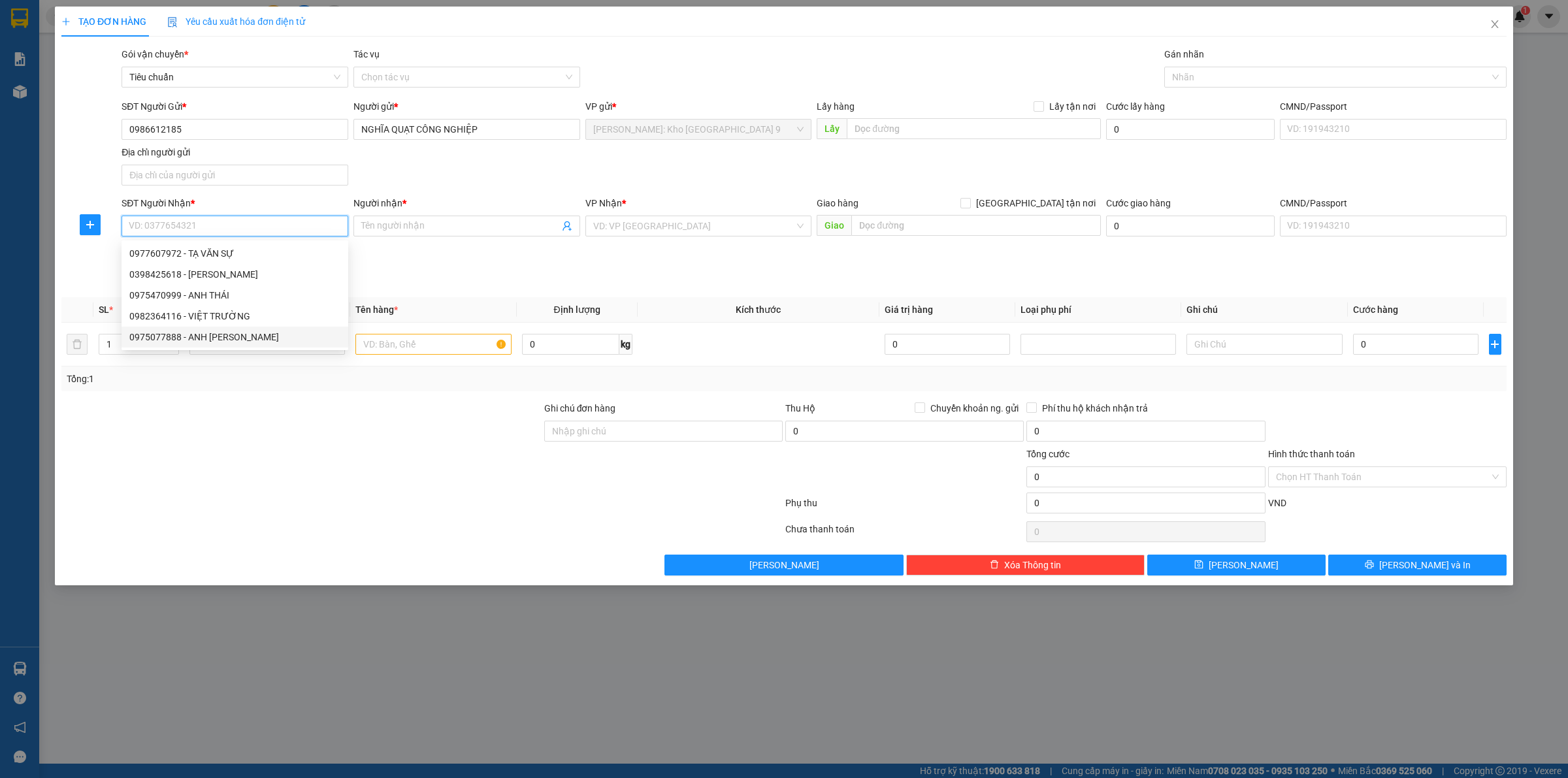
click at [242, 330] on div "0975077888 - ANH [PERSON_NAME]" at bounding box center [235, 337] width 211 height 15
type input "0975077888"
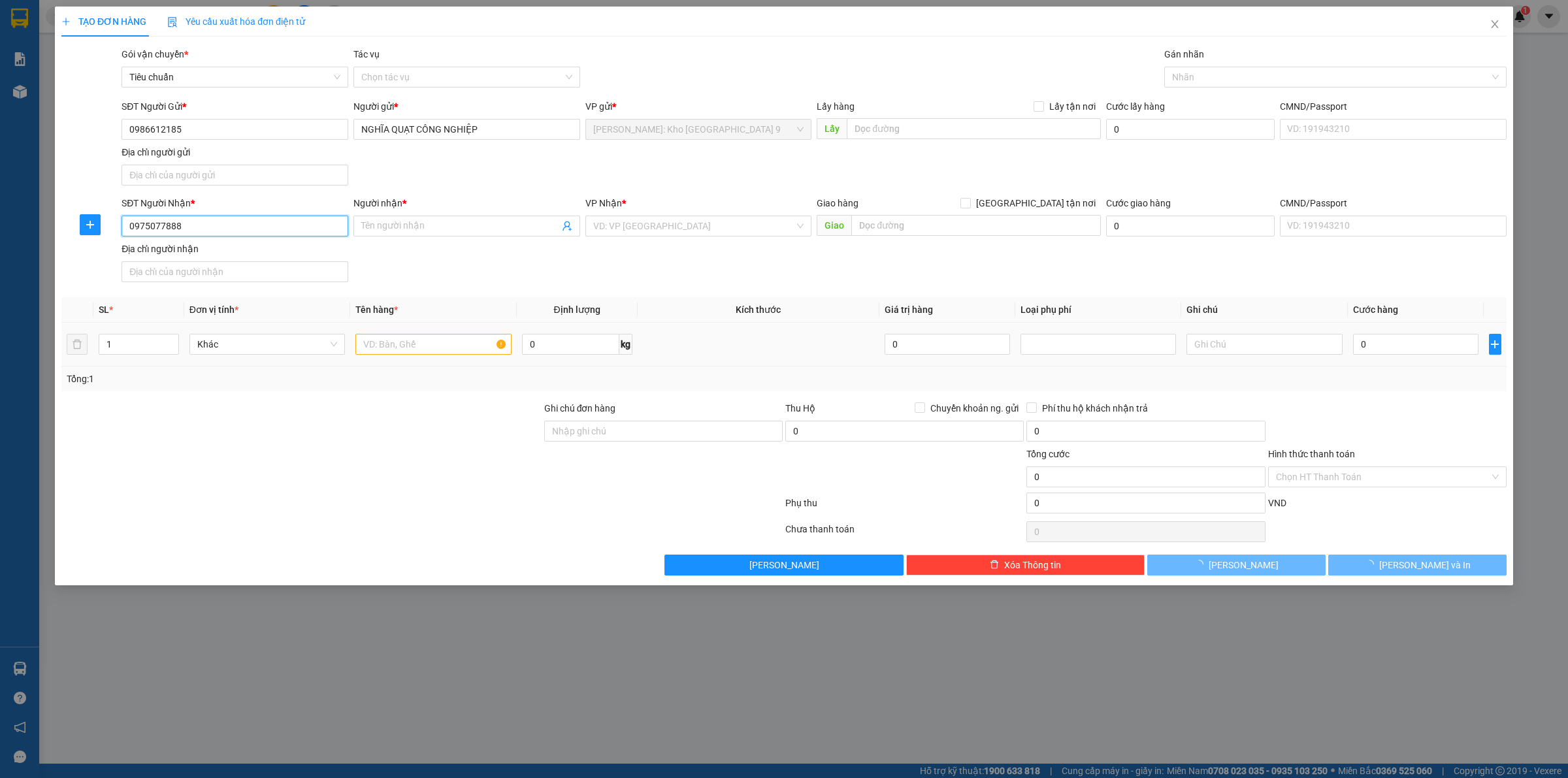
type input "ANH [PERSON_NAME]"
checkbox input "true"
type input "XÃ [GEOGRAPHIC_DATA] - [GEOGRAPHIC_DATA][GEOGRAPHIC_DATA] - [GEOGRAPHIC_DATA]"
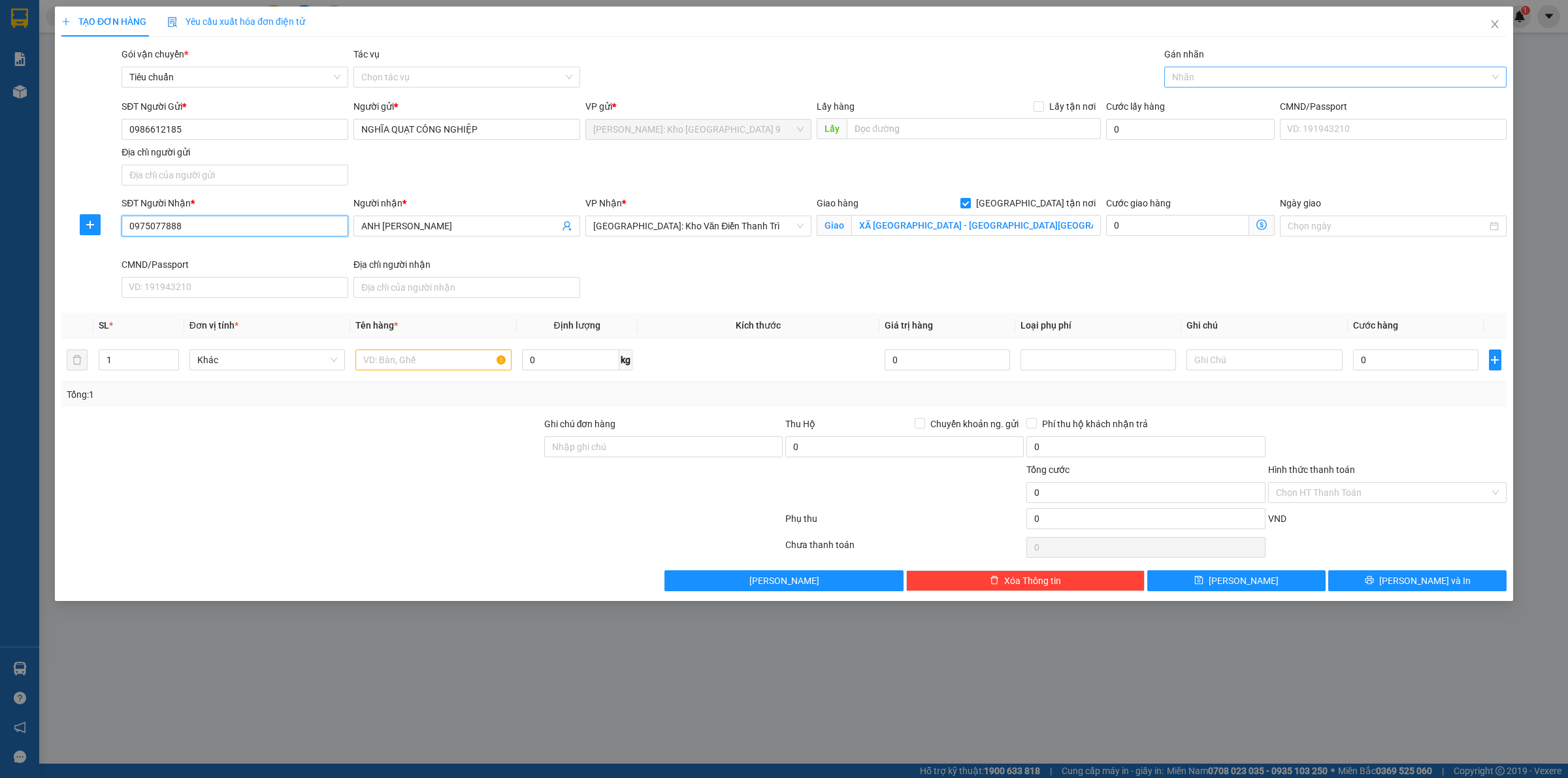
click at [1189, 76] on div at bounding box center [1329, 77] width 323 height 16
type input "giao"
click at [1193, 106] on div "[GEOGRAPHIC_DATA] tận nơi" at bounding box center [1335, 103] width 326 height 15
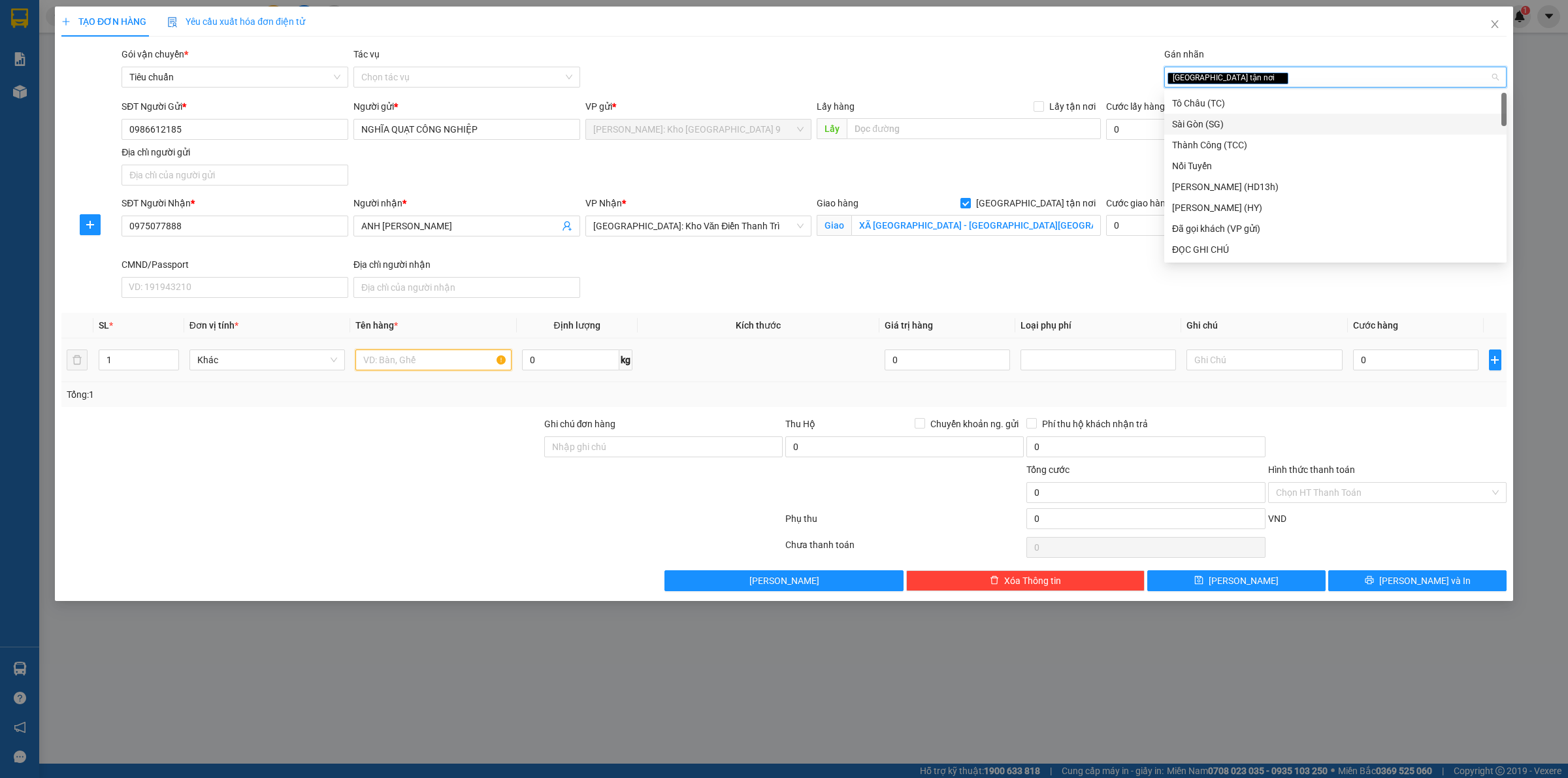
click at [383, 358] on input "text" at bounding box center [433, 360] width 155 height 21
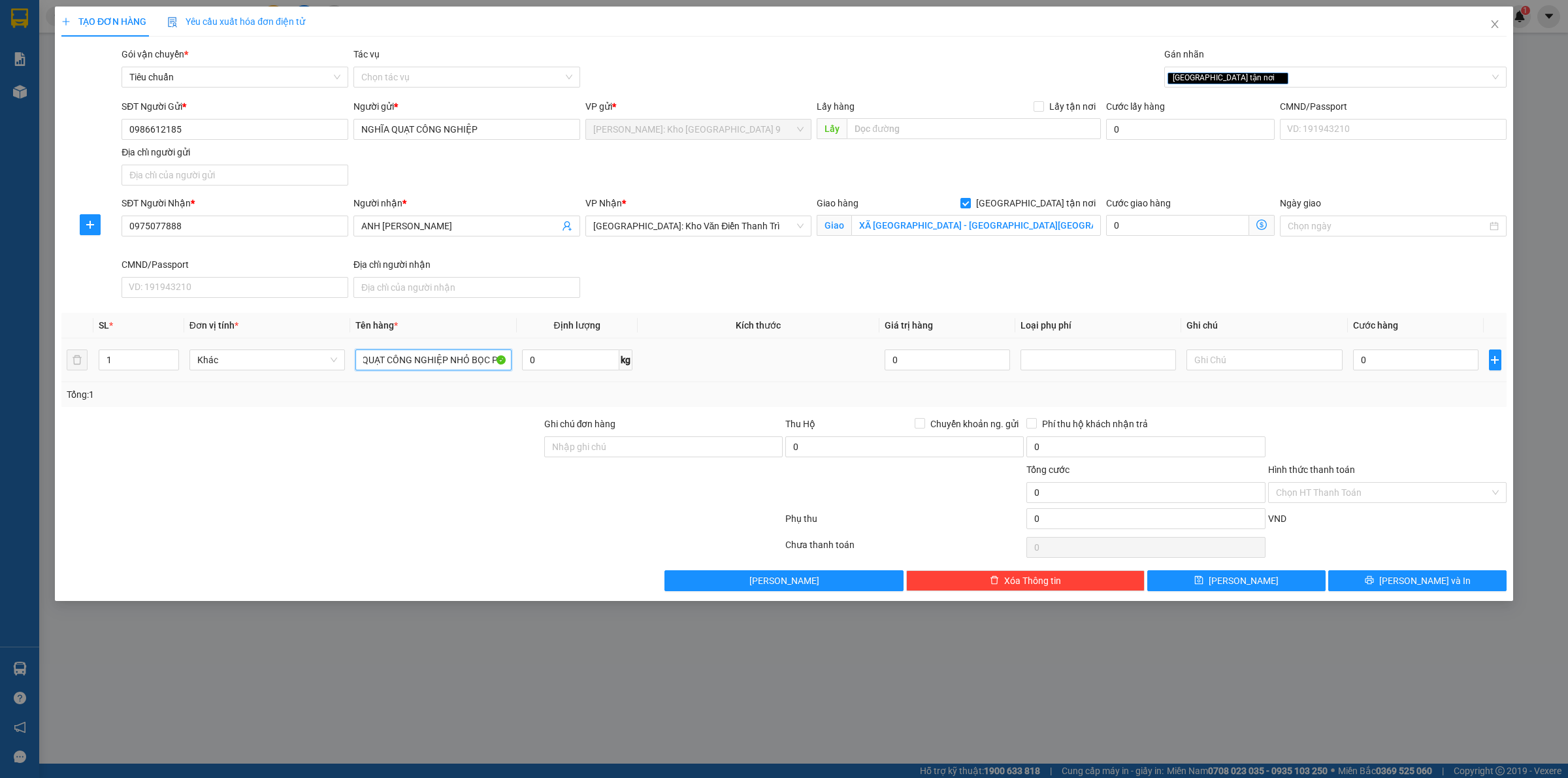
scroll to position [0, 11]
type input "1 QUẠT CÔNG NGHIỆP NHỎ BỌC PE"
click at [593, 442] on input "Ghi chú đơn hàng" at bounding box center [663, 447] width 239 height 21
type input "VẬN CHUYỂN NHẸ TAY - HƯ VỠ KHÔNG ĐỀN"
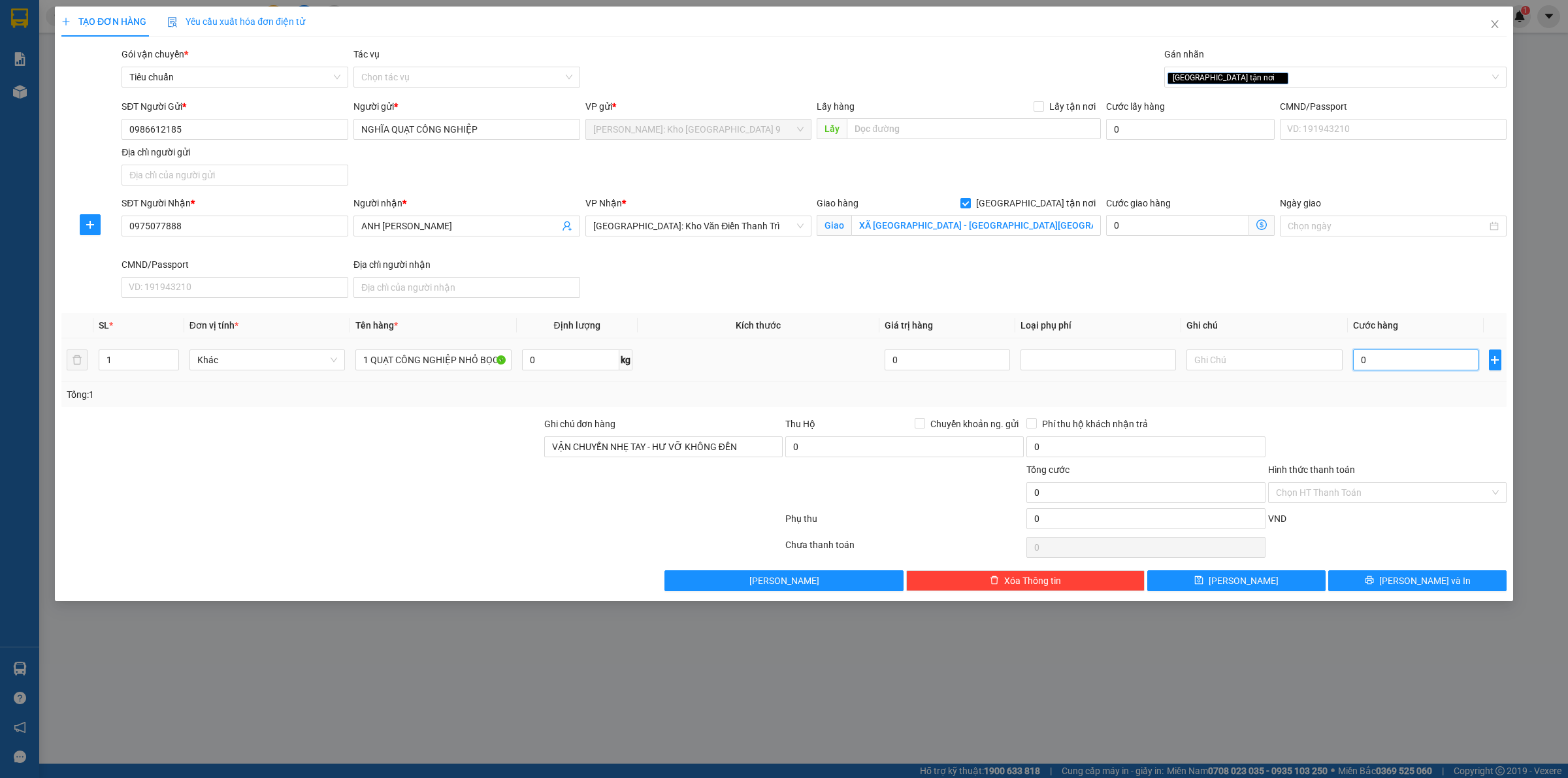
click at [1436, 367] on input "0" at bounding box center [1416, 360] width 126 height 21
type input "02"
type input "2"
type input "023"
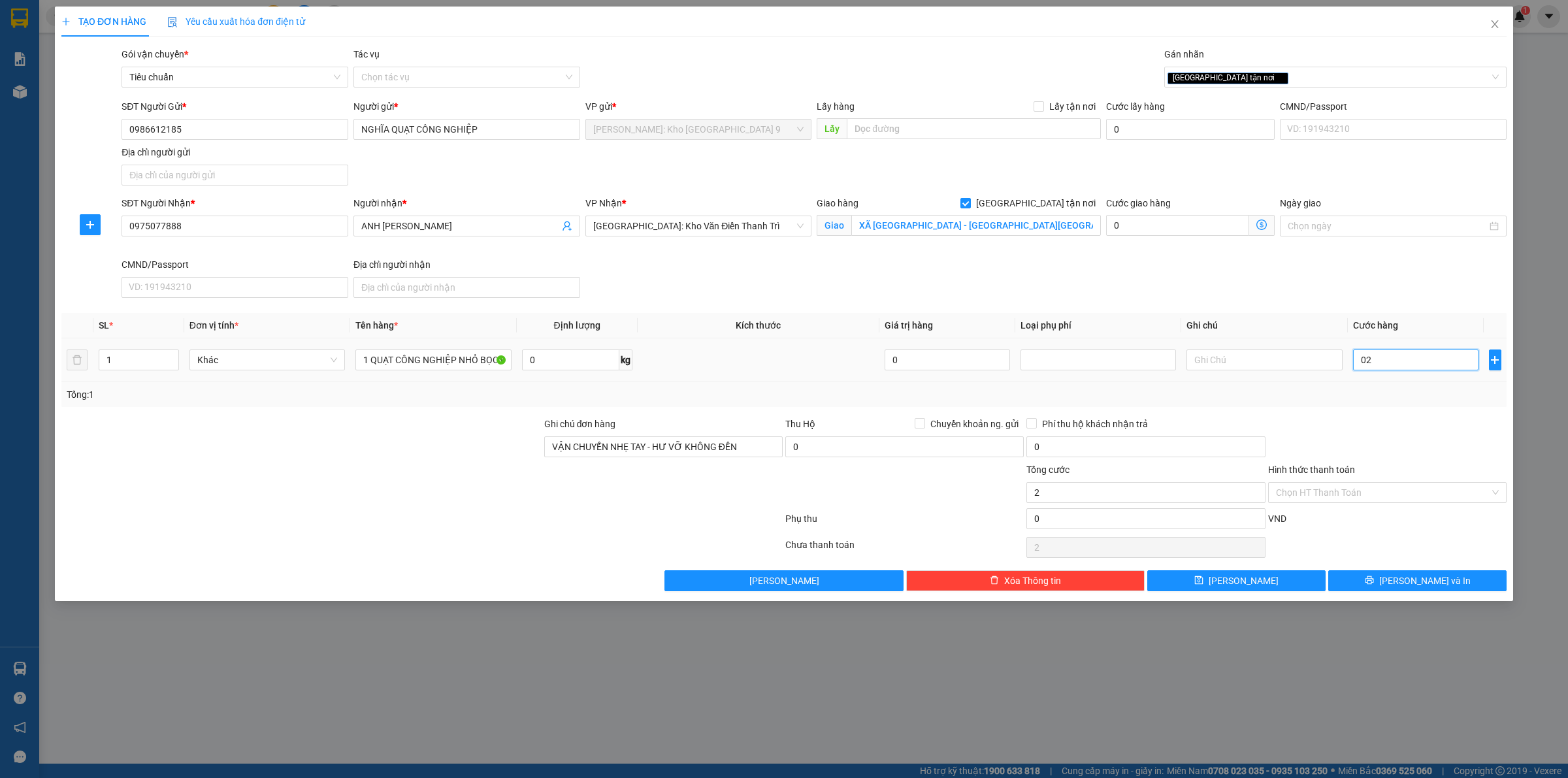
type input "23"
type input "0.230"
type input "230"
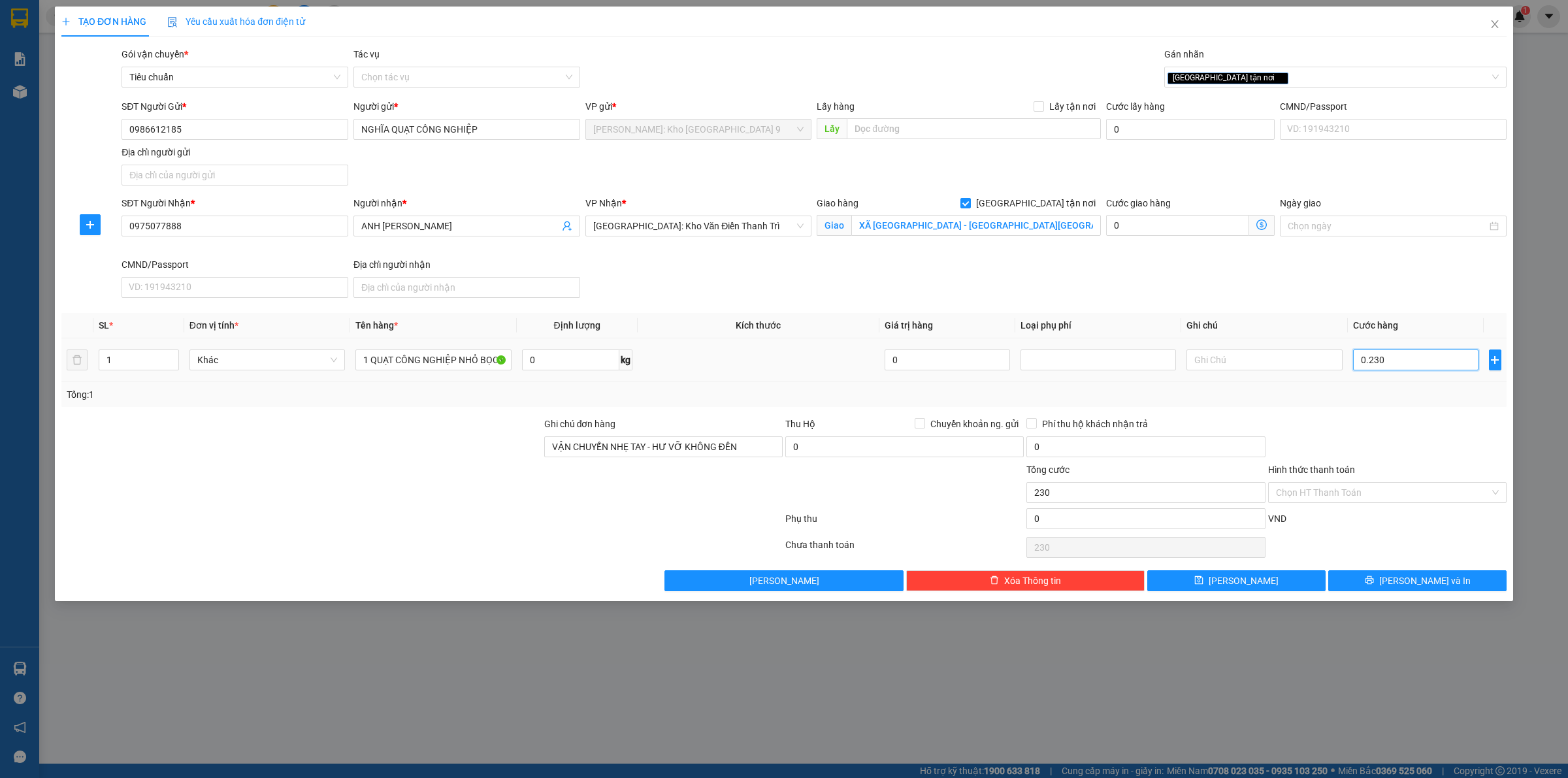
type input "02.300"
type input "2.300"
type input "023.000"
type input "23.000"
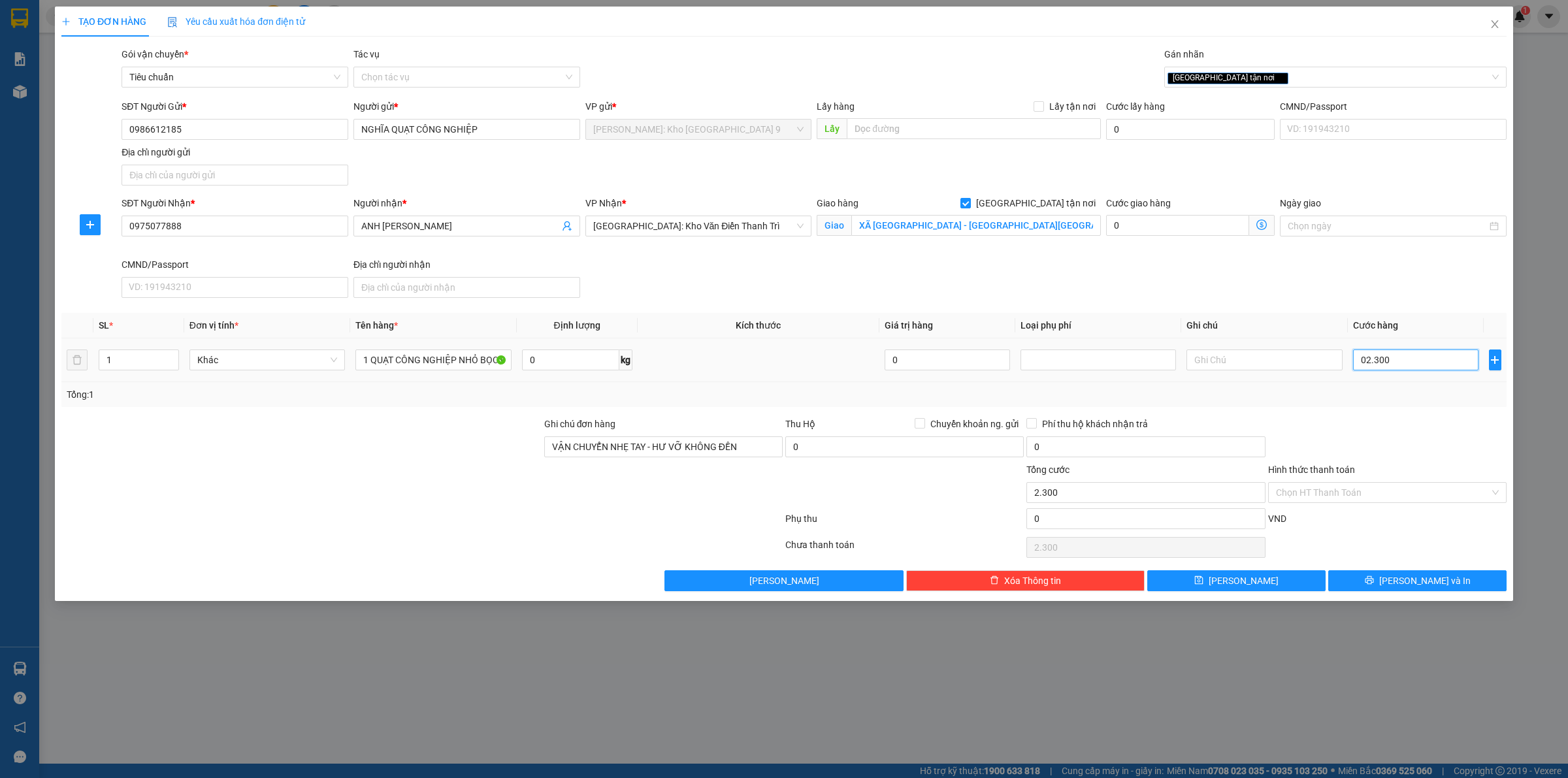
type input "23.000"
type input "0.230.000"
type input "230.000"
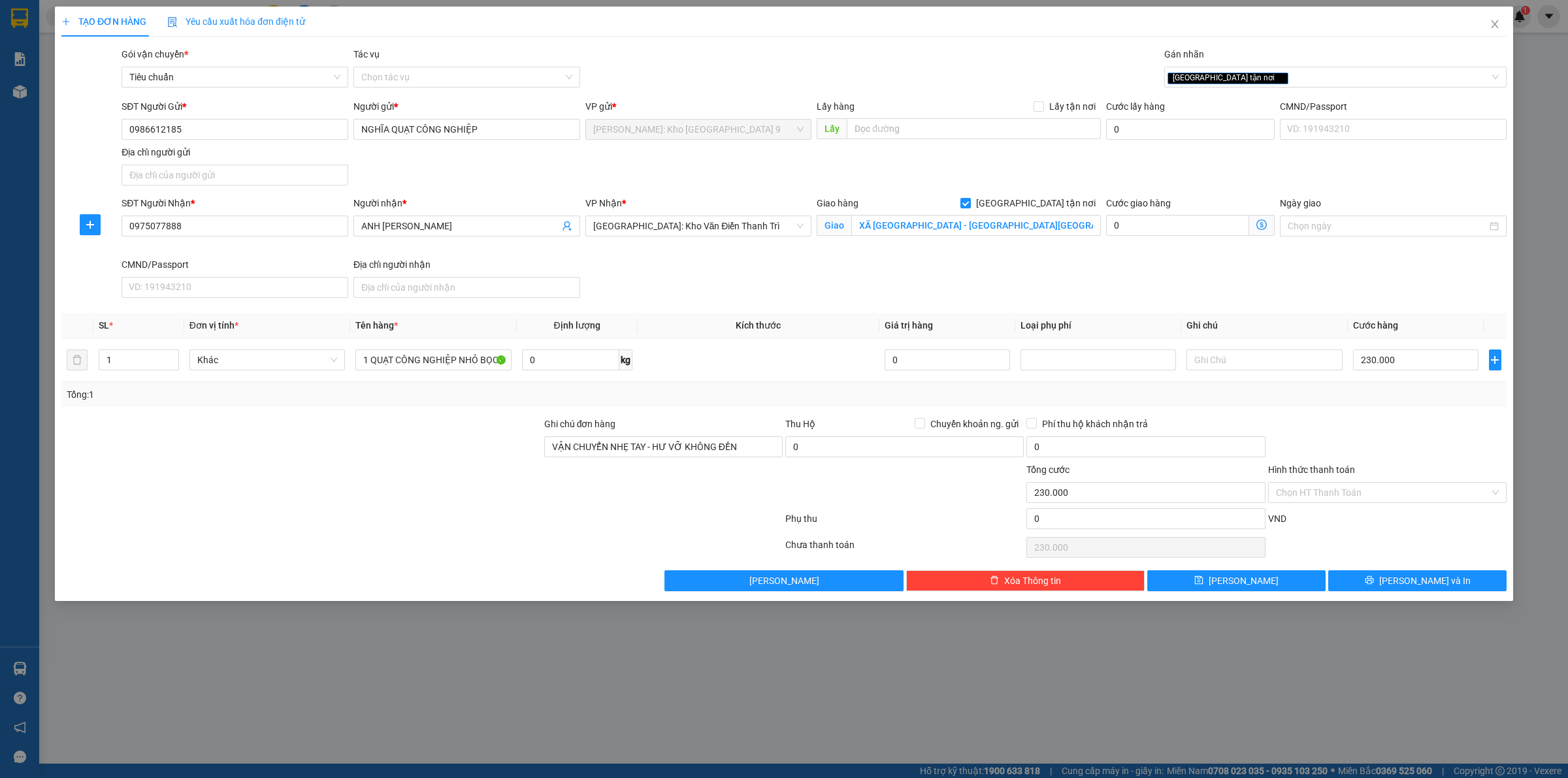
click at [1415, 444] on div at bounding box center [1388, 439] width 241 height 46
click at [1356, 578] on button "[PERSON_NAME] và In" at bounding box center [1418, 581] width 178 height 21
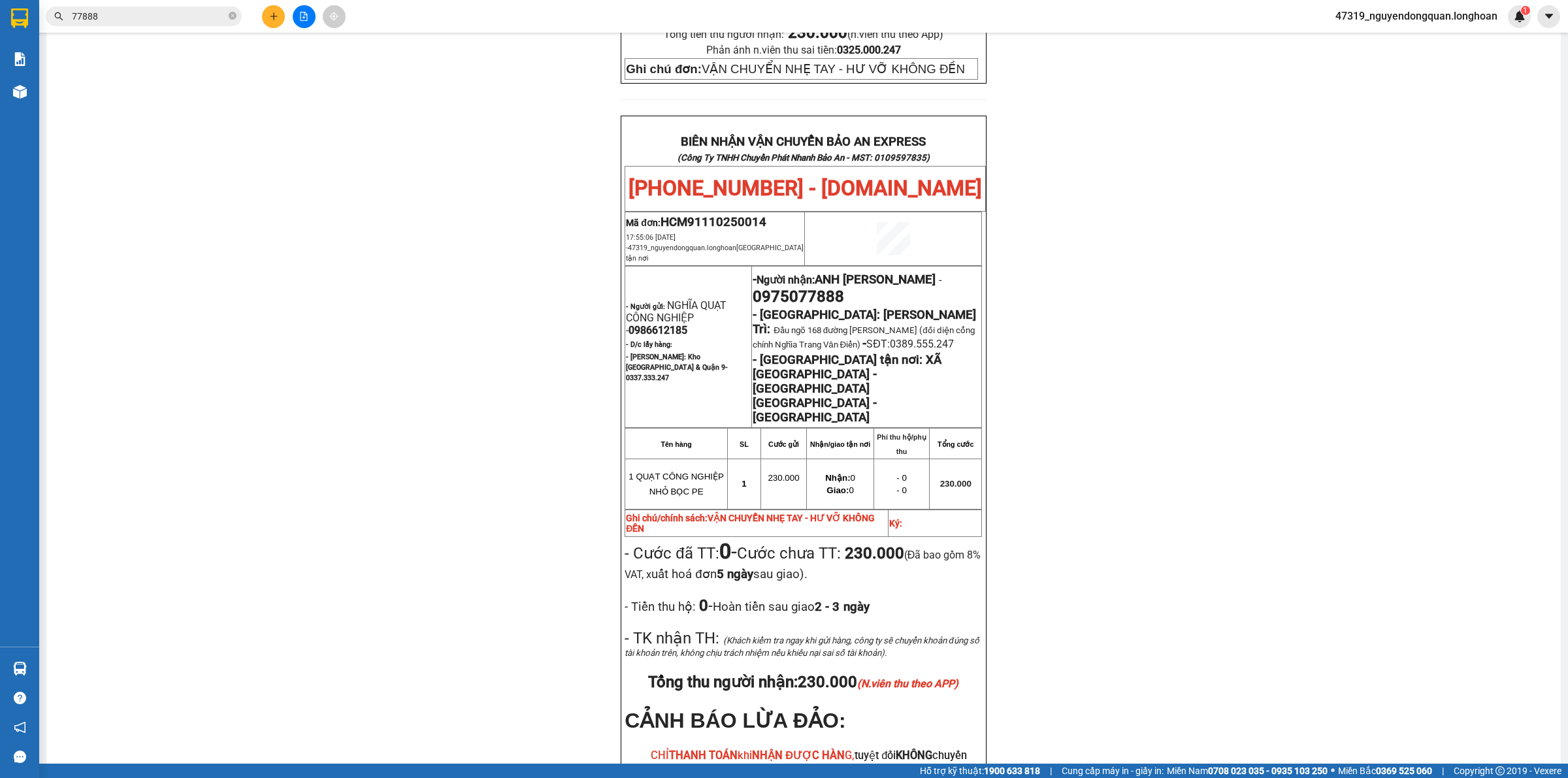
scroll to position [616, 0]
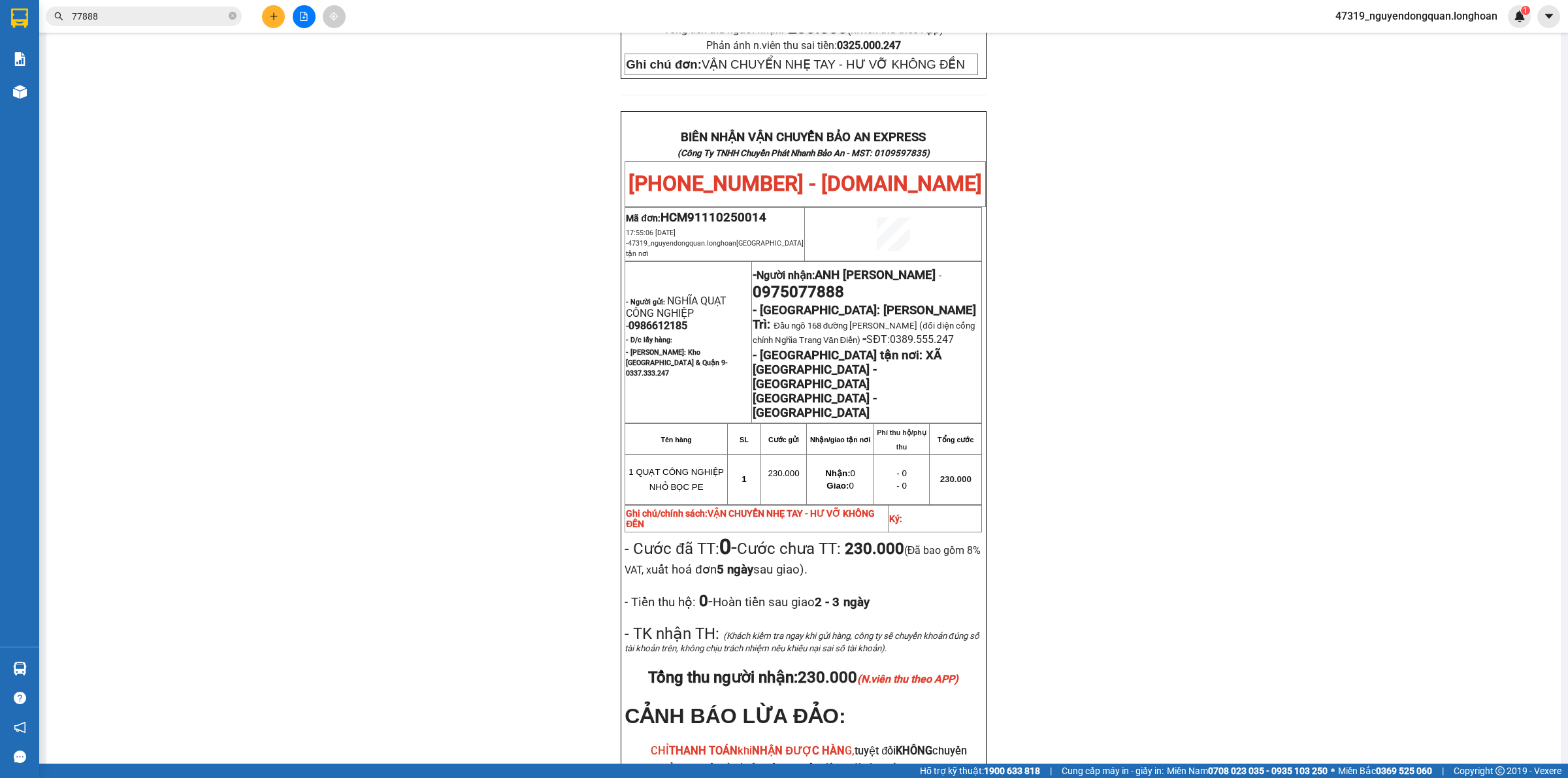
drag, startPoint x: 330, startPoint y: 356, endPoint x: 597, endPoint y: 314, distance: 270.3
click at [328, 357] on div "PHIẾU DÁN LÊN HÀNG Ngày in phiếu: 17:55 [DATE] CSKH: [PHONE_NUMBER] CÔNG TY TNH…" at bounding box center [803, 195] width 1483 height 1397
drag, startPoint x: 749, startPoint y: 201, endPoint x: 840, endPoint y: 201, distance: 91.0
click at [840, 265] on p "- Người nhận: ANH [PERSON_NAME] - 0975077888" at bounding box center [866, 283] width 228 height 36
copy span "0975077888"
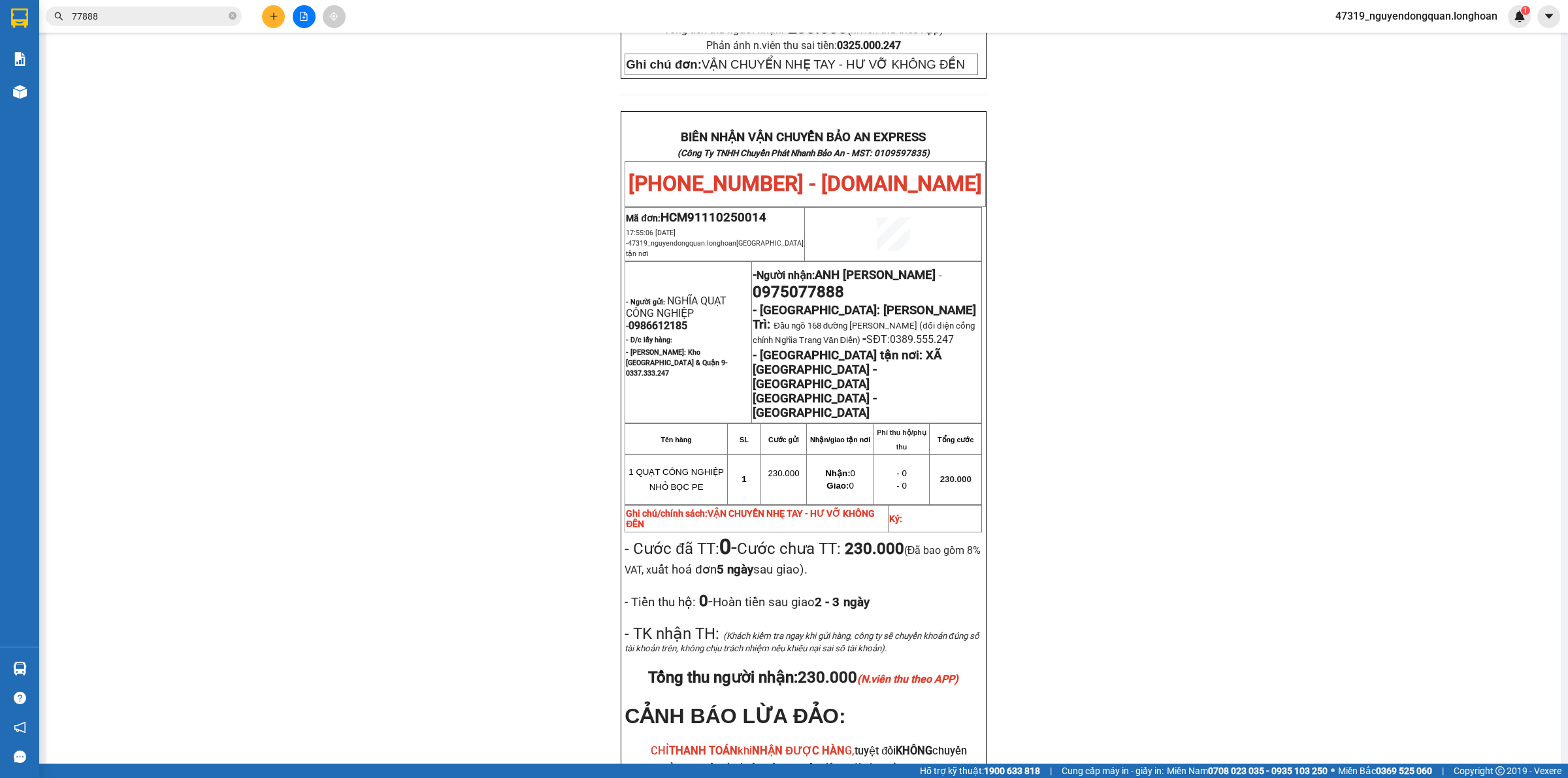
click at [404, 351] on div "PHIẾU DÁN LÊN HÀNG Ngày in phiếu: 17:55 [DATE] CSKH: [PHONE_NUMBER] CÔNG TY TNH…" at bounding box center [803, 195] width 1483 height 1397
click at [428, 304] on div "PHIẾU DÁN LÊN HÀNG Ngày in phiếu: 17:55 [DATE] CSKH: [PHONE_NUMBER] CÔNG TY TNH…" at bounding box center [803, 195] width 1483 height 1397
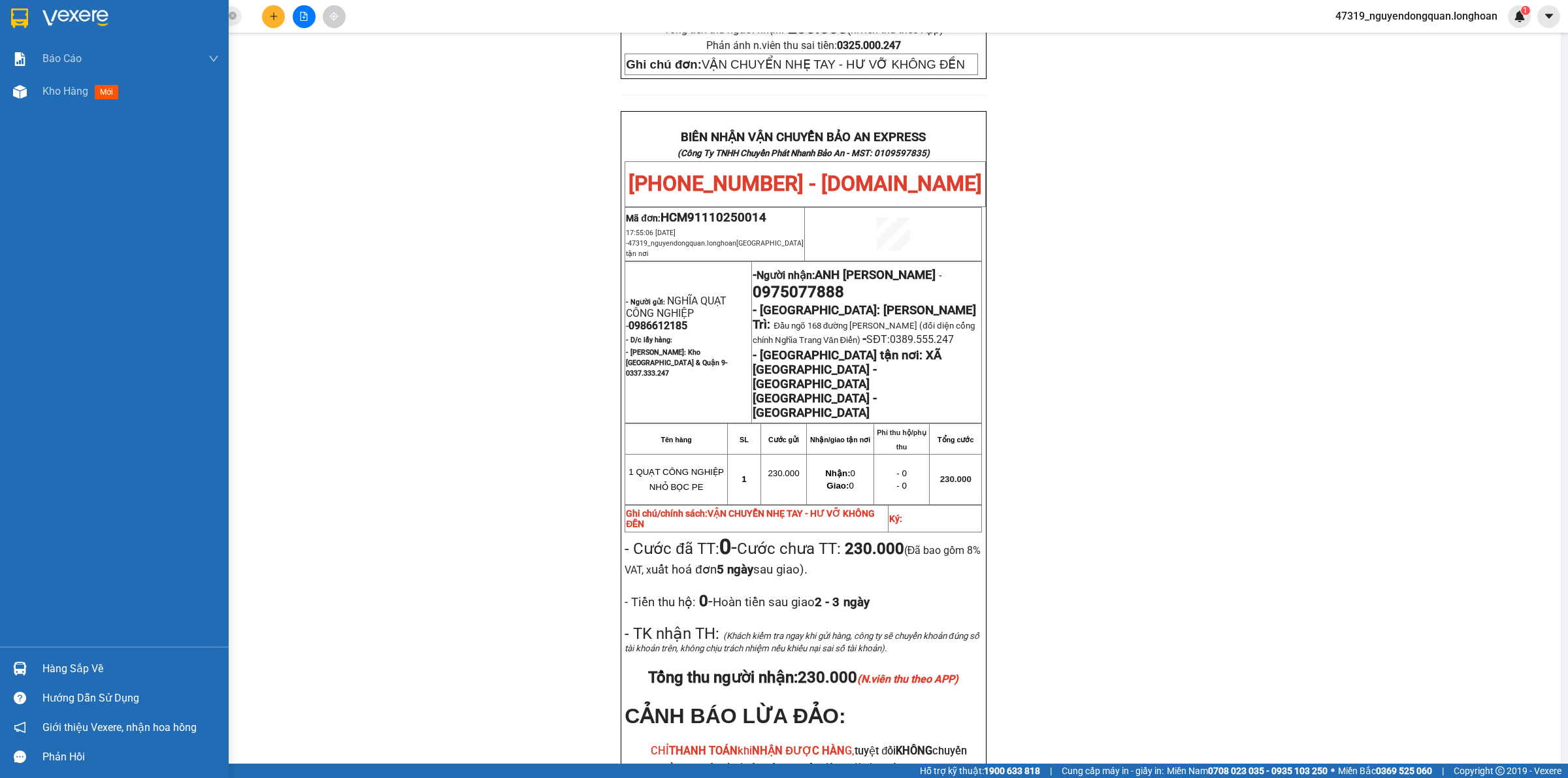
click at [52, 20] on img at bounding box center [75, 18] width 66 height 20
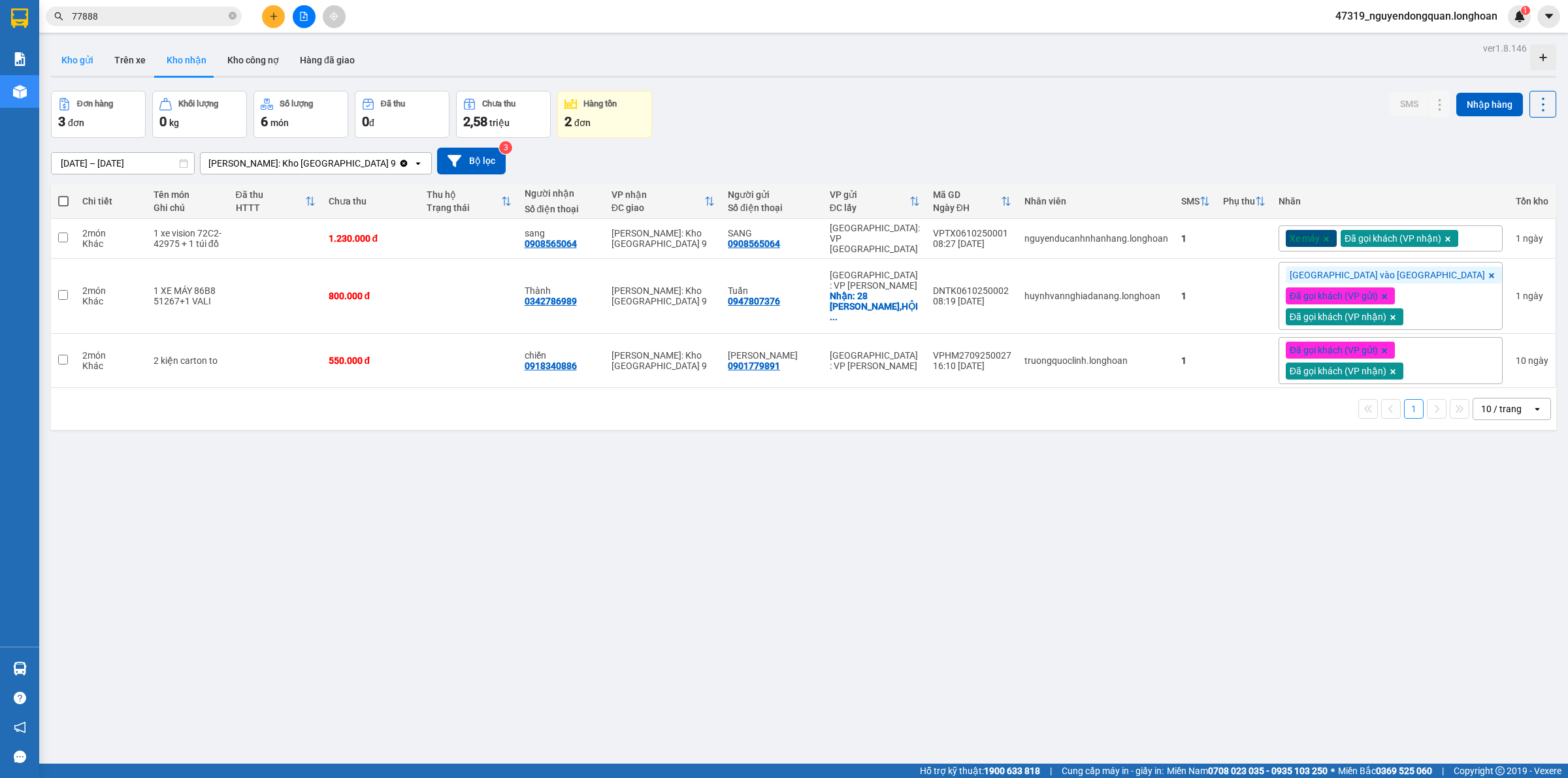
click at [74, 60] on button "Kho gửi" at bounding box center [77, 59] width 53 height 31
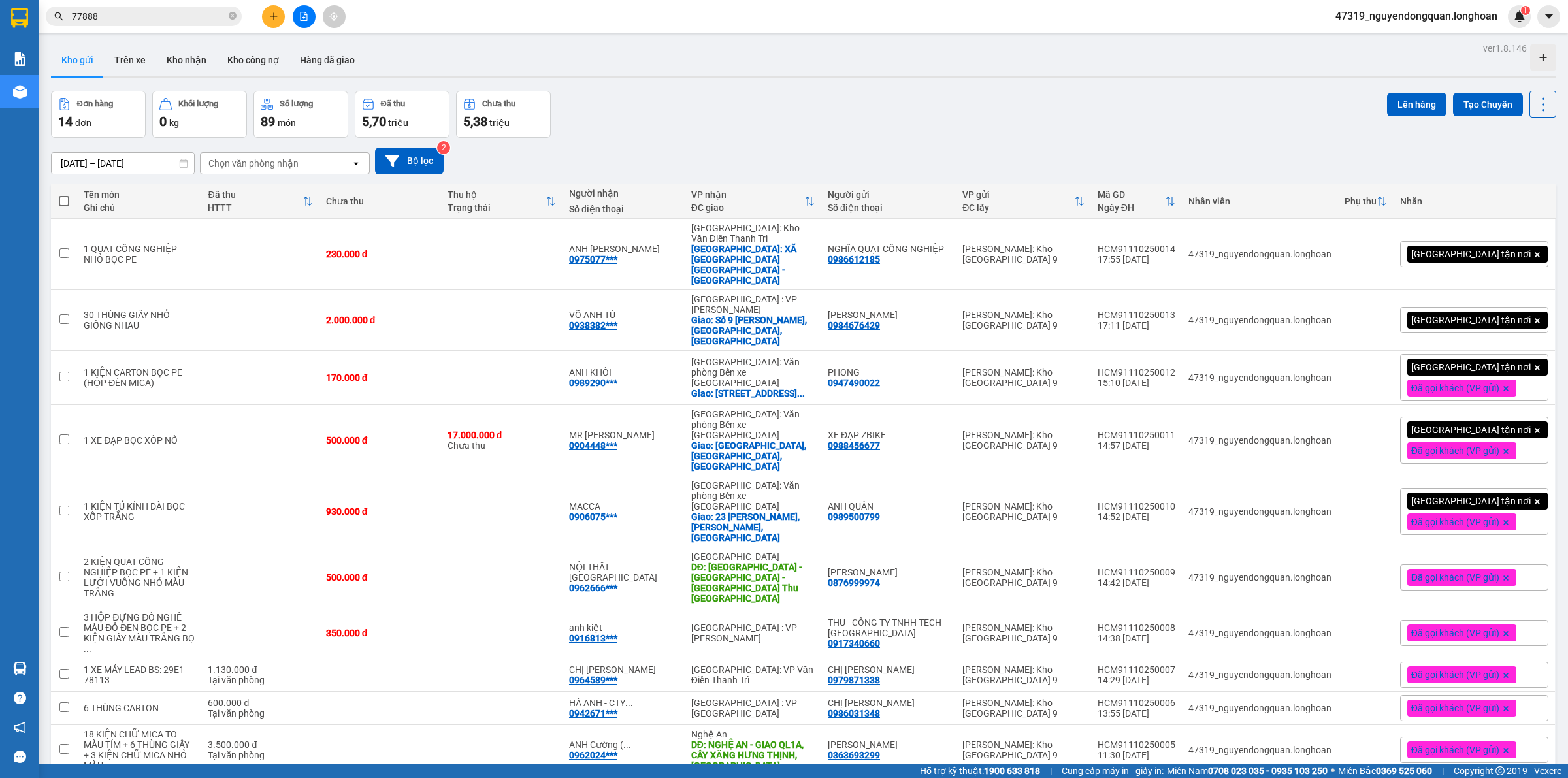
drag, startPoint x: 691, startPoint y: 125, endPoint x: 959, endPoint y: 209, distance: 280.9
click at [691, 125] on div "Đơn hàng 14 đơn Khối lượng 0 kg Số lượng 89 món Đã thu 5,70 triệu Chưa thu 5,38…" at bounding box center [803, 114] width 1506 height 47
click at [1517, 243] on div "[GEOGRAPHIC_DATA] tận nơi" at bounding box center [1474, 254] width 148 height 26
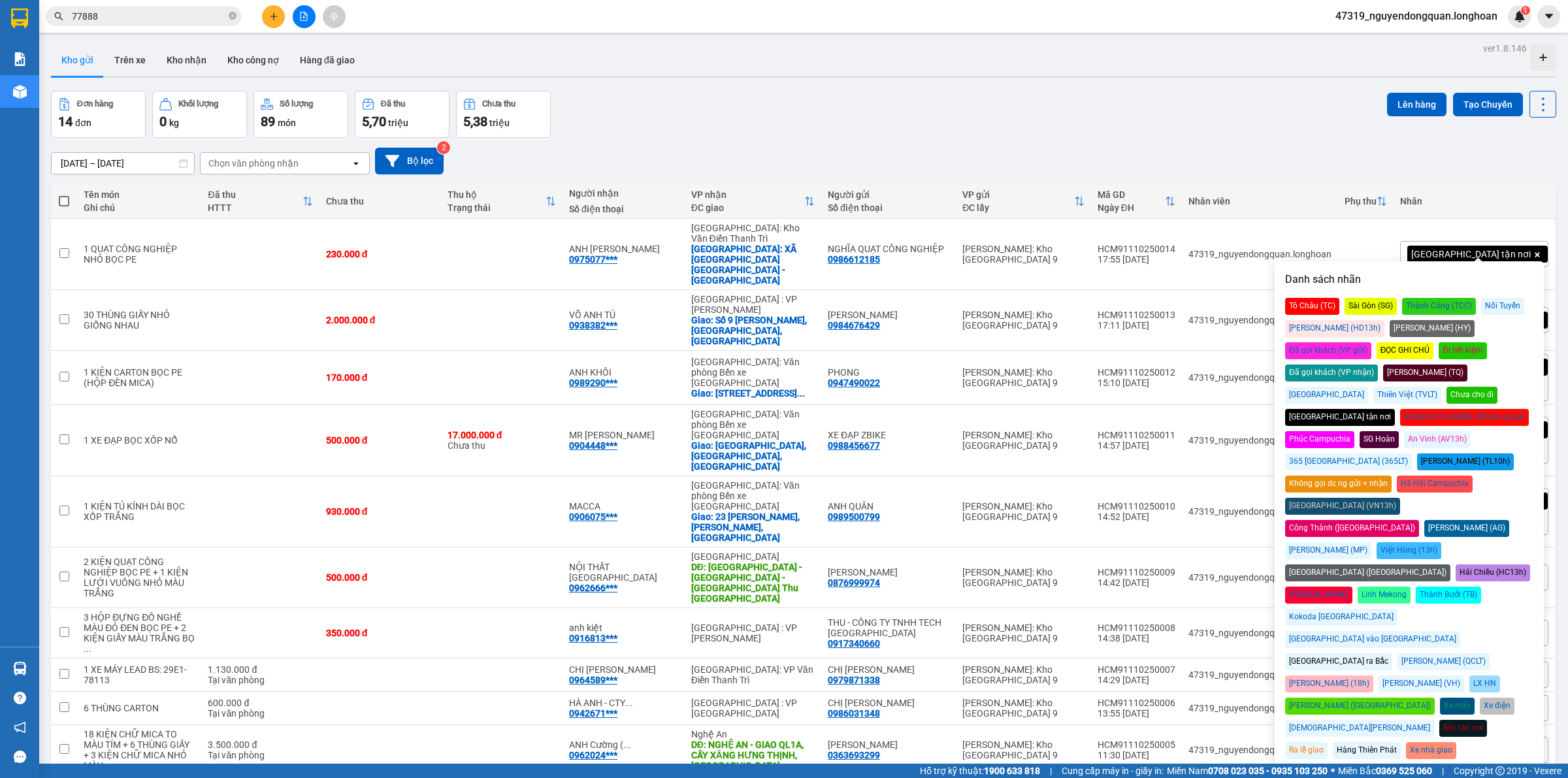
click at [1372, 342] on div "Đã gọi khách (VP gửi)" at bounding box center [1328, 351] width 87 height 17
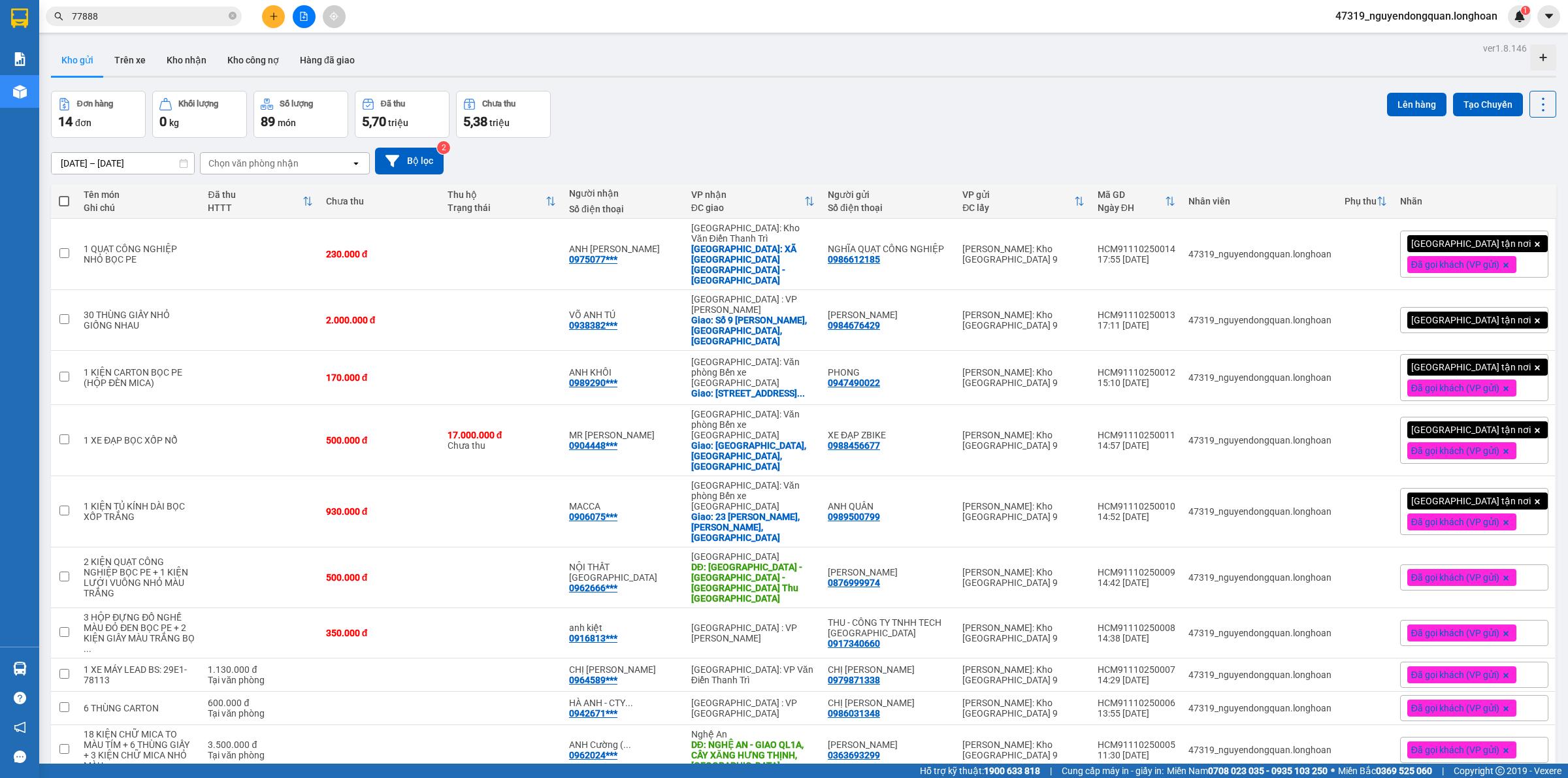
click at [1304, 158] on div "[DATE] – [DATE] Press the down arrow key to interact with the calendar and sele…" at bounding box center [803, 161] width 1506 height 27
click at [672, 118] on div "Đơn hàng 14 đơn Khối lượng 0 kg Số lượng 89 món Đã thu 5,70 triệu Chưa thu 5,38…" at bounding box center [803, 114] width 1506 height 47
click at [632, 146] on div "[DATE] – [DATE] Press the down arrow key to interact with the calendar and sele…" at bounding box center [803, 161] width 1506 height 46
click at [691, 148] on div "[DATE] – [DATE] Press the down arrow key to interact with the calendar and sele…" at bounding box center [803, 161] width 1506 height 27
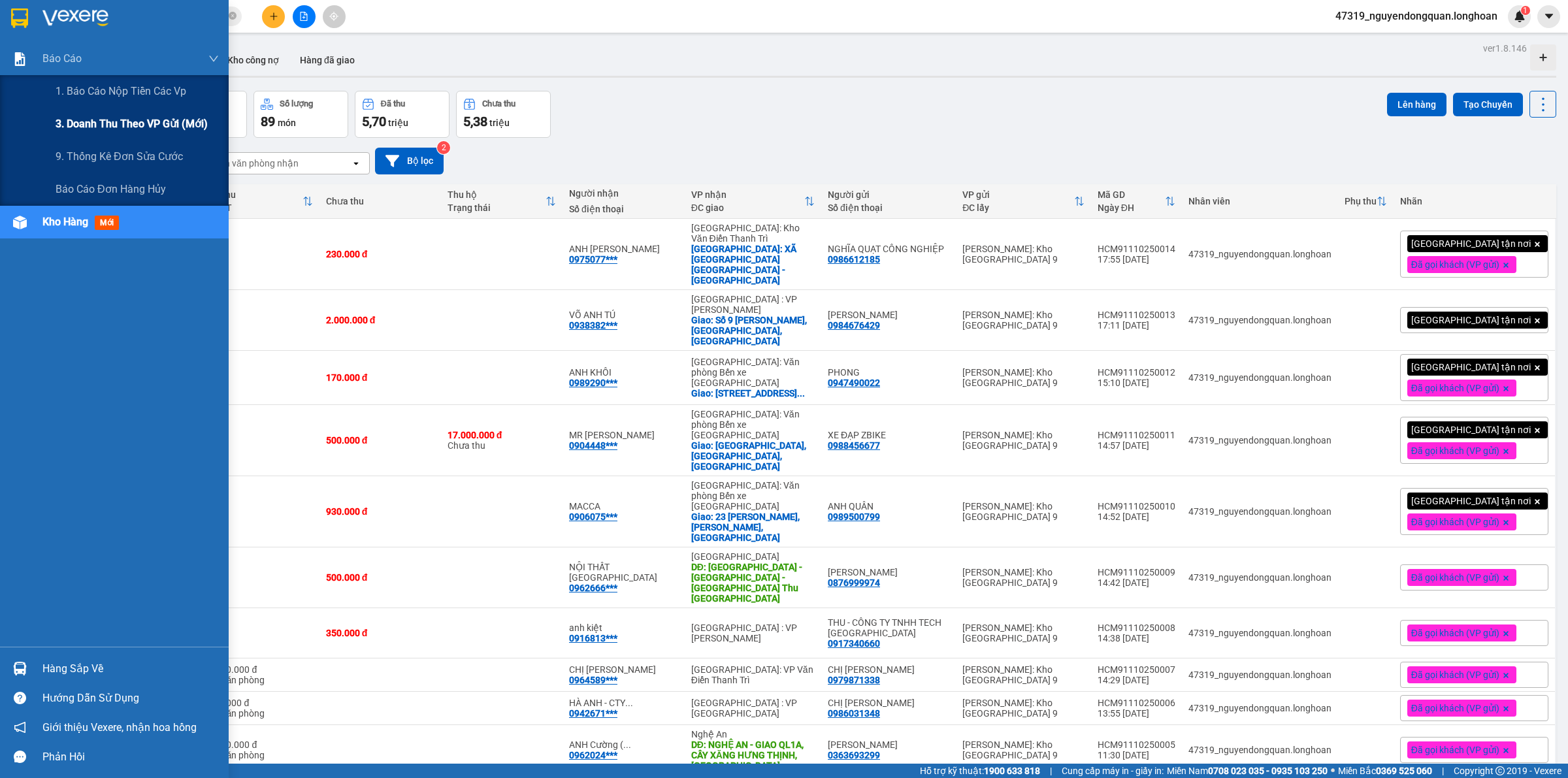
click at [77, 122] on span "3. Doanh Thu theo VP Gửi (mới)" at bounding box center [131, 124] width 152 height 17
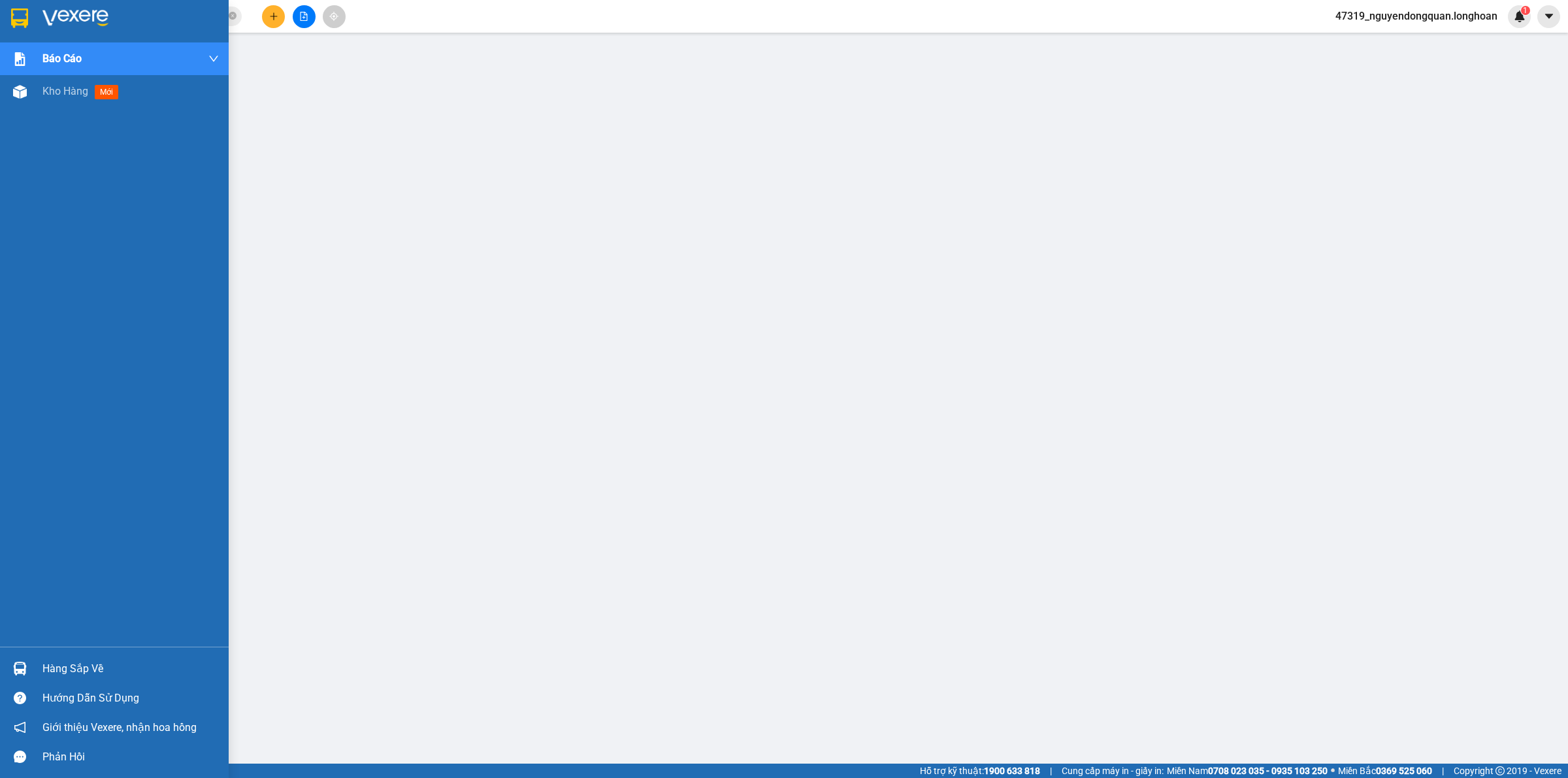
click at [61, 20] on img at bounding box center [75, 18] width 66 height 20
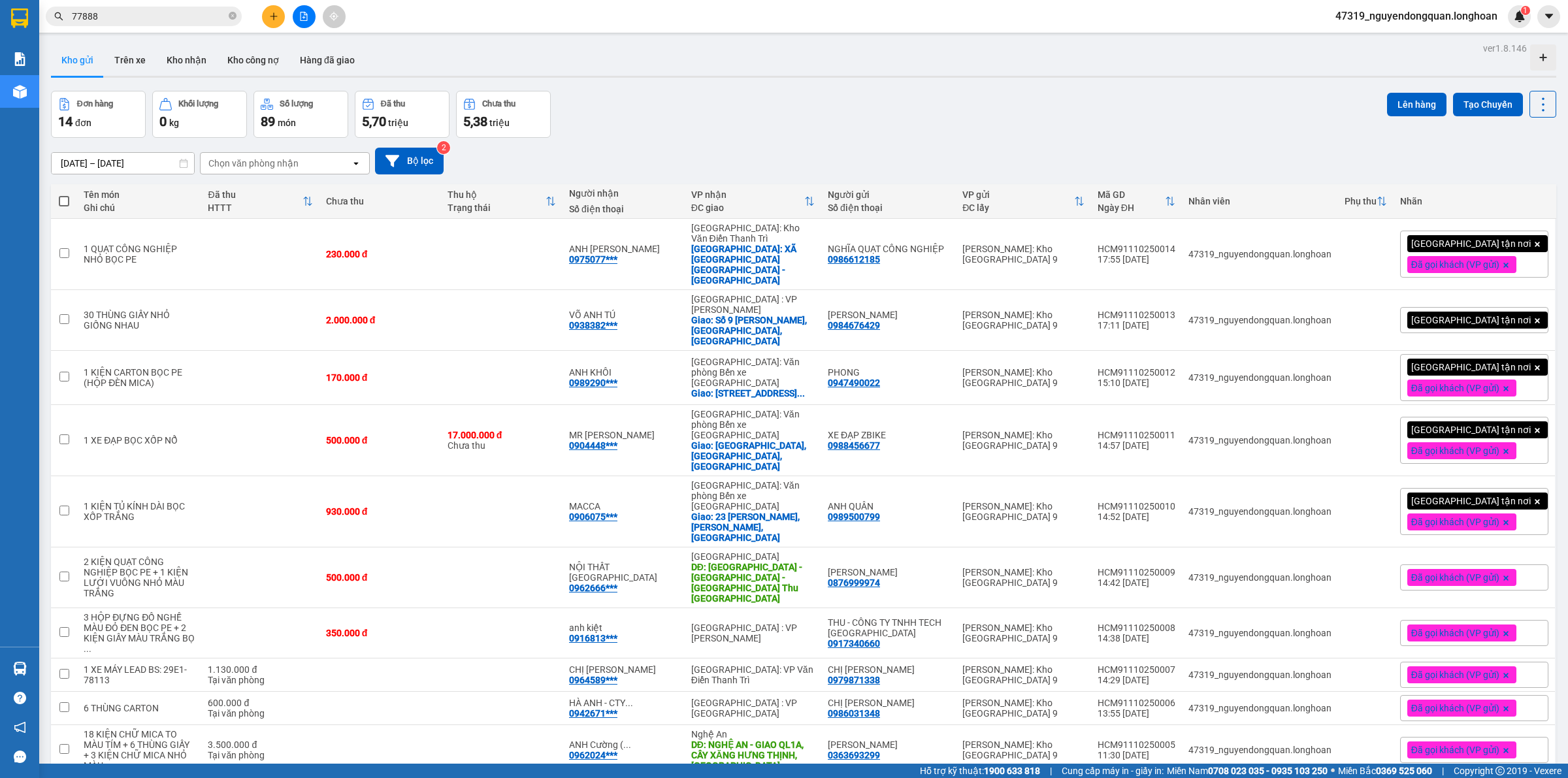
click at [670, 135] on div "Đơn hàng 14 đơn Khối lượng 0 kg Số lượng 89 món Đã thu 5,70 triệu Chưa thu 5,38…" at bounding box center [803, 114] width 1506 height 47
